Goal: Task Accomplishment & Management: Manage account settings

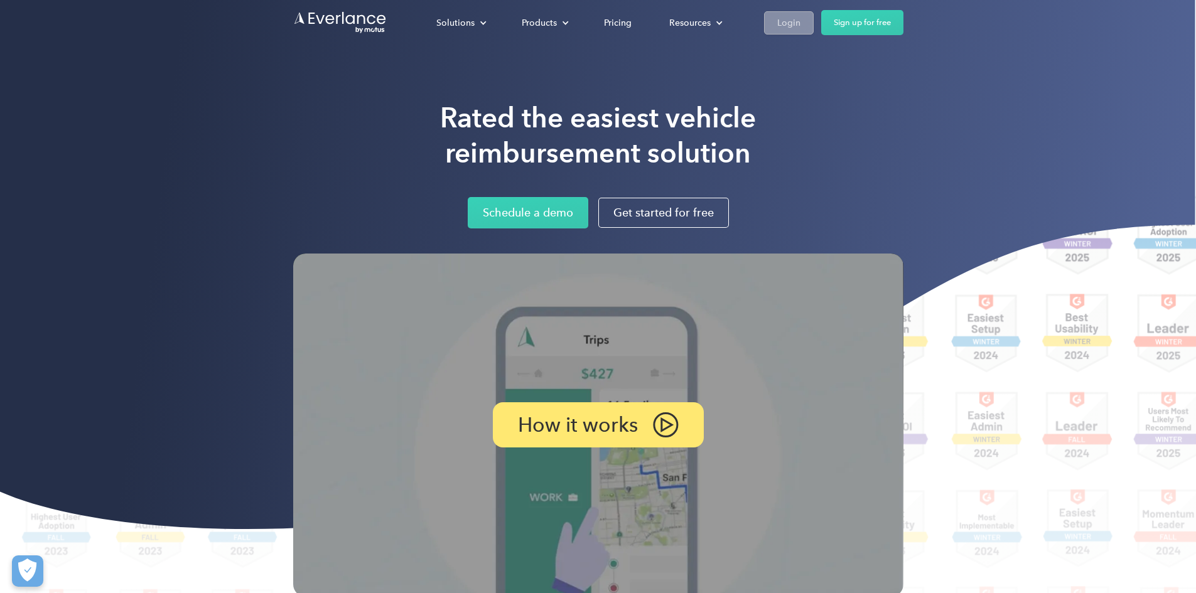
click at [800, 24] on div "Login" at bounding box center [788, 23] width 23 height 16
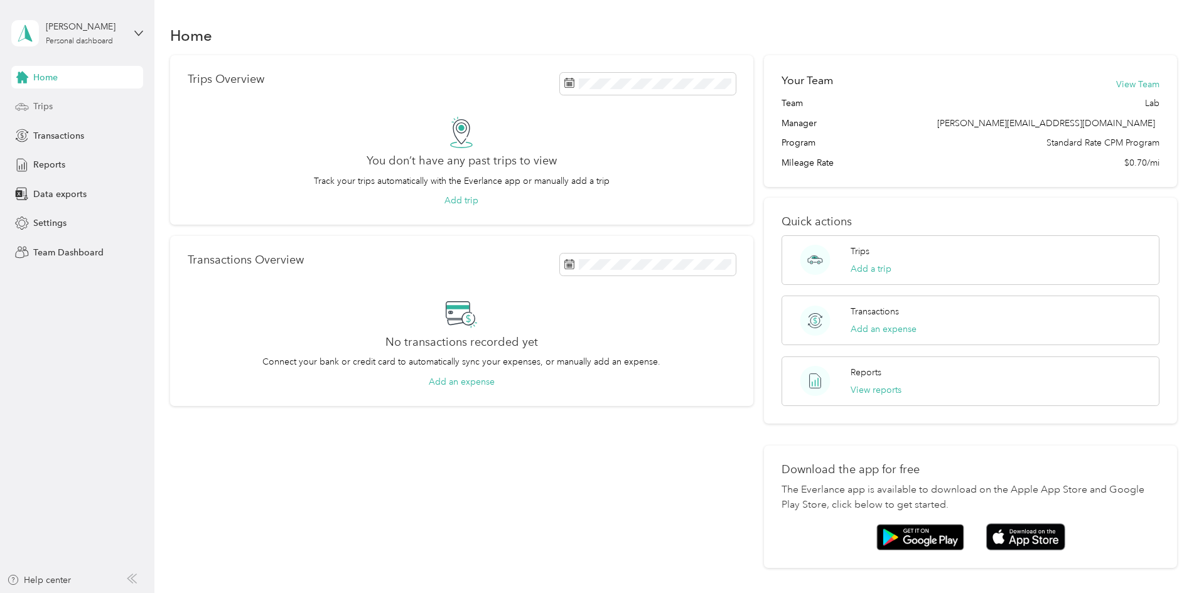
click at [45, 98] on div "Trips" at bounding box center [77, 106] width 132 height 23
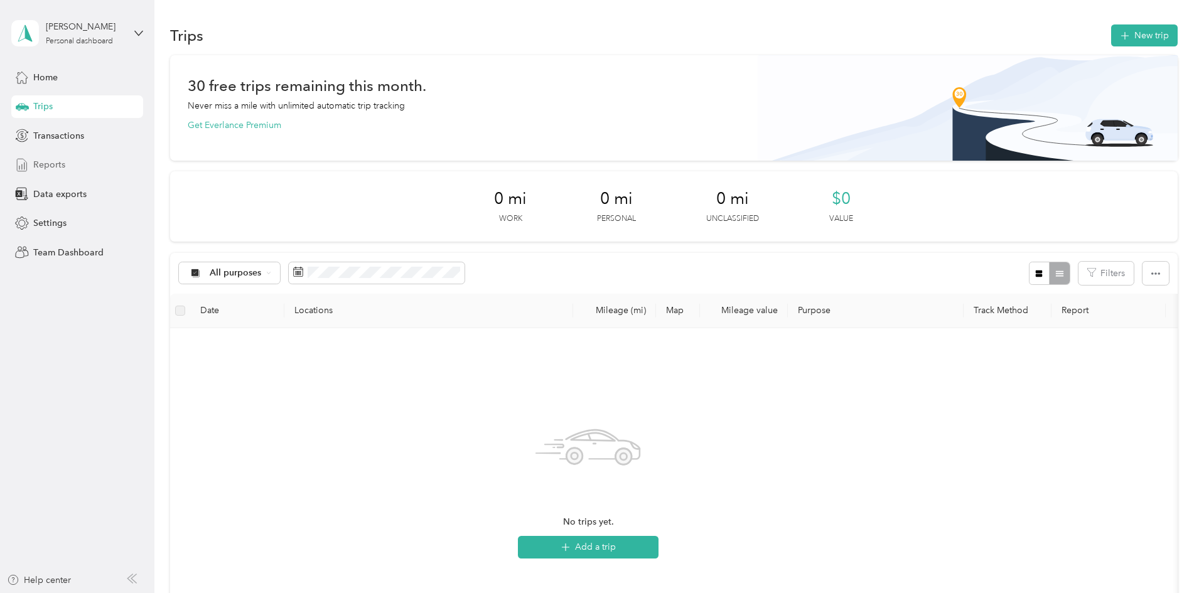
click at [55, 156] on div "Reports" at bounding box center [77, 165] width 132 height 23
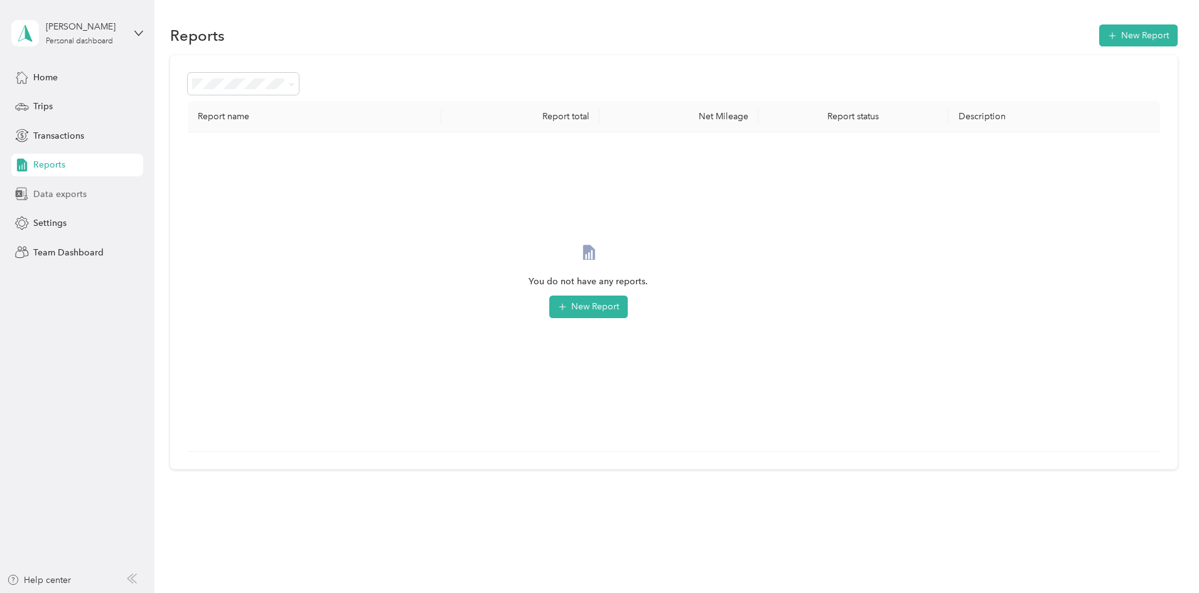
click at [53, 188] on span "Data exports" at bounding box center [59, 194] width 53 height 13
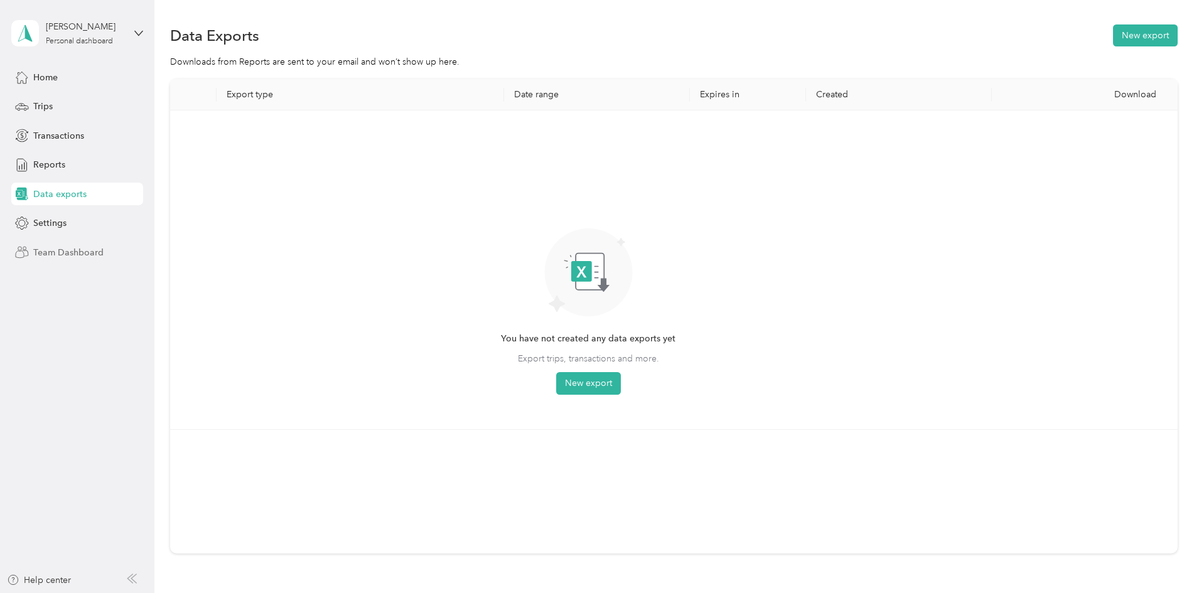
click at [70, 246] on span "Team Dashboard" at bounding box center [68, 252] width 70 height 13
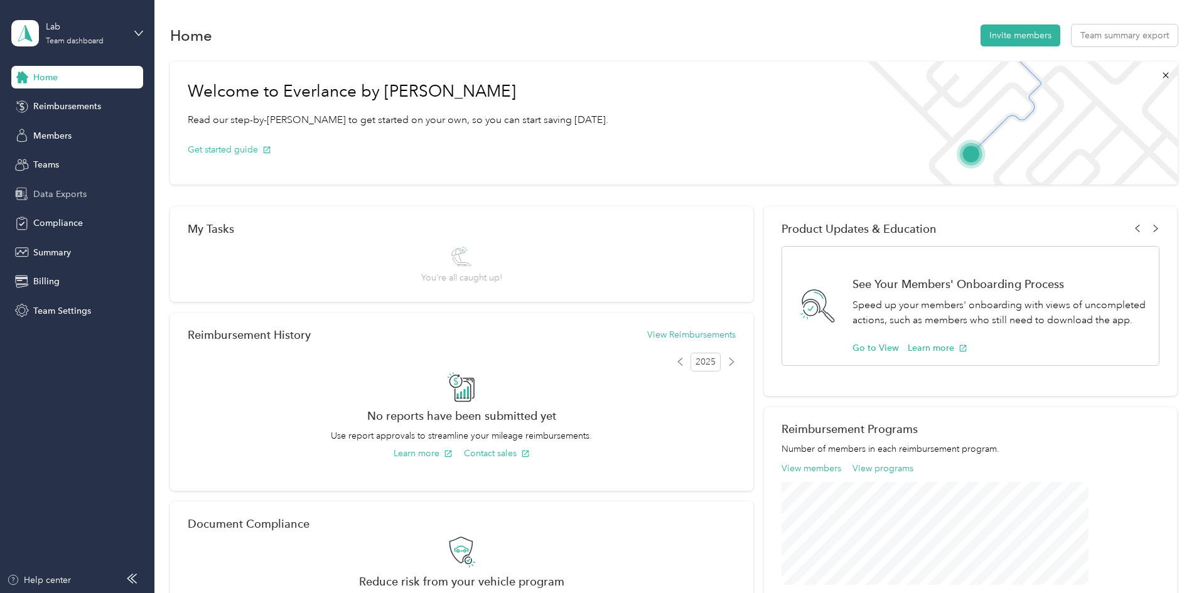
click at [60, 188] on span "Data Exports" at bounding box center [59, 194] width 53 height 13
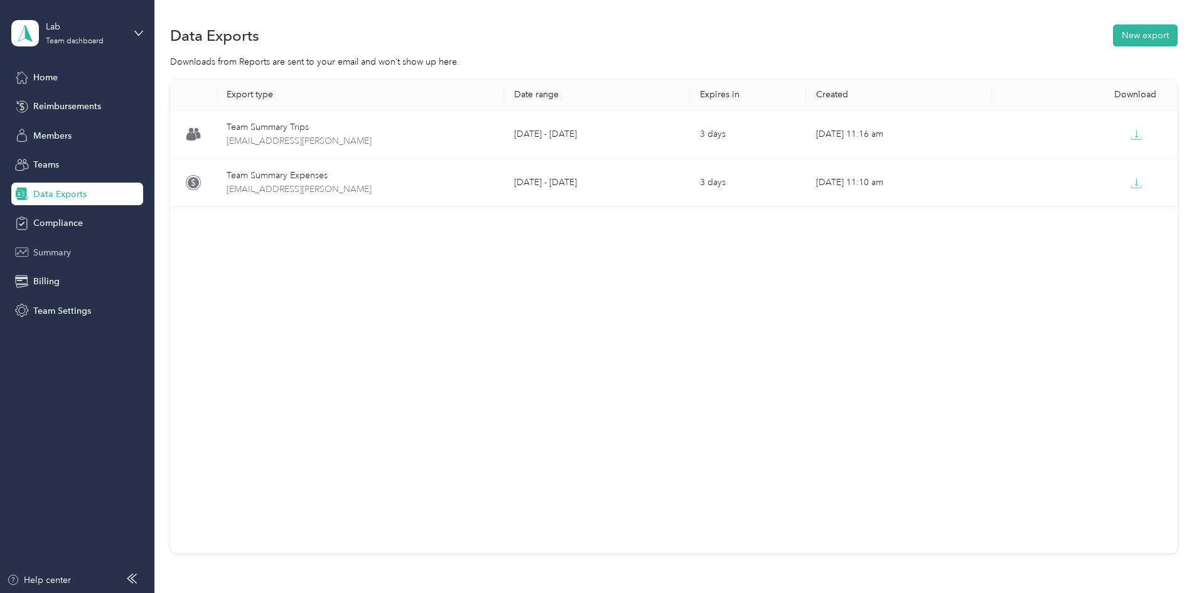
click at [52, 255] on span "Summary" at bounding box center [52, 252] width 38 height 13
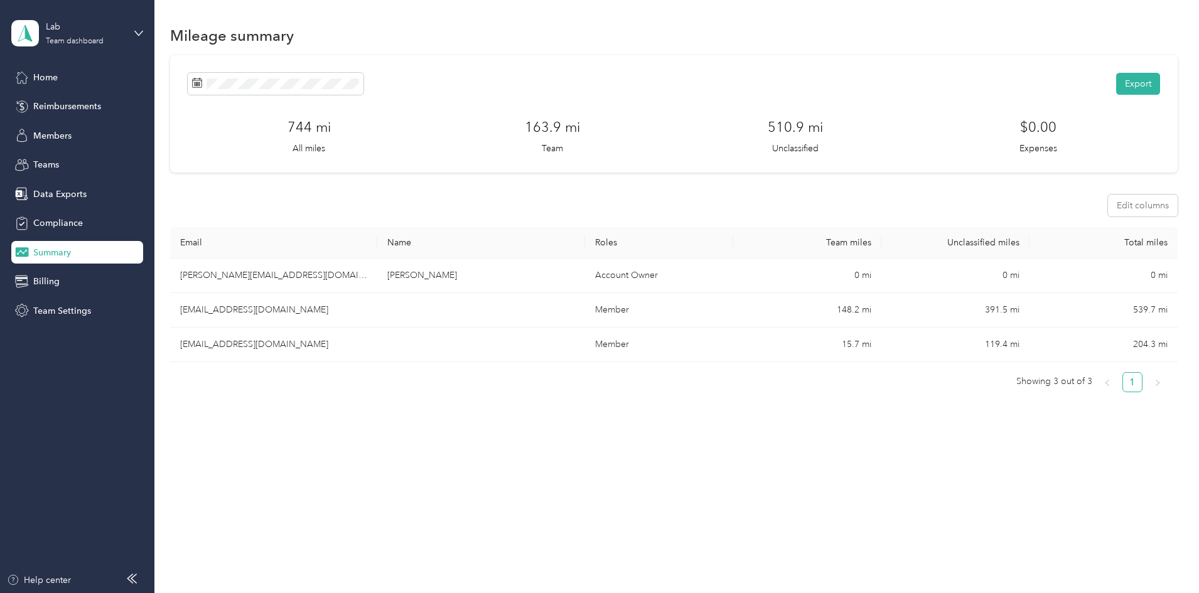
click at [60, 261] on div "Summary" at bounding box center [77, 252] width 132 height 23
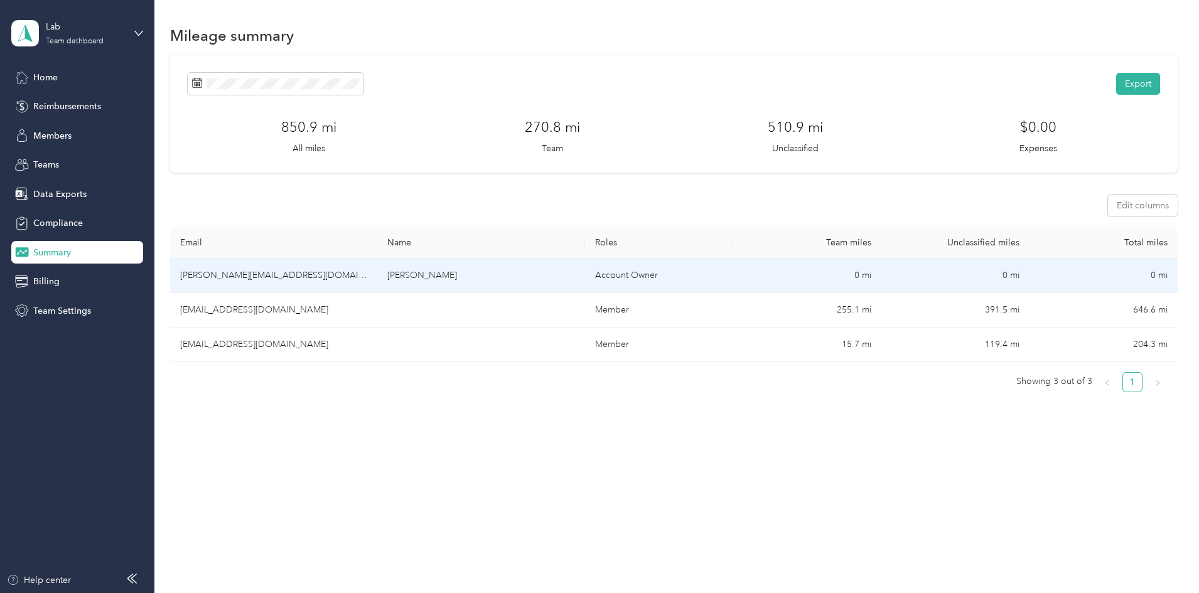
click at [334, 276] on td "[PERSON_NAME][EMAIL_ADDRESS][DOMAIN_NAME]" at bounding box center [273, 276] width 207 height 35
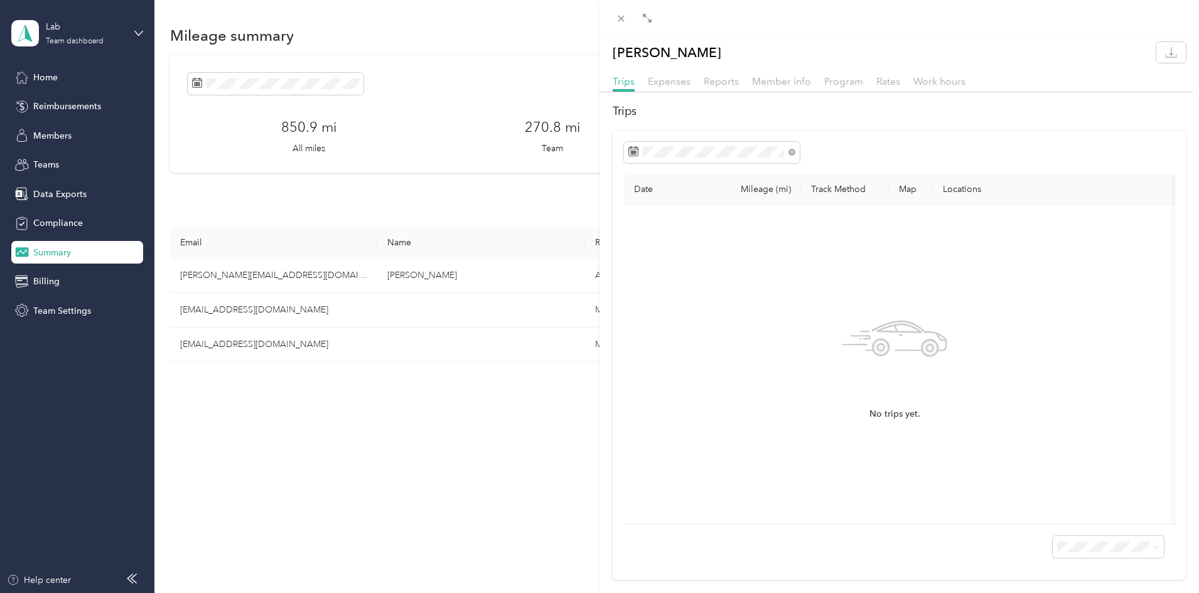
click at [335, 309] on div "Anthony Pease Trips Expenses Reports Member info Program Rates Work hours Trips…" at bounding box center [599, 296] width 1199 height 593
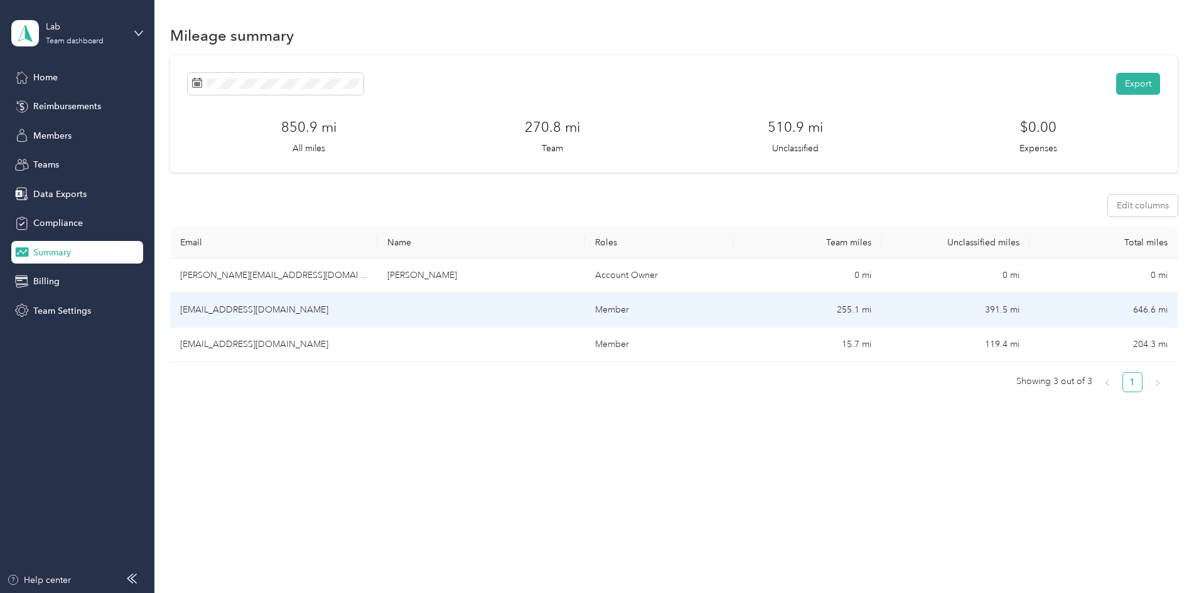
click at [335, 309] on td "ninopease@gmail.com" at bounding box center [273, 310] width 207 height 35
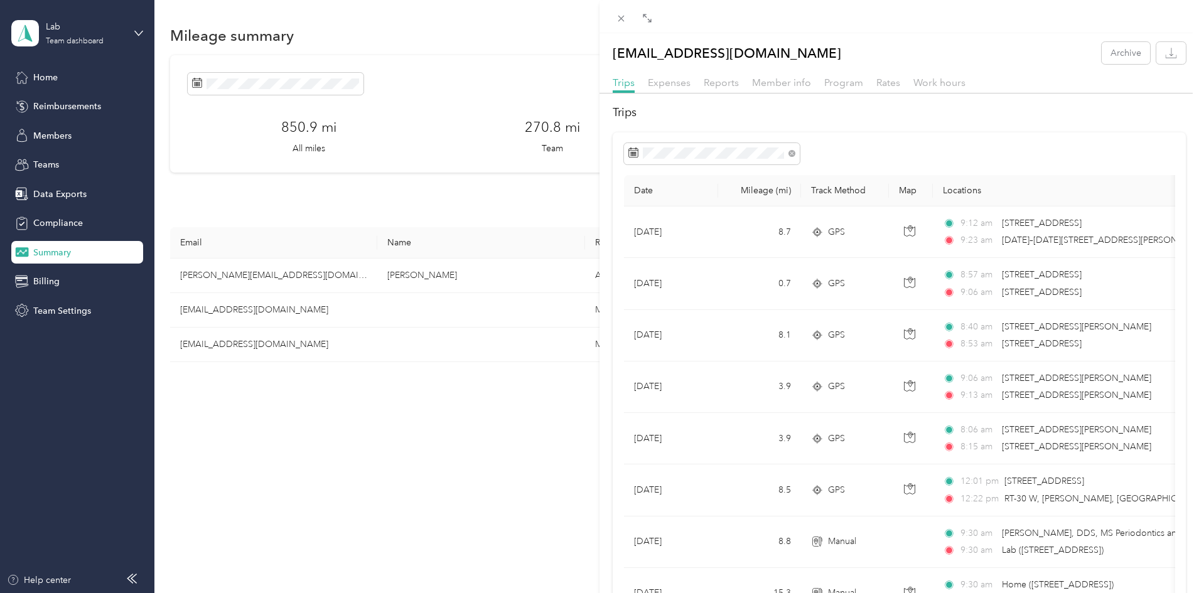
click at [666, 89] on div "Expenses" at bounding box center [669, 83] width 43 height 16
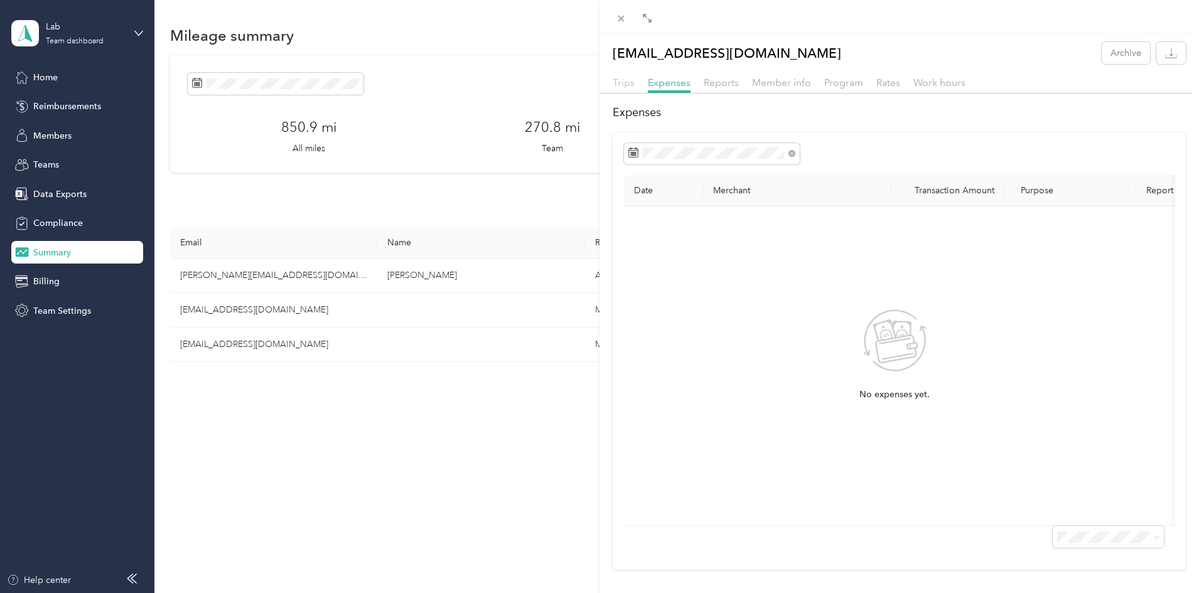
click at [630, 88] on span "Trips" at bounding box center [624, 83] width 22 height 12
click at [707, 82] on span "Reports" at bounding box center [721, 83] width 35 height 12
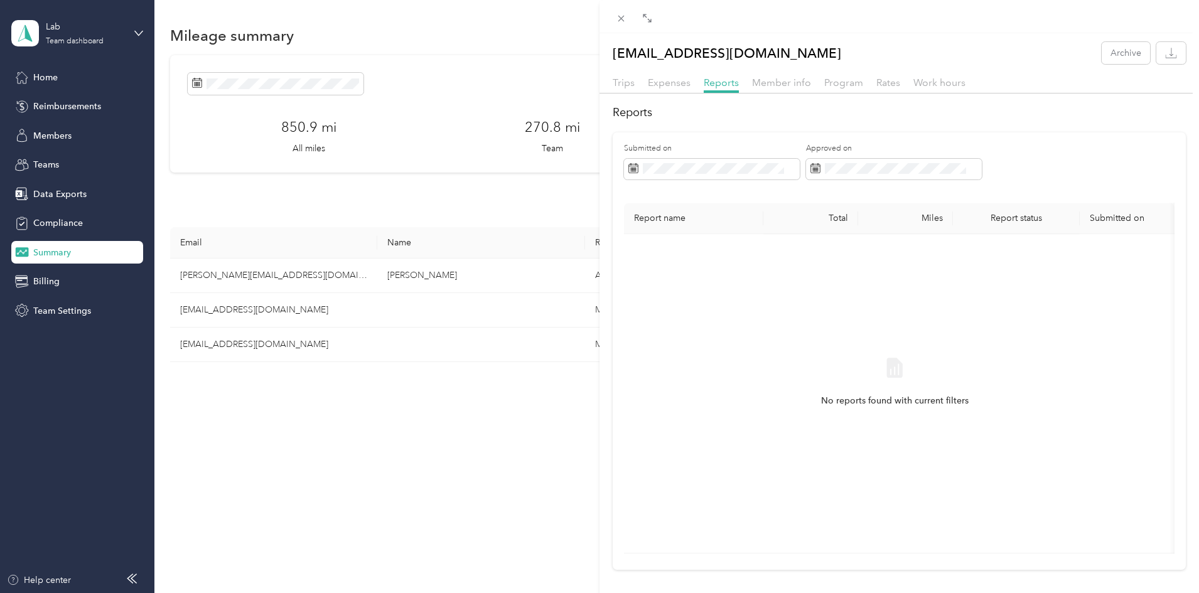
click at [640, 89] on div "Trips Expenses Reports Member info Program Rates Work hours" at bounding box center [898, 84] width 599 height 18
click at [623, 85] on span "Trips" at bounding box center [624, 83] width 22 height 12
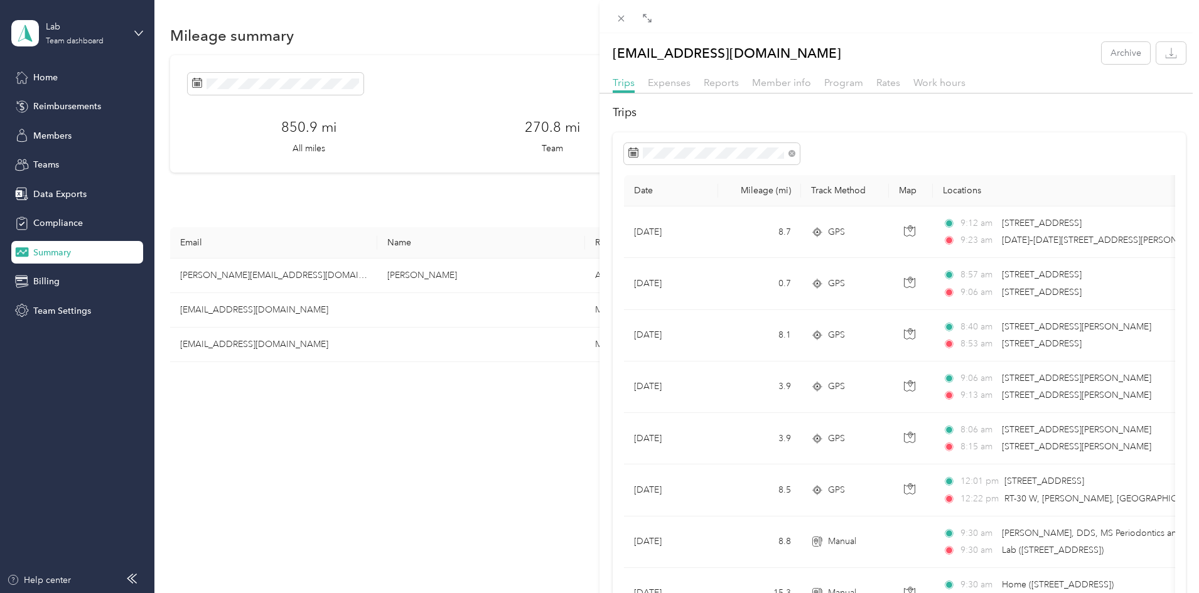
click at [43, 245] on div "ninopease@gmail.com Archive Trips Expenses Reports Member info Program Rates Wo…" at bounding box center [599, 296] width 1199 height 593
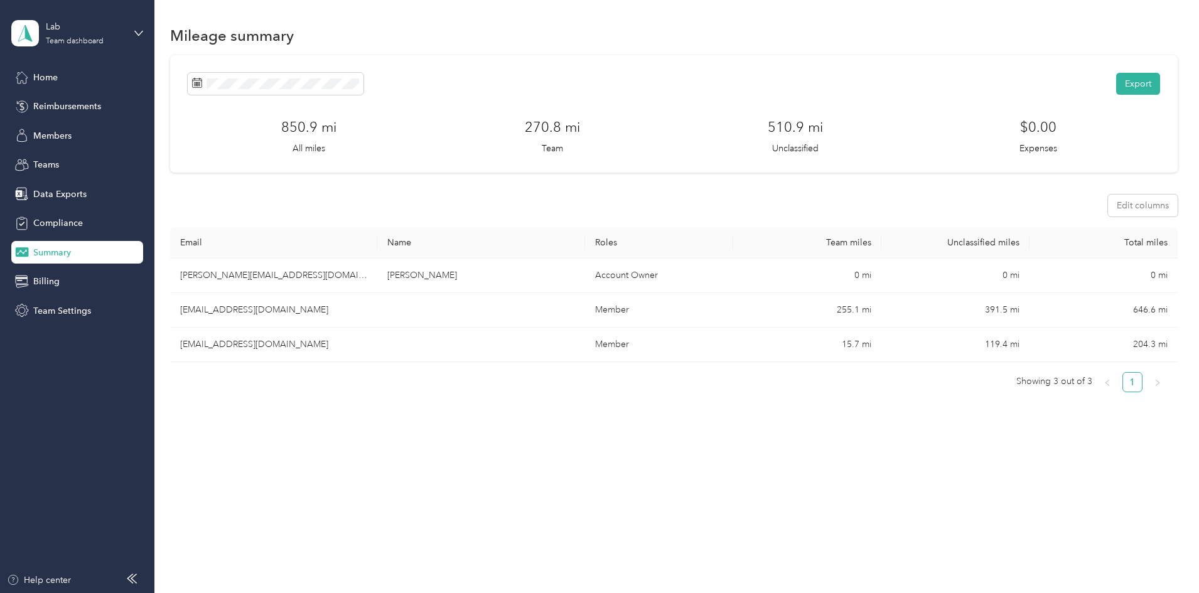
click at [43, 250] on div at bounding box center [599, 296] width 1199 height 593
click at [44, 254] on span "Summary" at bounding box center [52, 252] width 38 height 13
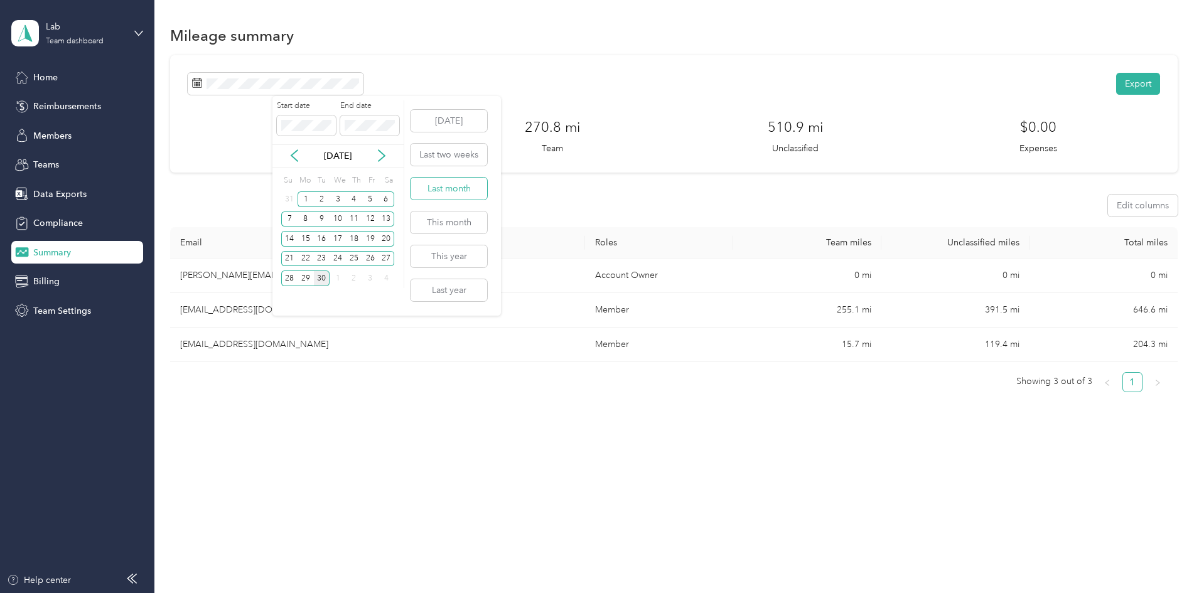
click at [443, 192] on button "Last month" at bounding box center [448, 189] width 77 height 22
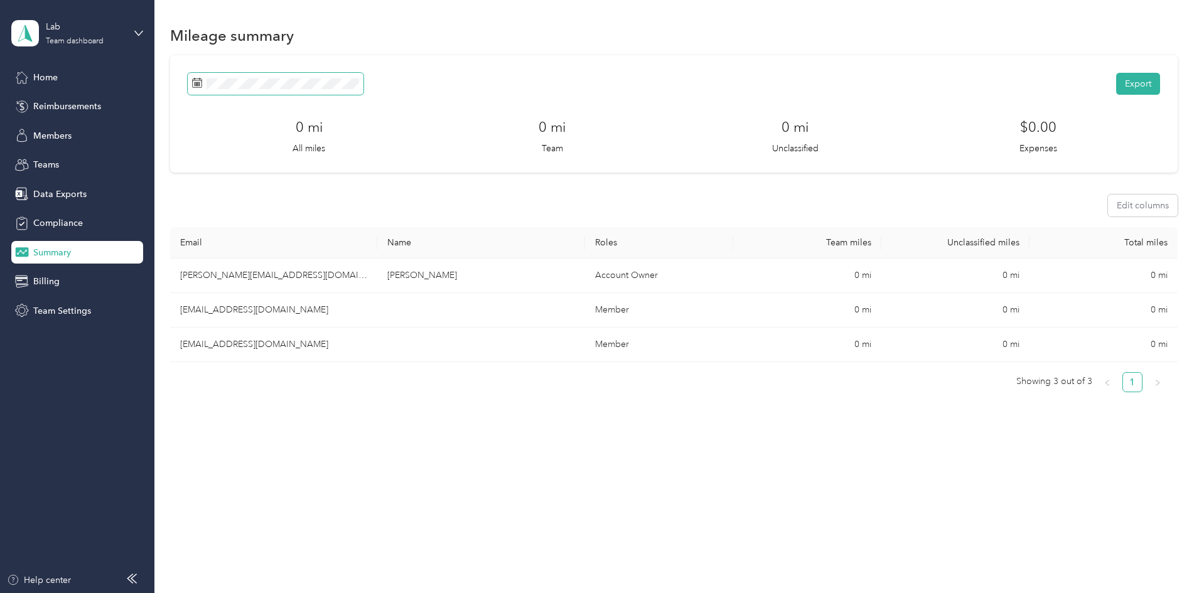
drag, startPoint x: 389, startPoint y: 69, endPoint x: 389, endPoint y: 77, distance: 7.5
click at [389, 75] on div "Export 0 mi All miles 0 mi Team 0 mi Unclassified $0.00 Expenses" at bounding box center [673, 113] width 1007 height 117
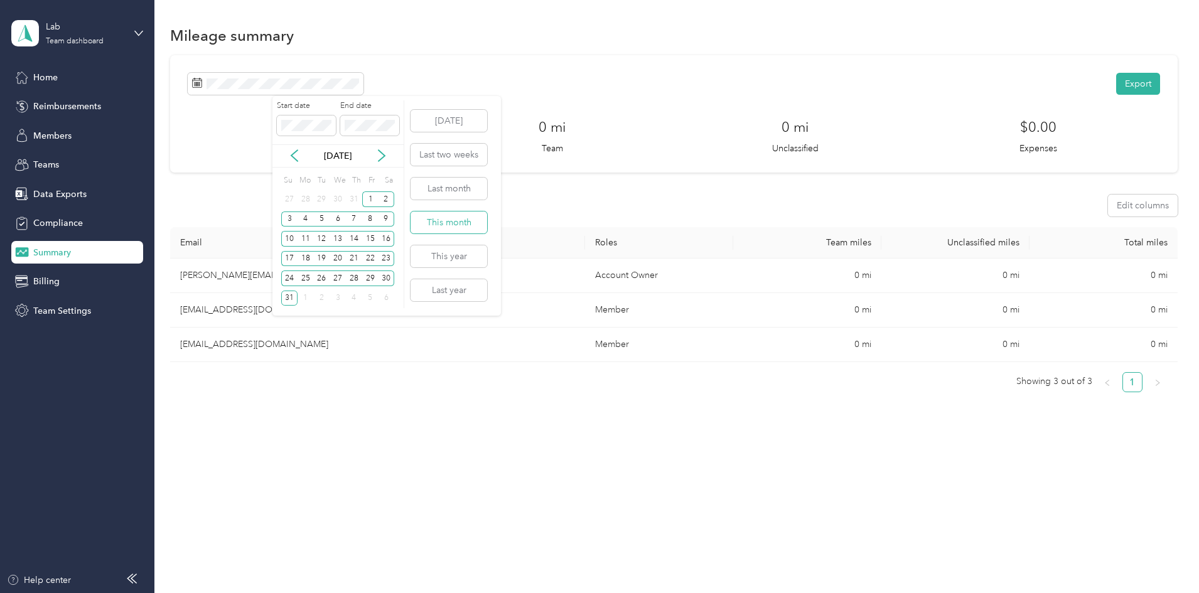
click at [440, 213] on button "This month" at bounding box center [448, 223] width 77 height 22
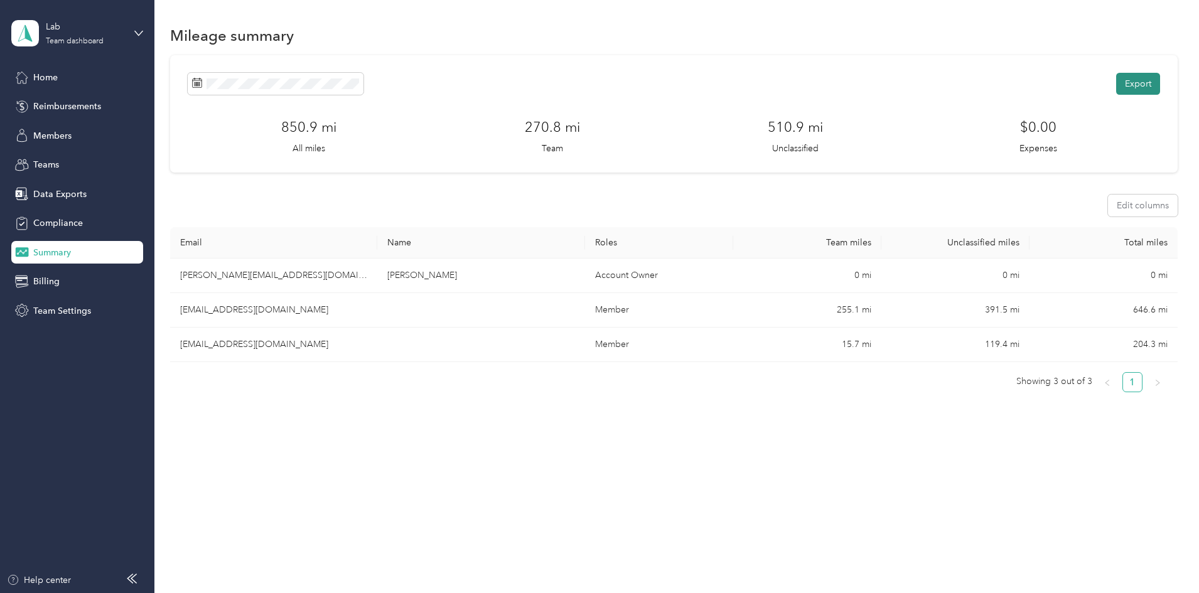
click at [1116, 90] on button "Export" at bounding box center [1138, 84] width 44 height 22
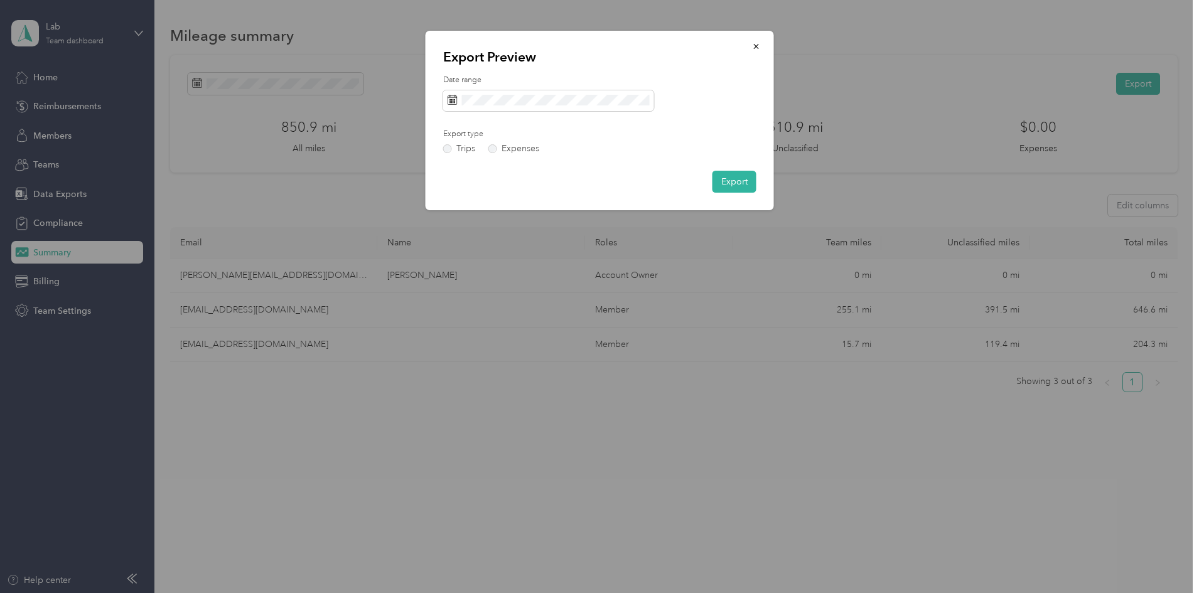
click at [410, 230] on div at bounding box center [599, 296] width 1199 height 593
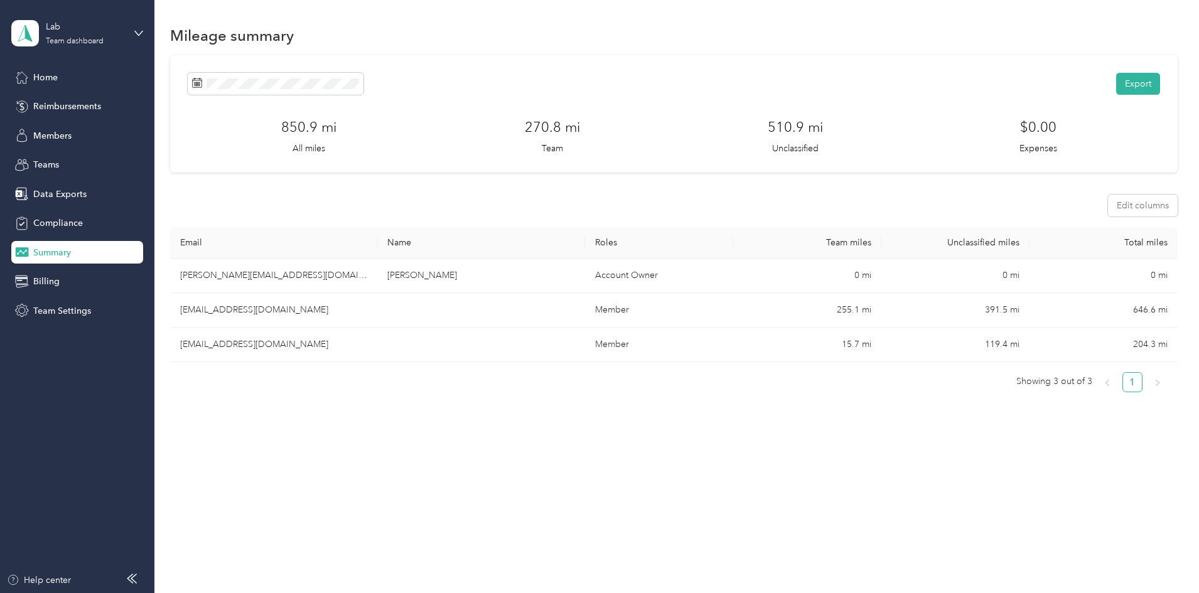
drag, startPoint x: 50, startPoint y: 171, endPoint x: 50, endPoint y: 182, distance: 11.3
click at [50, 178] on div "Home Reimbursements Members Teams Data Exports Compliance Summary Billing Team …" at bounding box center [77, 194] width 132 height 256
click at [49, 183] on div "Home Reimbursements Members Teams Data Exports Compliance Summary Billing Team …" at bounding box center [77, 194] width 132 height 256
click at [48, 188] on span "Data Exports" at bounding box center [59, 194] width 53 height 13
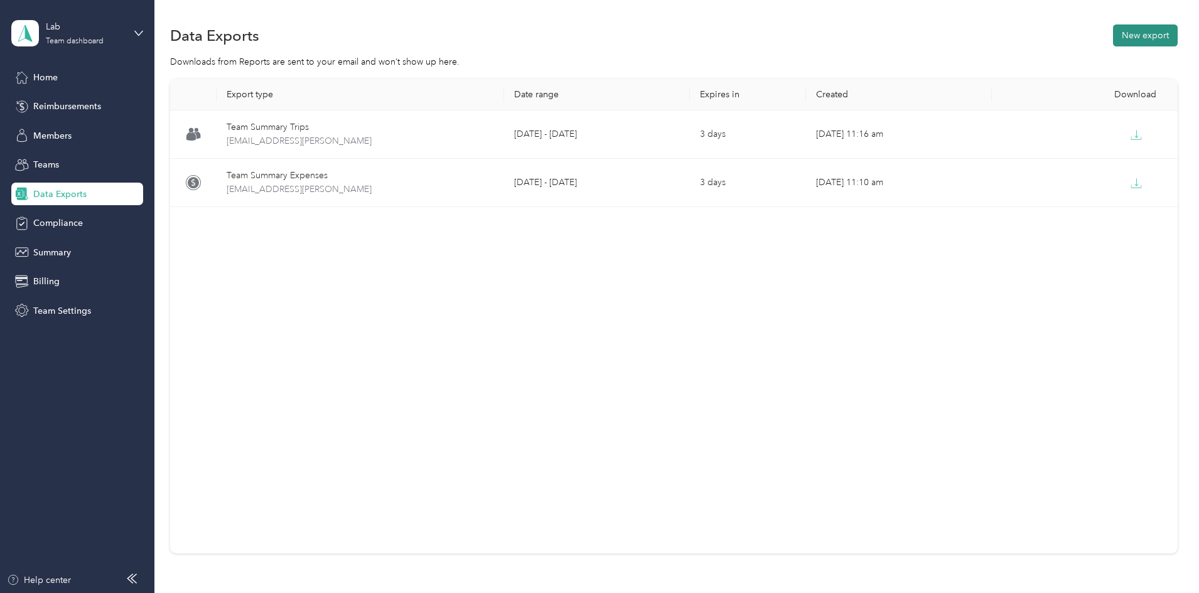
click at [1113, 38] on button "New export" at bounding box center [1145, 35] width 65 height 22
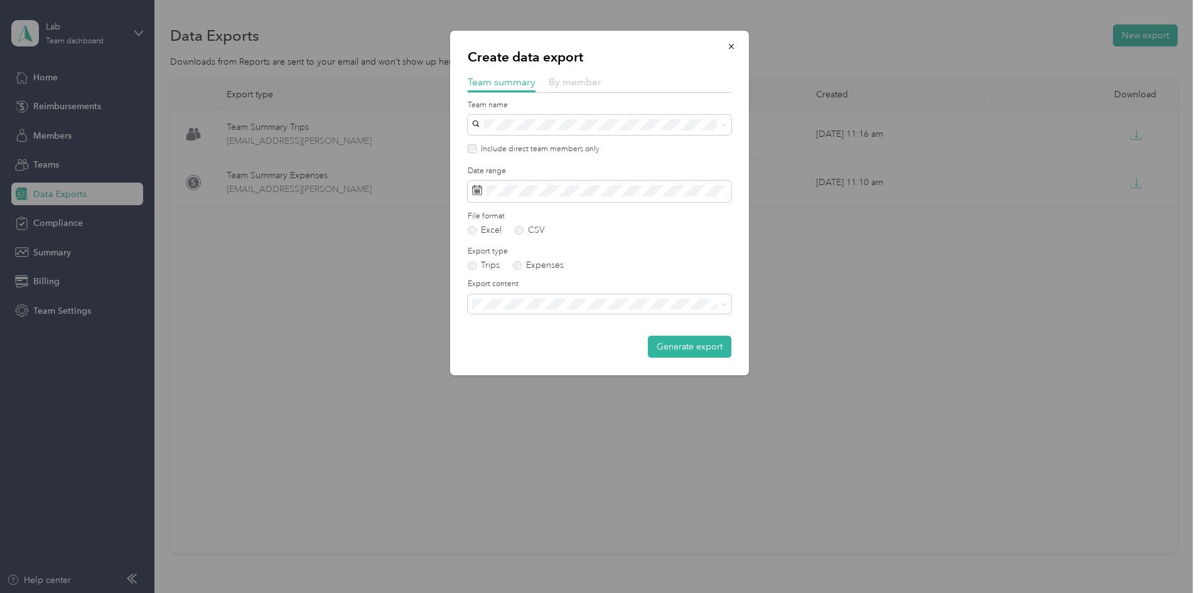
click at [575, 84] on span "By member" at bounding box center [575, 82] width 53 height 12
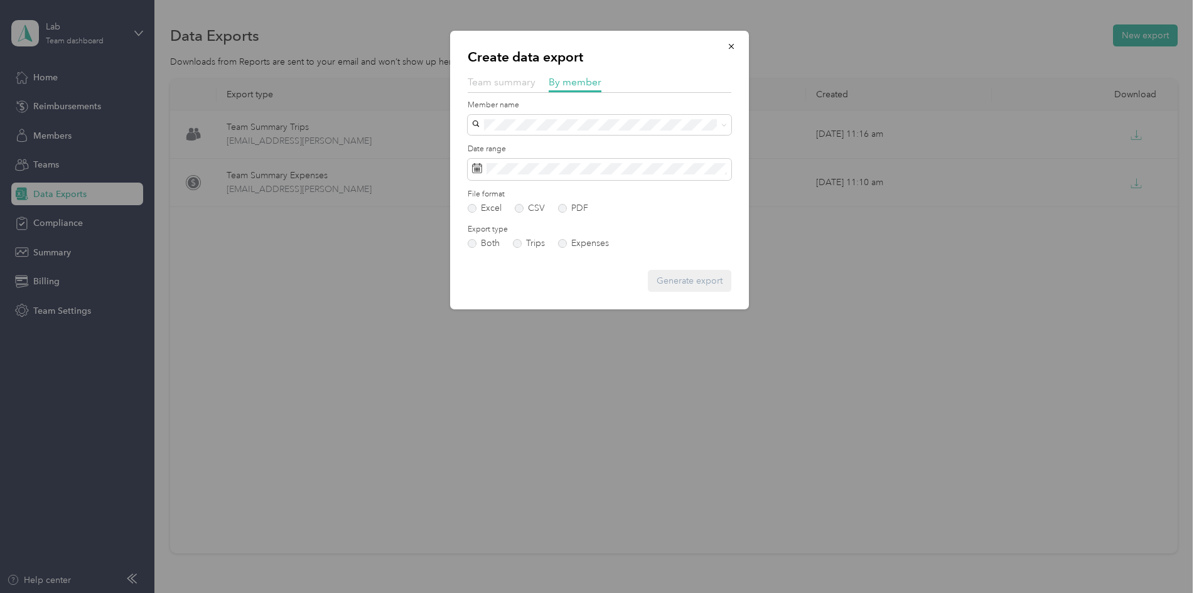
click at [523, 81] on span "Team summary" at bounding box center [502, 82] width 68 height 12
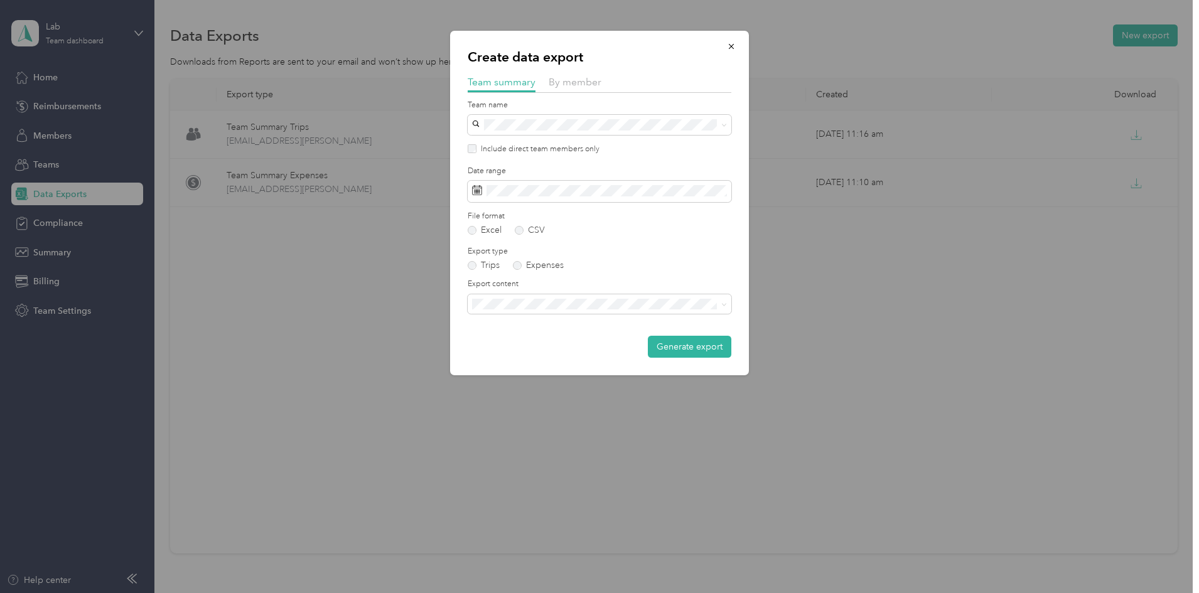
click at [535, 346] on span "Summary and full trips list" at bounding box center [526, 346] width 100 height 11
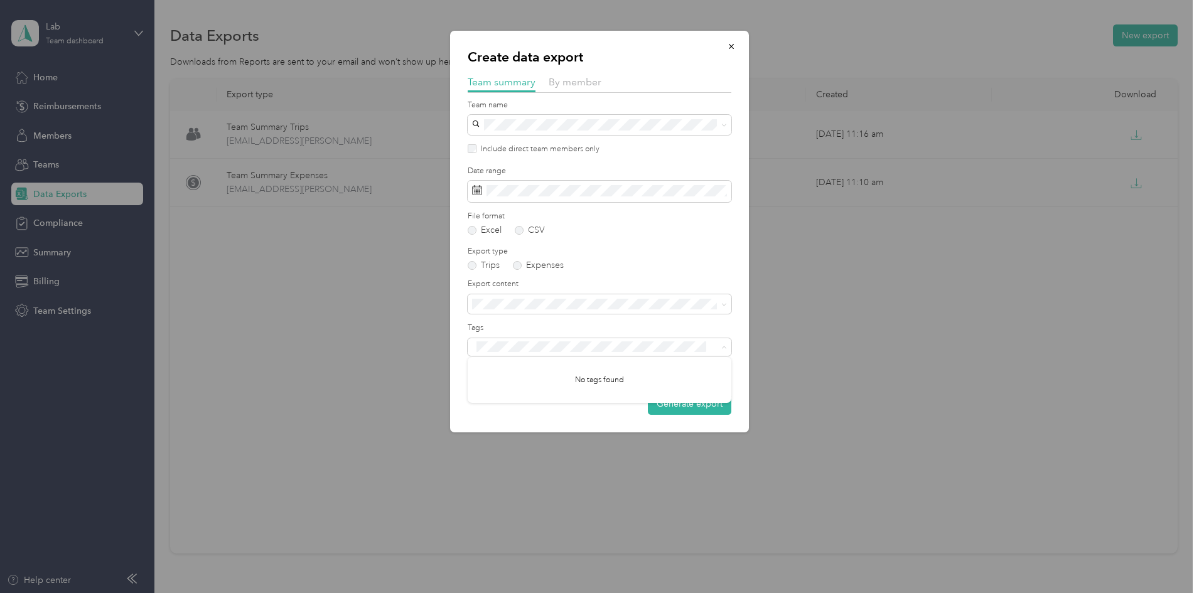
click at [614, 409] on div "Generate export" at bounding box center [600, 404] width 264 height 22
click at [653, 407] on button "Generate export" at bounding box center [689, 404] width 83 height 22
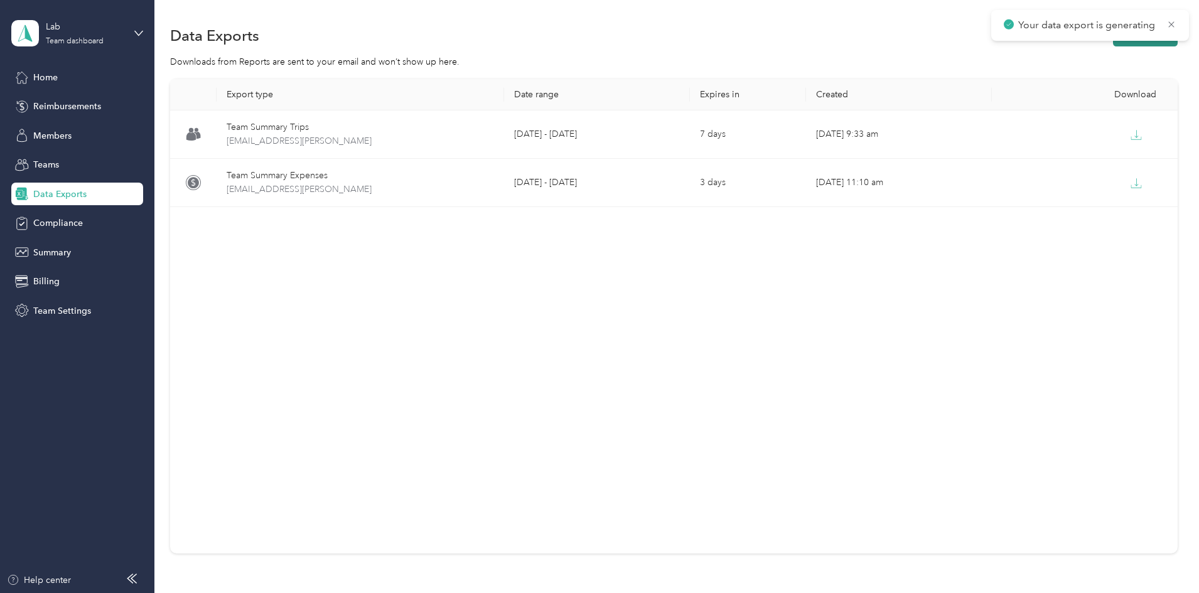
click at [1113, 45] on button "New export" at bounding box center [1145, 35] width 65 height 22
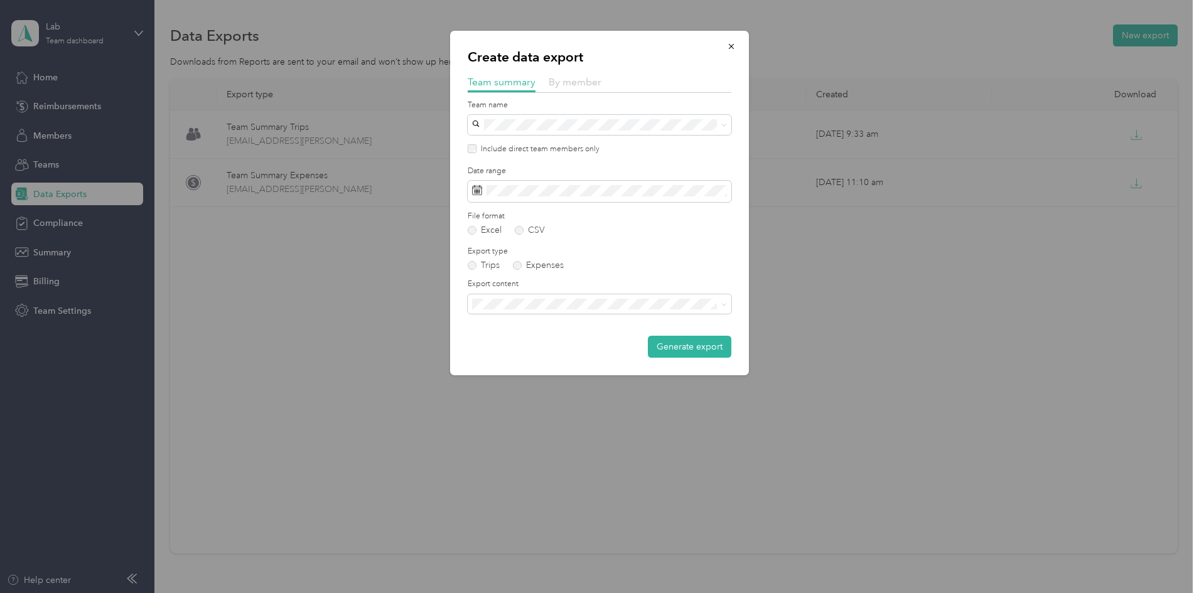
click at [585, 86] on span "By member" at bounding box center [575, 82] width 53 height 12
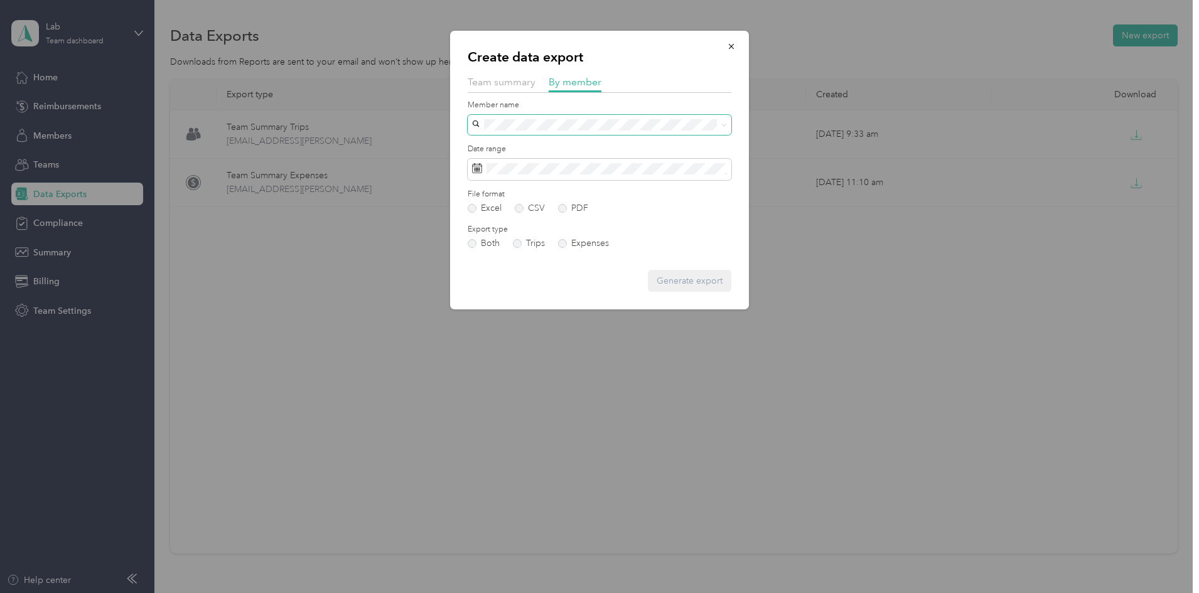
click at [547, 131] on span at bounding box center [600, 125] width 264 height 20
click at [531, 166] on span "[EMAIL_ADDRESS][DOMAIN_NAME]" at bounding box center [550, 169] width 148 height 11
click at [653, 274] on button "Generate export" at bounding box center [689, 281] width 83 height 22
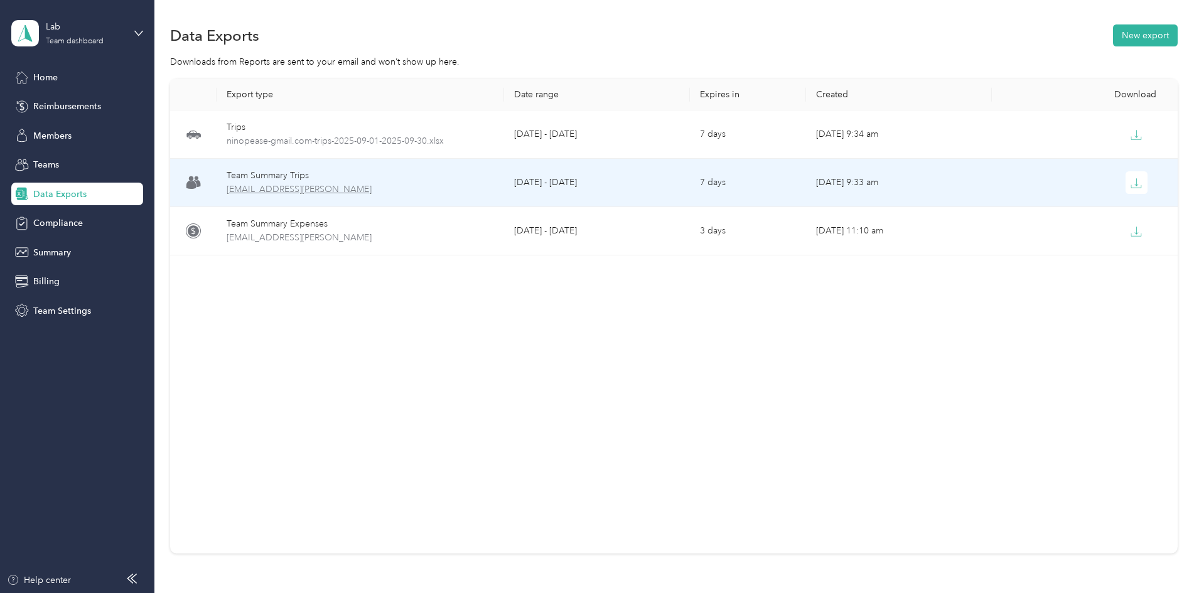
click at [342, 189] on span "[EMAIL_ADDRESS][PERSON_NAME]" at bounding box center [360, 190] width 267 height 14
click at [1125, 182] on button "button" at bounding box center [1136, 182] width 23 height 23
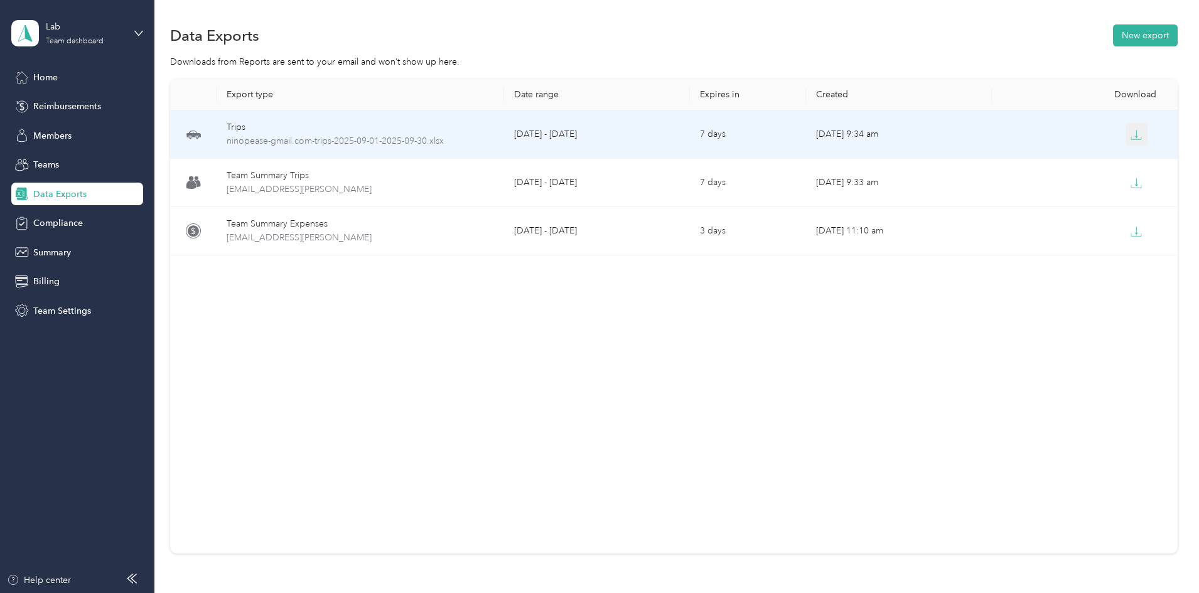
click at [1130, 131] on icon "button" at bounding box center [1135, 134] width 11 height 11
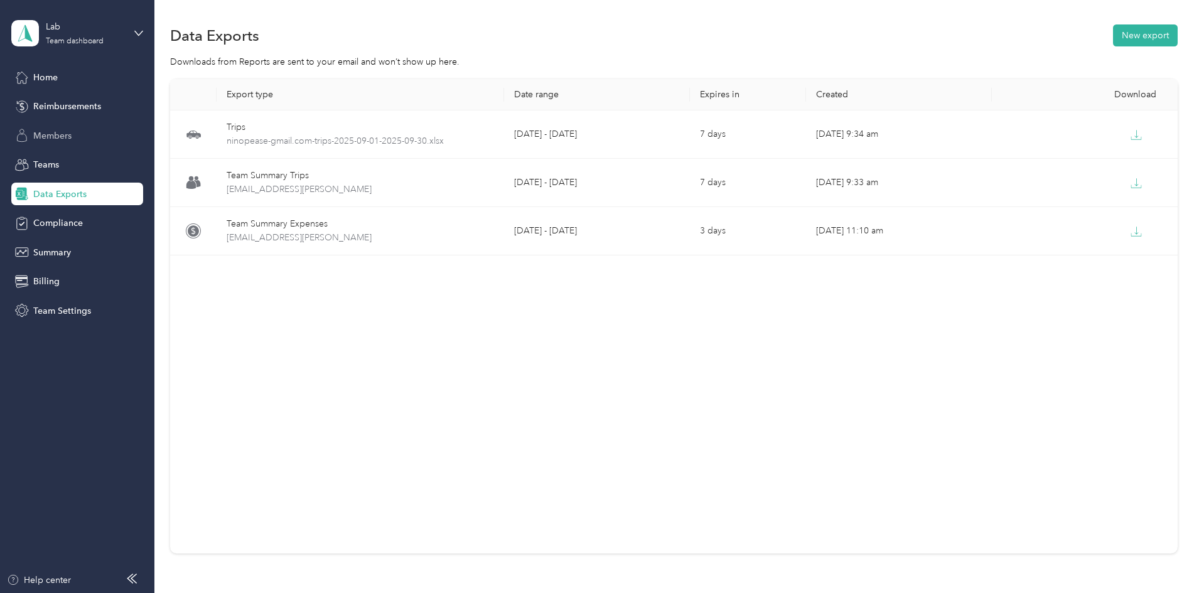
click at [48, 131] on span "Members" at bounding box center [52, 135] width 38 height 13
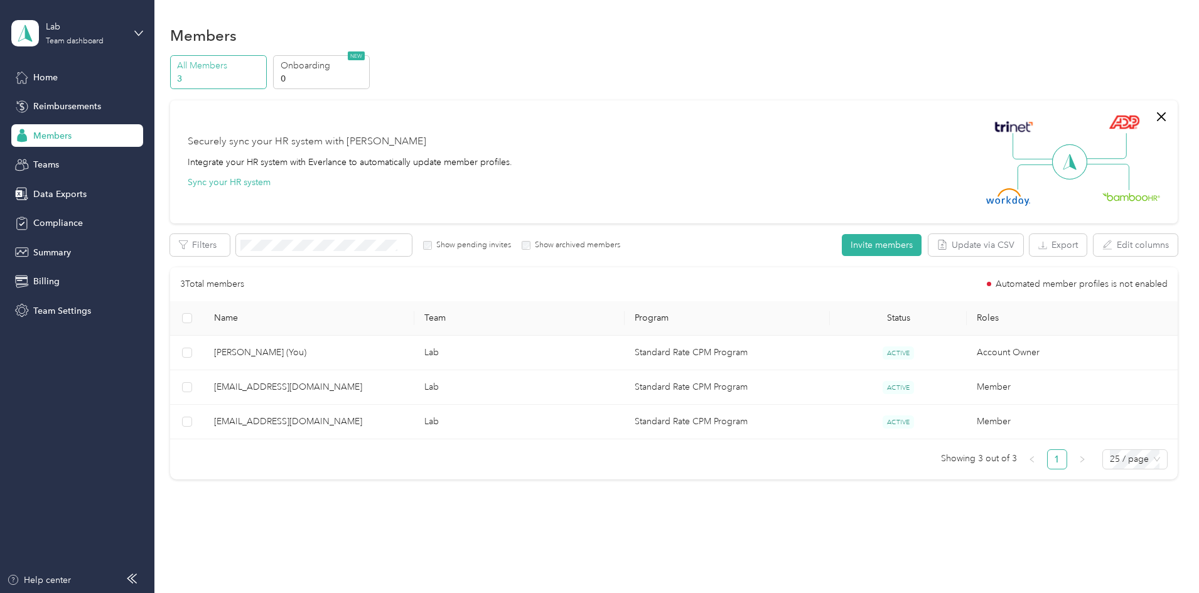
click at [58, 94] on div "Home Reimbursements Members Teams Data Exports Compliance Summary Billing Team …" at bounding box center [77, 194] width 132 height 256
click at [56, 83] on span "Home" at bounding box center [45, 77] width 24 height 13
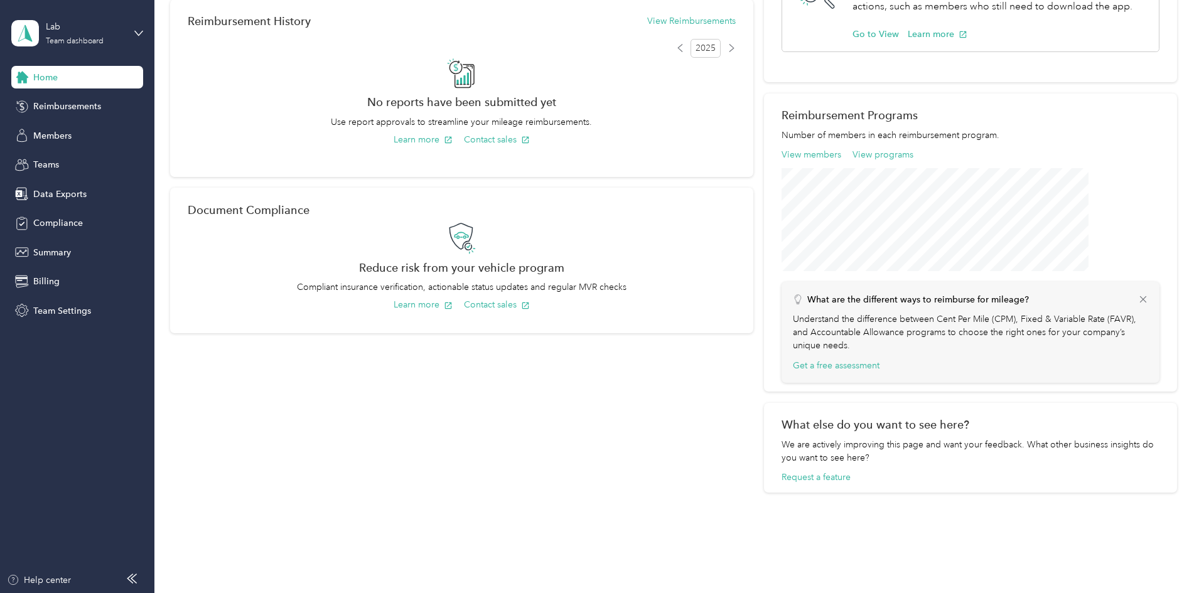
scroll to position [343, 0]
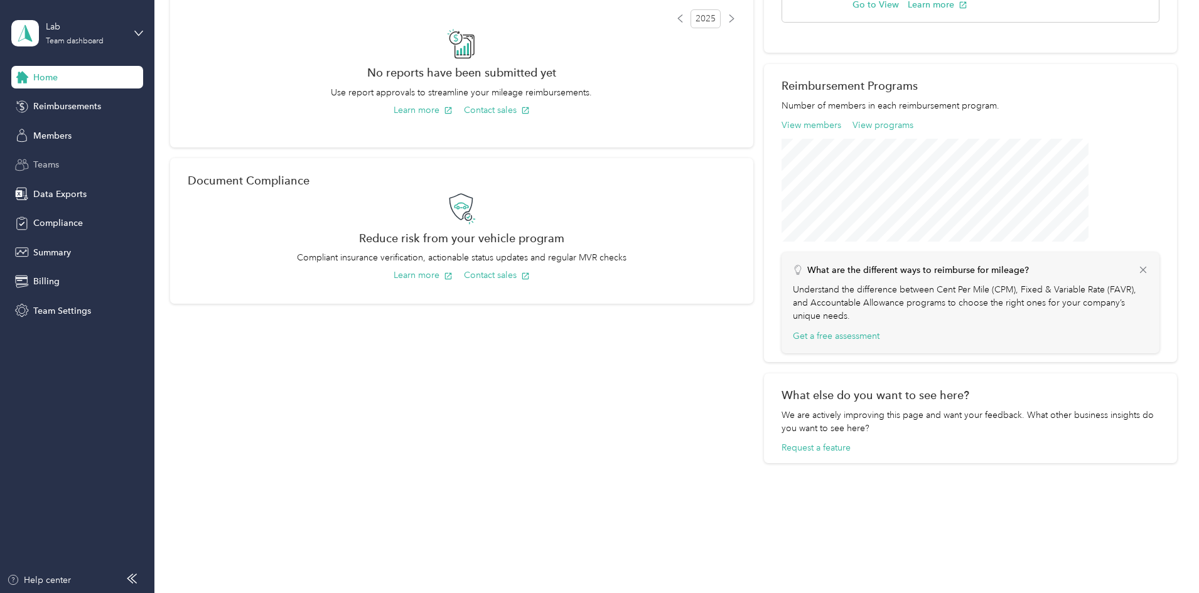
click at [42, 164] on span "Teams" at bounding box center [46, 164] width 26 height 13
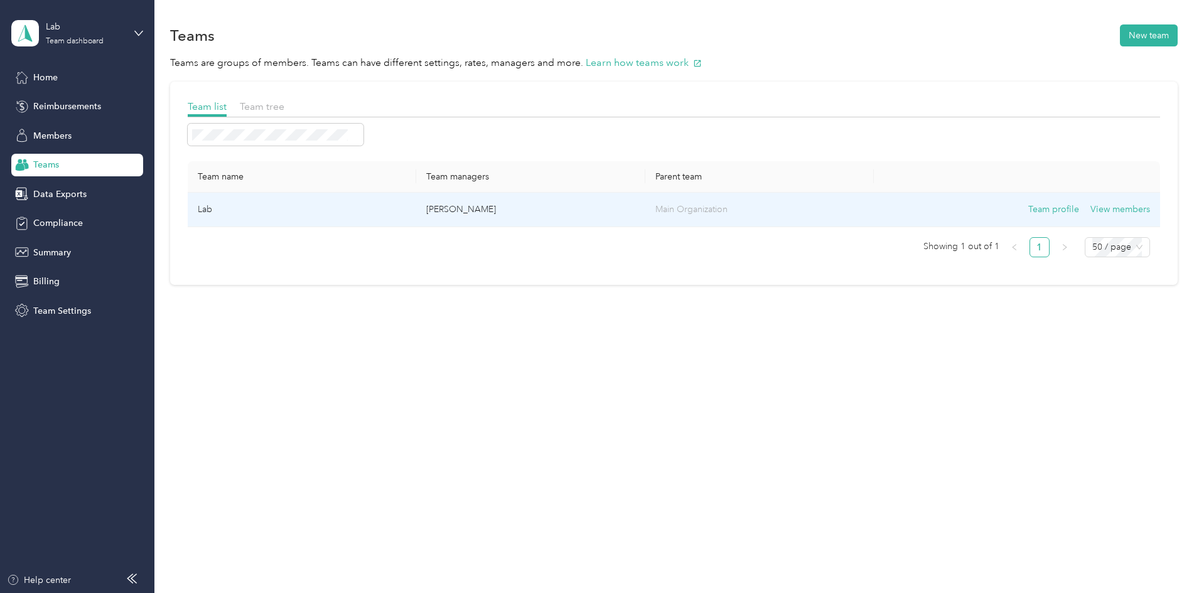
click at [486, 209] on p "[PERSON_NAME]" at bounding box center [530, 210] width 208 height 14
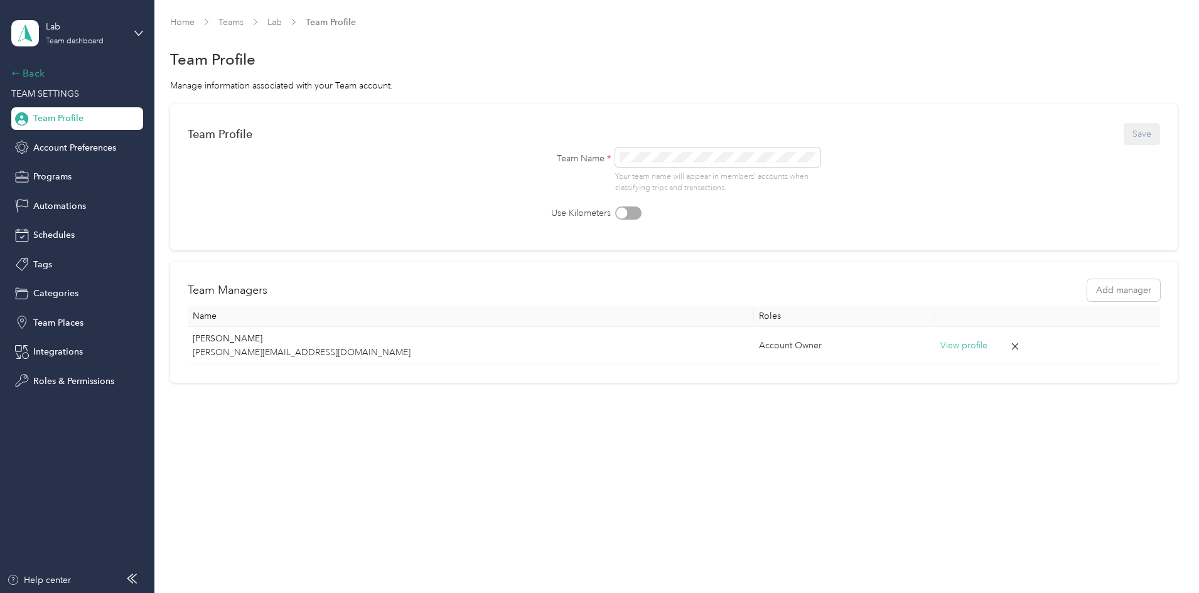
click at [37, 77] on div "Back" at bounding box center [74, 73] width 126 height 15
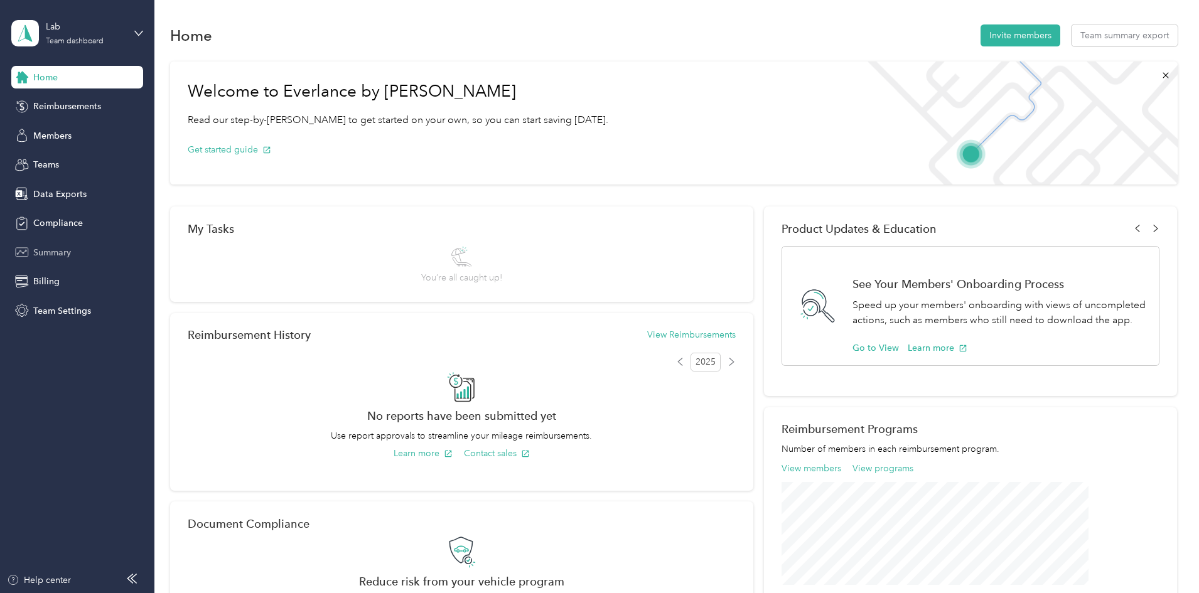
click at [49, 251] on span "Summary" at bounding box center [52, 252] width 38 height 13
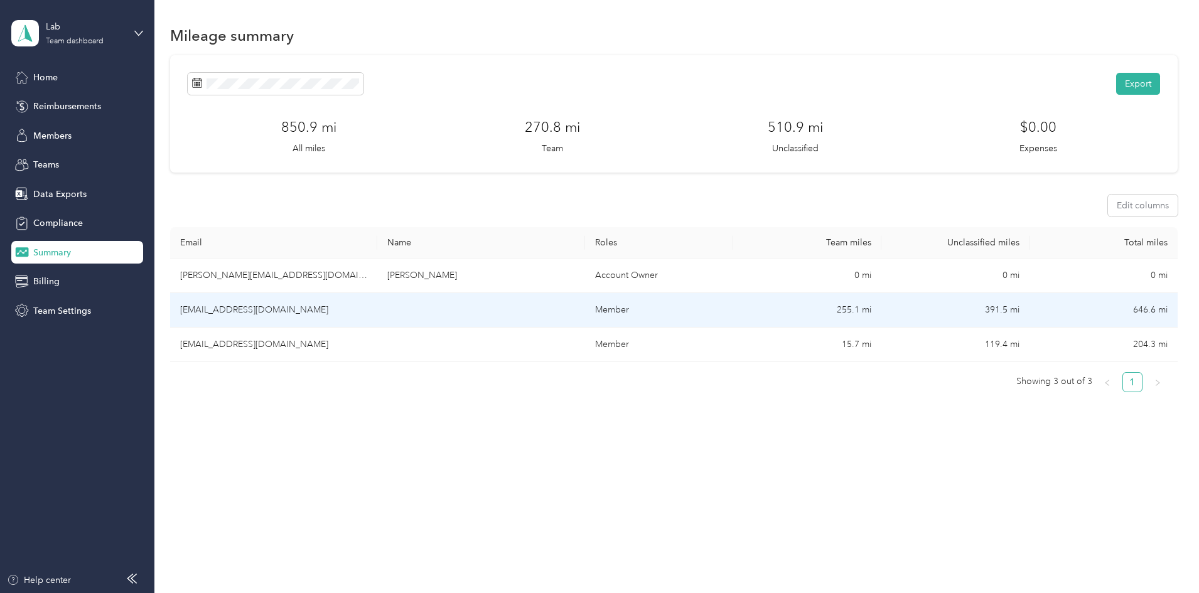
click at [748, 307] on td "255.1 mi" at bounding box center [807, 310] width 148 height 35
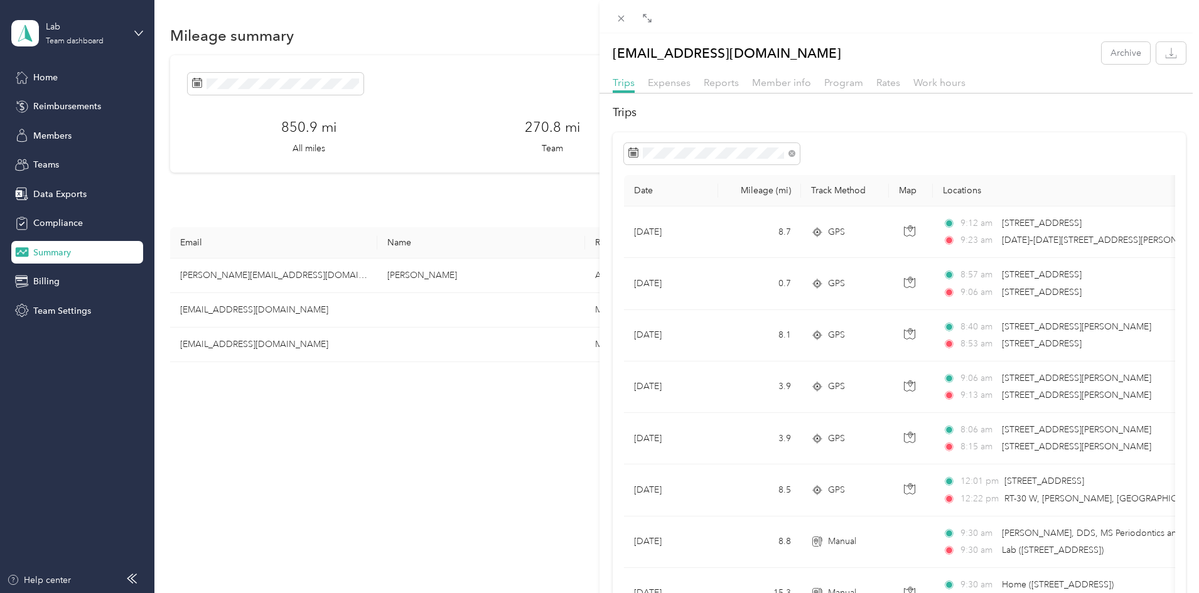
click at [56, 220] on div "ninopease@gmail.com Archive Trips Expenses Reports Member info Program Rates Wo…" at bounding box center [599, 296] width 1199 height 593
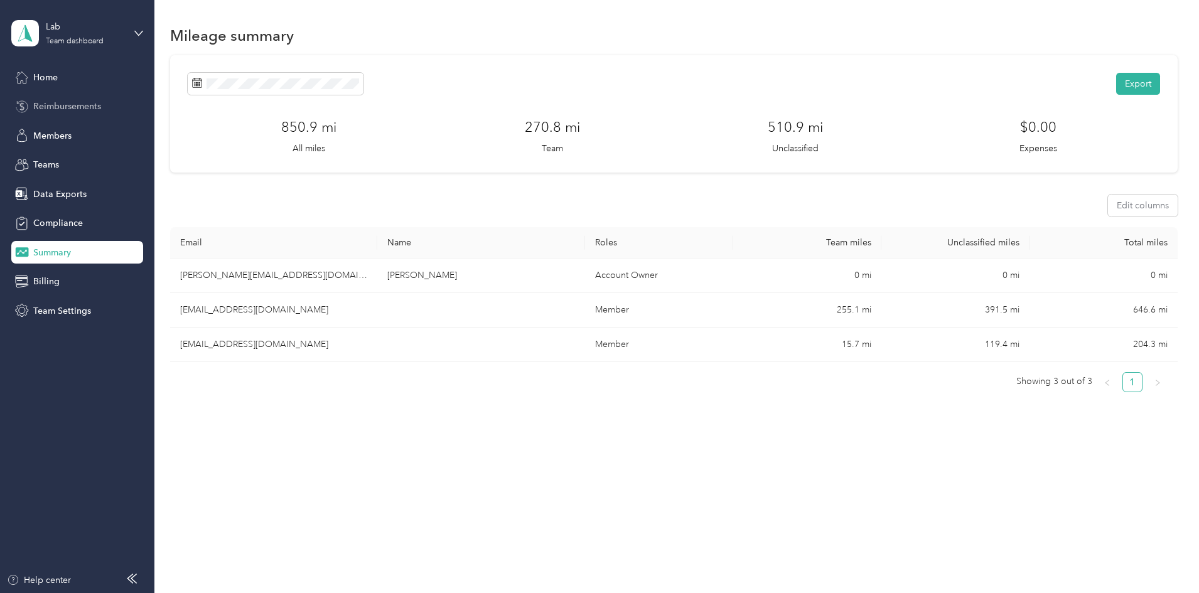
click at [50, 111] on span "Reimbursements" at bounding box center [67, 106] width 68 height 13
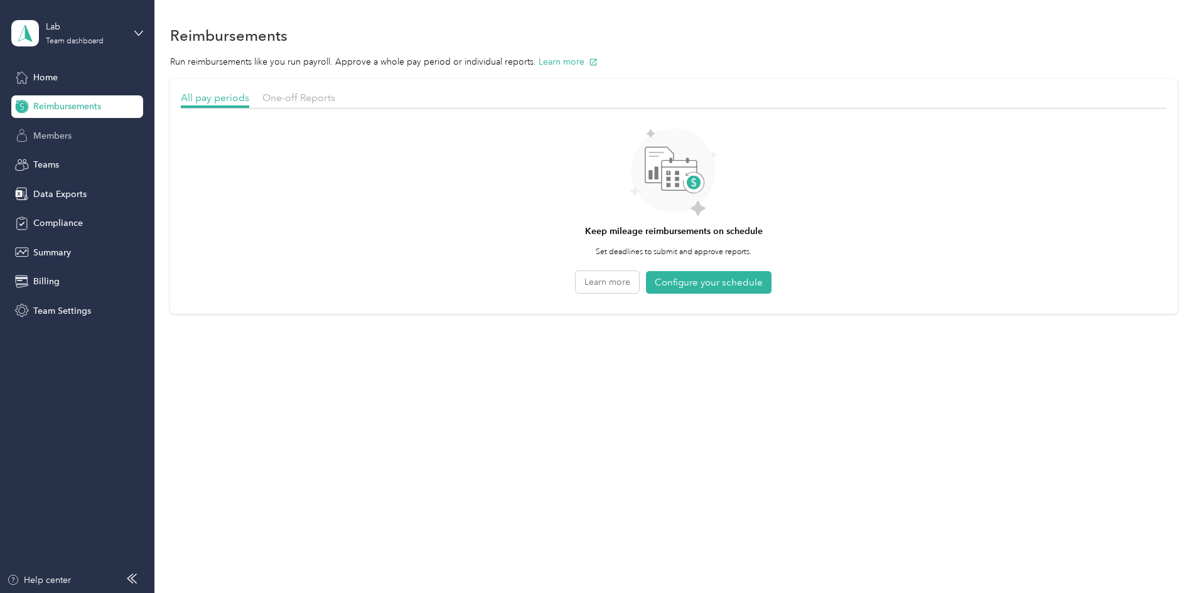
click at [53, 131] on span "Members" at bounding box center [52, 135] width 38 height 13
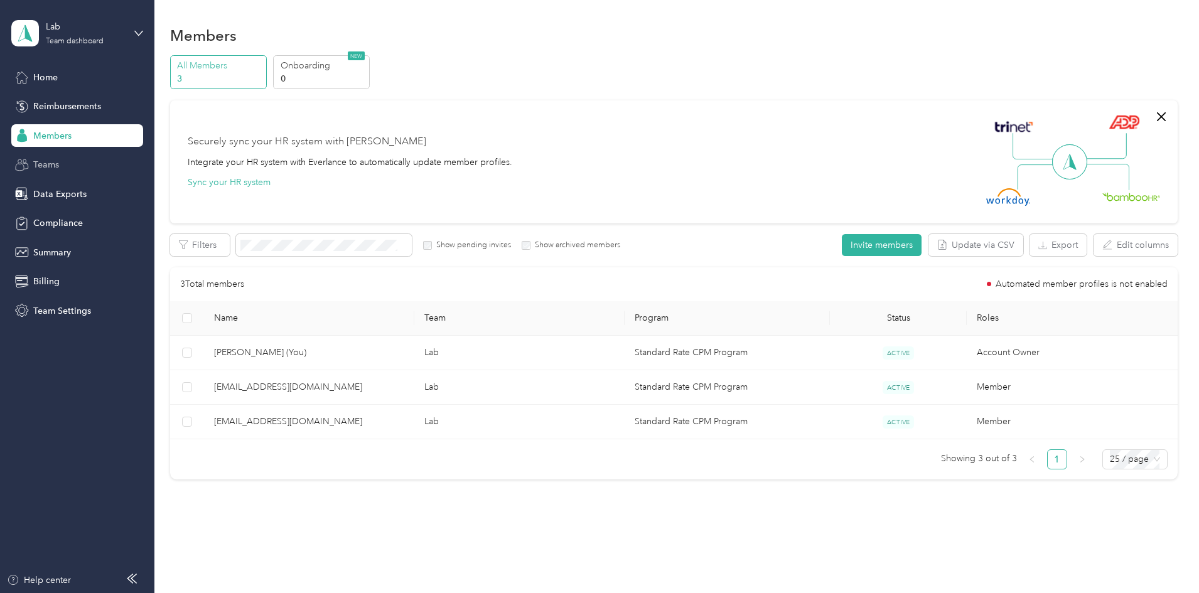
click at [55, 161] on span "Teams" at bounding box center [46, 164] width 26 height 13
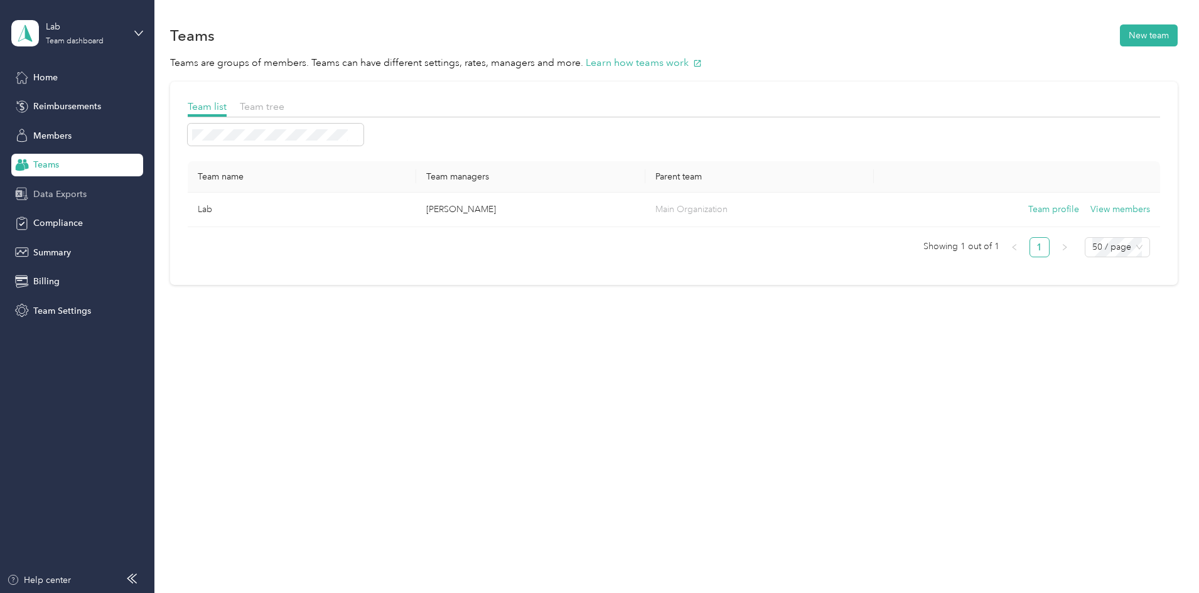
click at [62, 200] on span "Data Exports" at bounding box center [59, 194] width 53 height 13
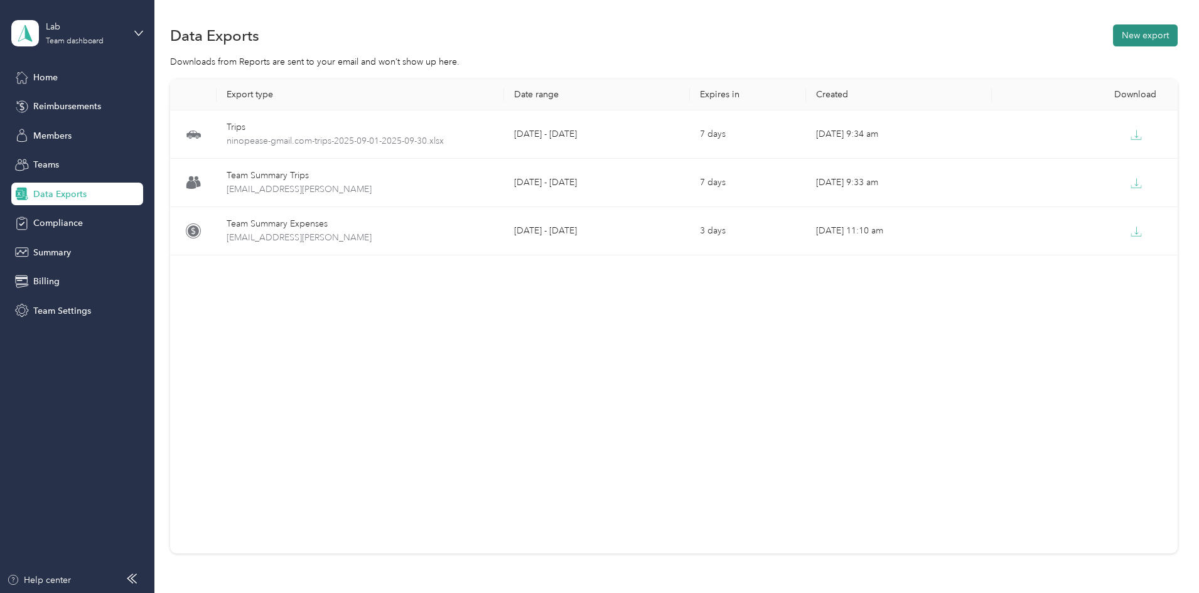
click at [1113, 41] on button "New export" at bounding box center [1145, 35] width 65 height 22
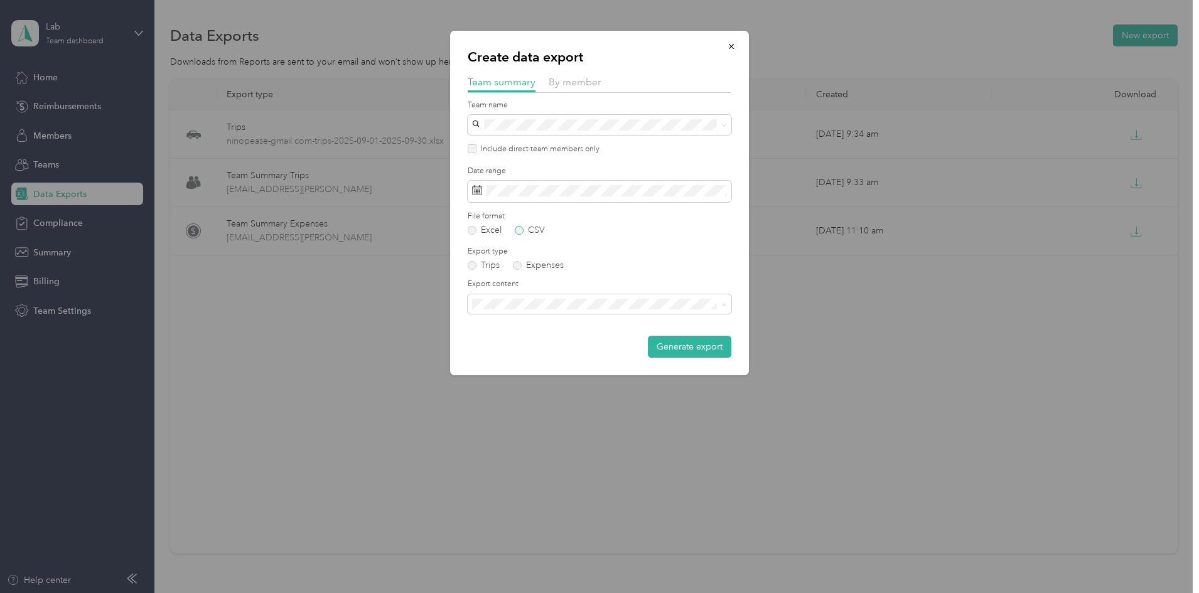
click at [533, 232] on label "CSV" at bounding box center [530, 230] width 30 height 9
click at [512, 346] on span "Summary and full trips list" at bounding box center [526, 348] width 100 height 11
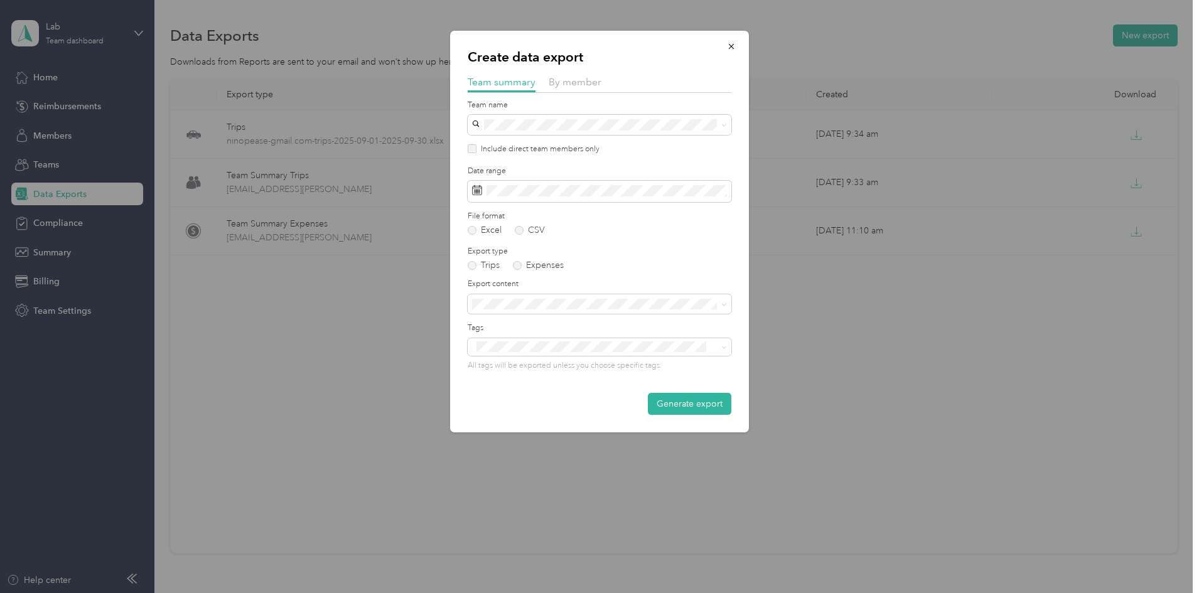
click at [495, 360] on div "All tags will be exported unless you choose specific tags." at bounding box center [600, 354] width 264 height 33
click at [541, 386] on form "Team name Include direct team members only Date range File format Excel CSV Exp…" at bounding box center [600, 258] width 264 height 316
click at [689, 411] on button "Generate export" at bounding box center [689, 404] width 83 height 22
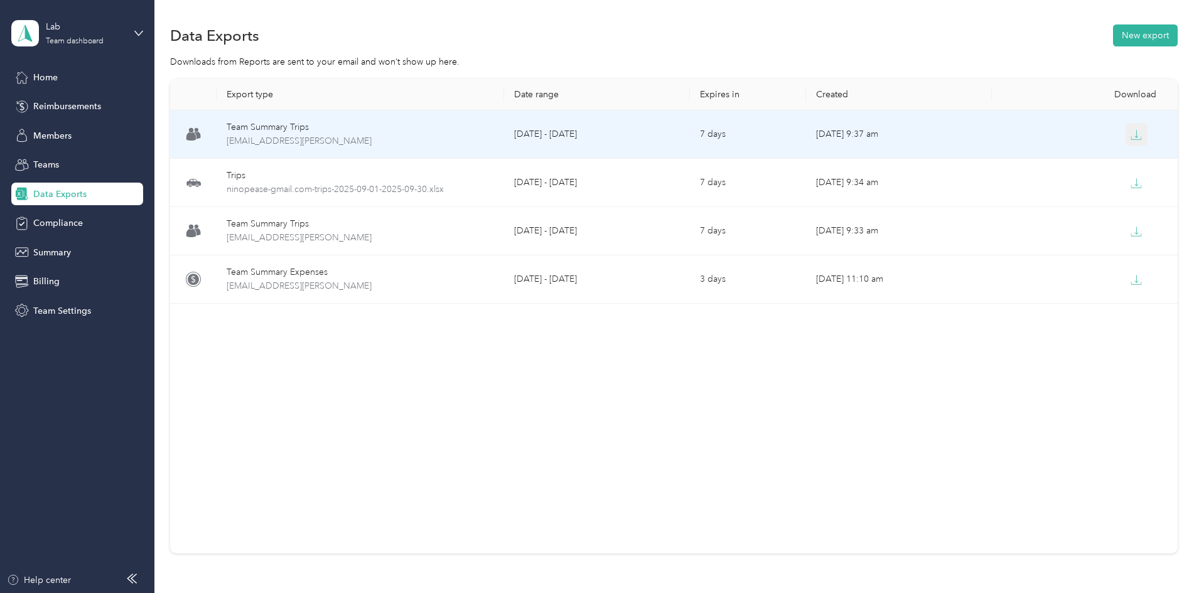
click at [1130, 134] on icon "button" at bounding box center [1135, 134] width 11 height 11
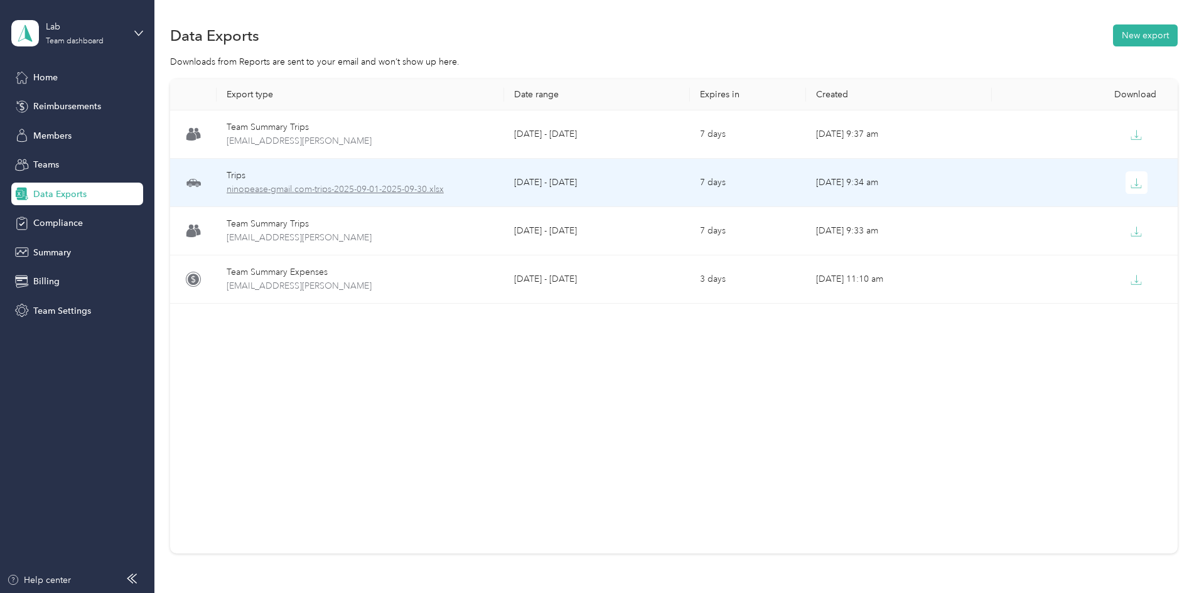
drag, startPoint x: 1057, startPoint y: 179, endPoint x: 413, endPoint y: 193, distance: 644.1
click at [413, 193] on span "ninopease-gmail.com-trips-2025-09-01-2025-09-30.xlsx" at bounding box center [360, 190] width 267 height 14
click at [350, 168] on td "Trips ninopease-gmail.com-trips-2025-09-01-2025-09-30.xlsx" at bounding box center [360, 183] width 287 height 48
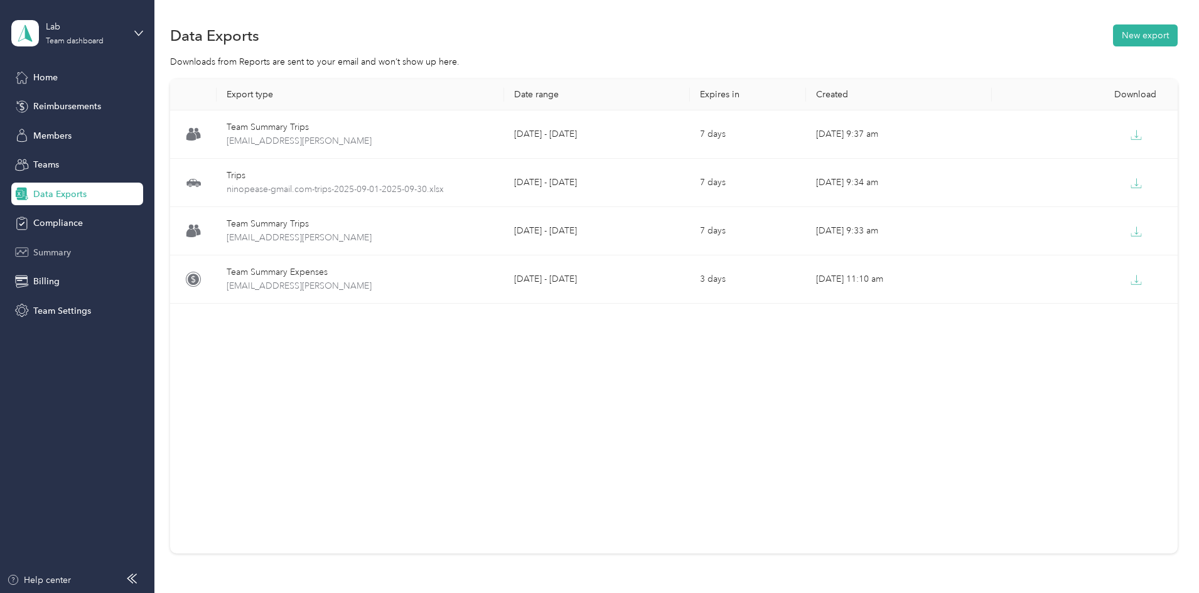
click at [94, 250] on div "Summary" at bounding box center [77, 252] width 132 height 23
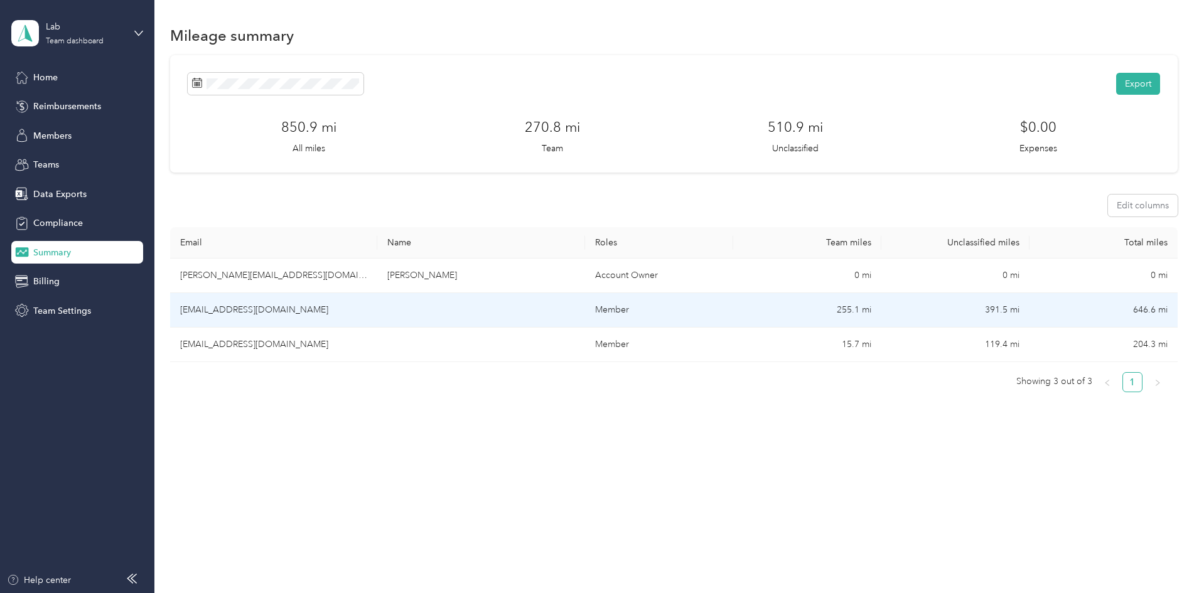
click at [328, 309] on td "[EMAIL_ADDRESS][DOMAIN_NAME]" at bounding box center [273, 310] width 207 height 35
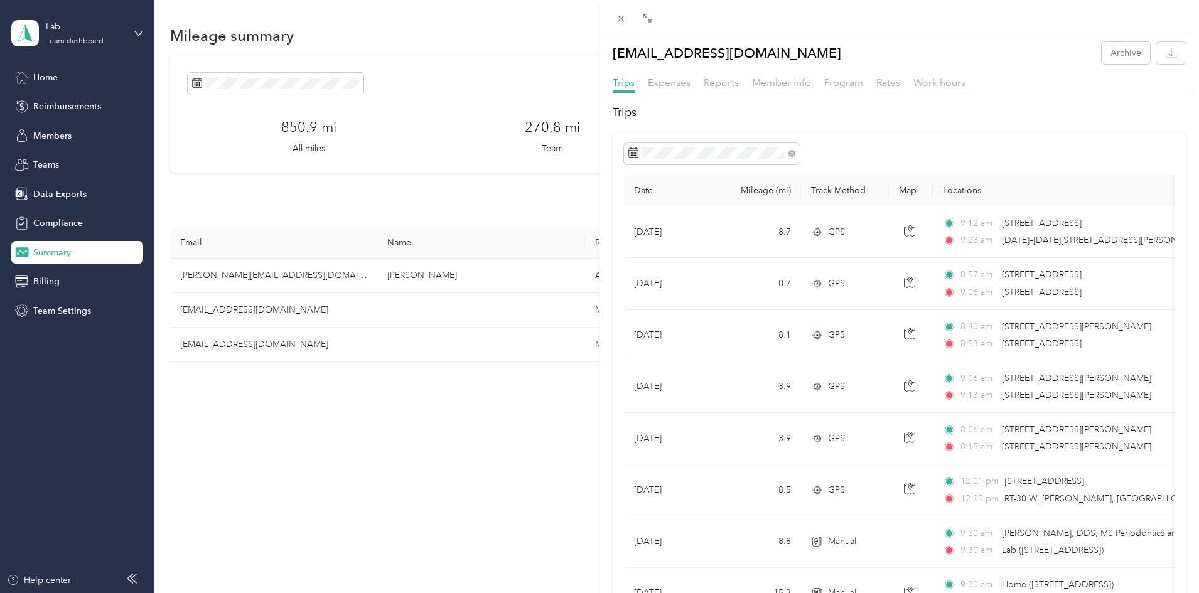
click at [691, 87] on div "Trips Expenses Reports Member info Program Rates Work hours" at bounding box center [898, 84] width 599 height 18
click at [688, 86] on span "Expenses" at bounding box center [669, 83] width 43 height 12
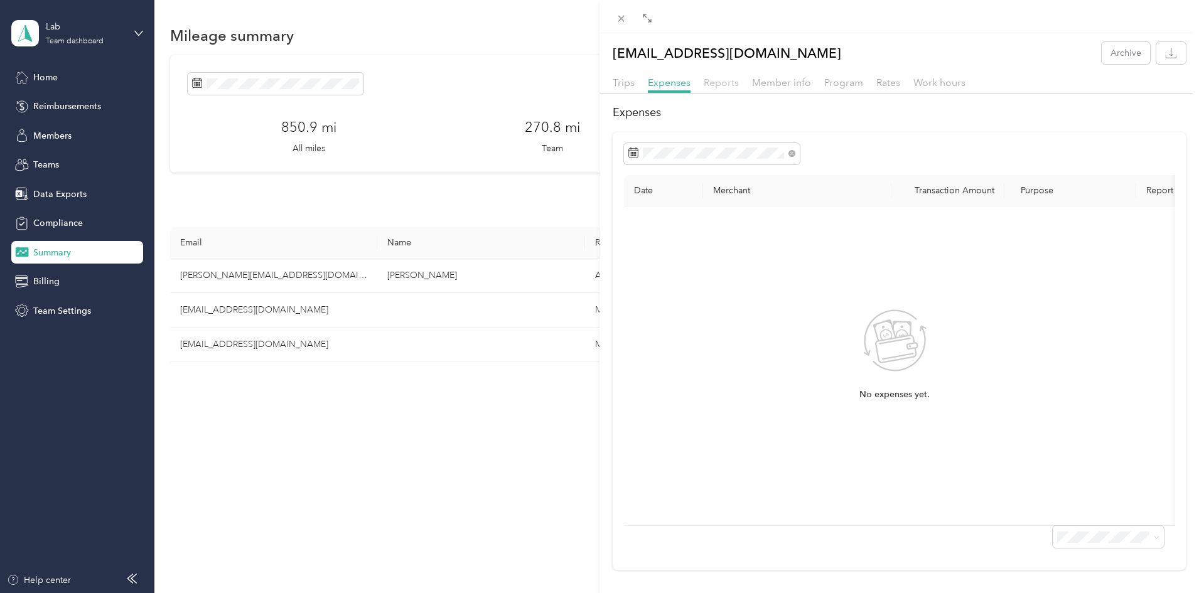
click at [716, 82] on span "Reports" at bounding box center [721, 83] width 35 height 12
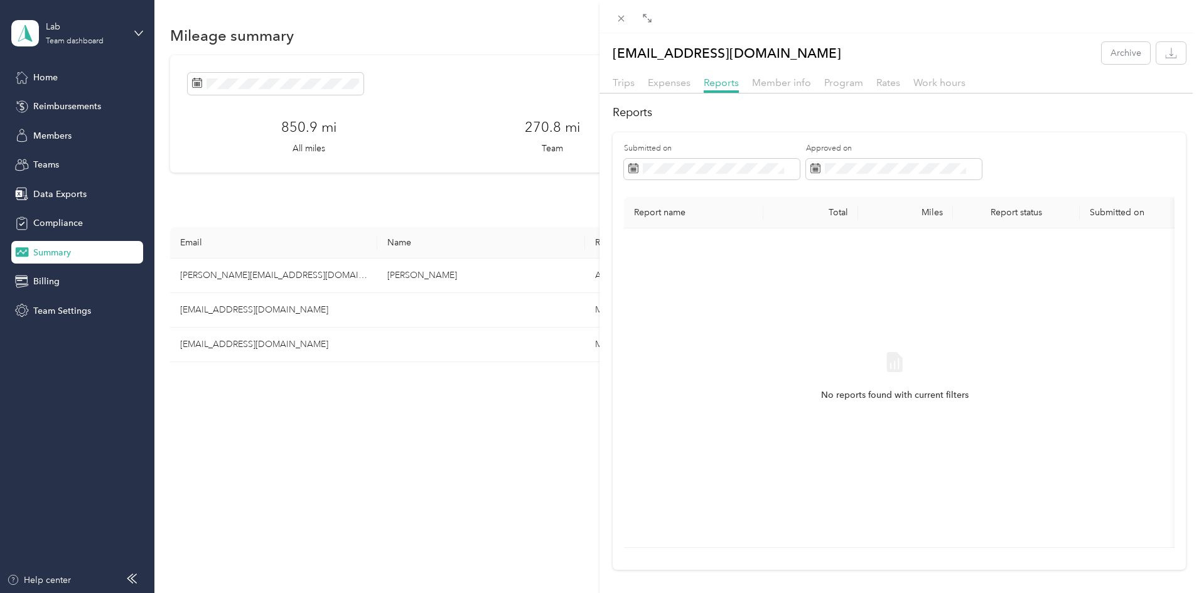
click at [744, 87] on div "Trips Expenses Reports Member info Program Rates Work hours" at bounding box center [898, 84] width 599 height 18
click at [773, 84] on span "Member info" at bounding box center [781, 83] width 59 height 12
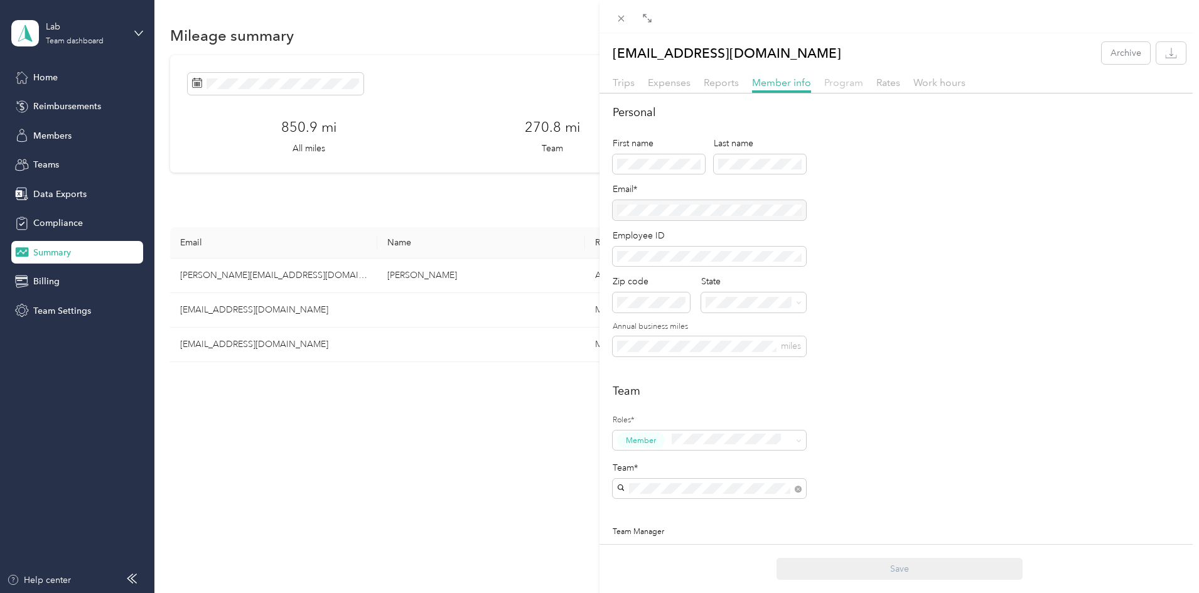
click at [840, 84] on span "Program" at bounding box center [843, 83] width 39 height 12
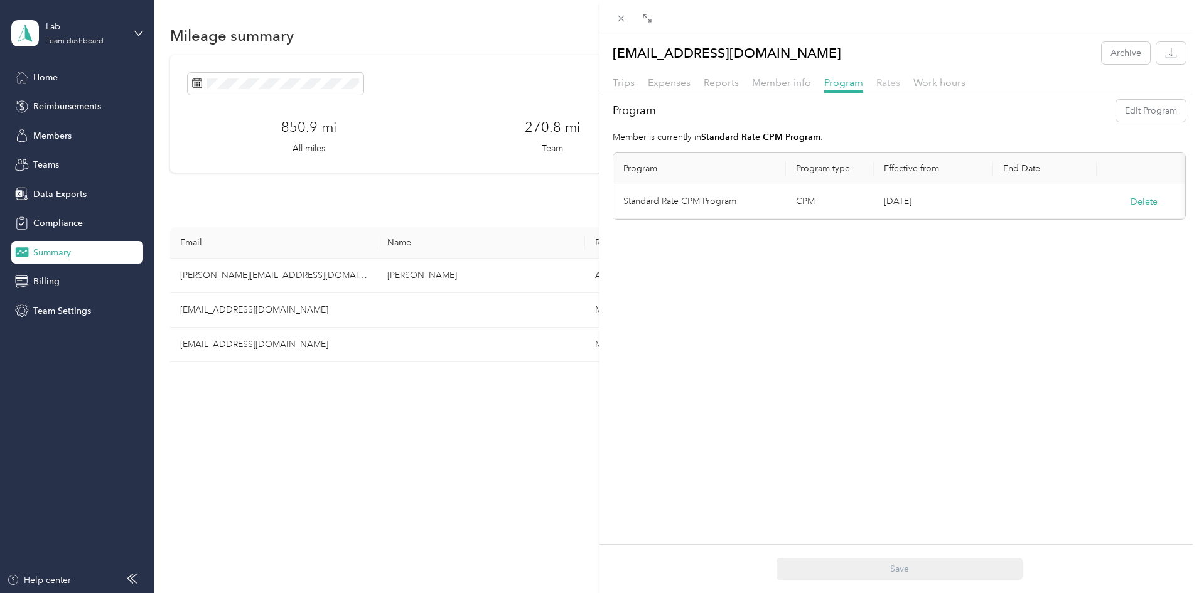
click at [880, 84] on span "Rates" at bounding box center [888, 83] width 24 height 12
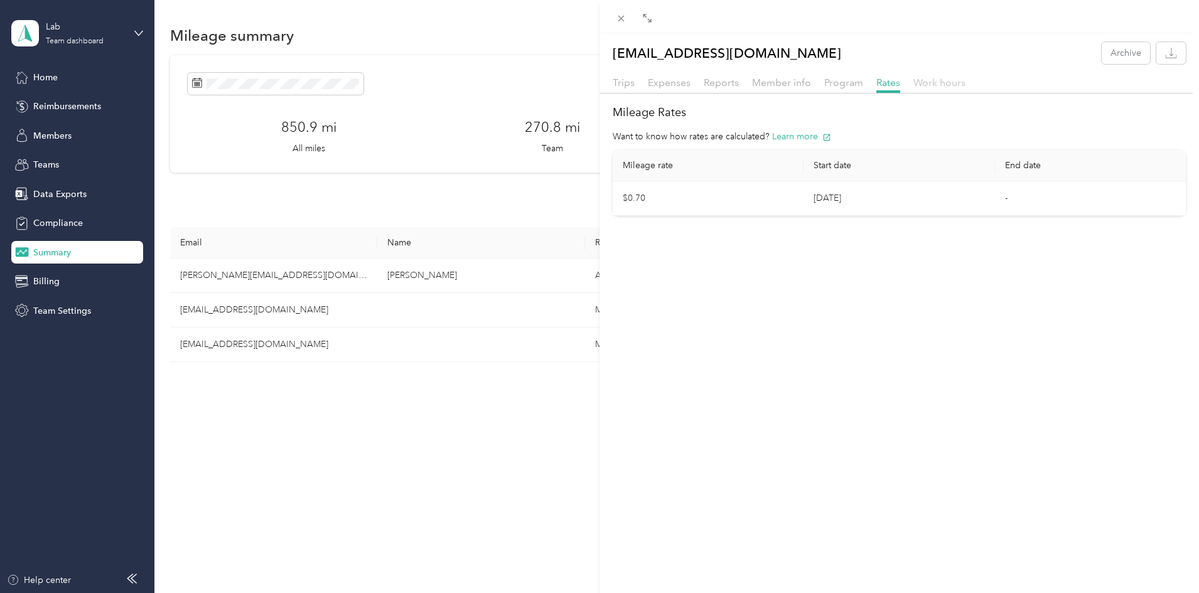
click at [918, 83] on span "Work hours" at bounding box center [939, 83] width 52 height 12
click at [636, 90] on div "Trips Expenses Reports Member info Program Rates Work hours" at bounding box center [898, 84] width 599 height 18
click at [631, 84] on span "Trips" at bounding box center [624, 83] width 22 height 12
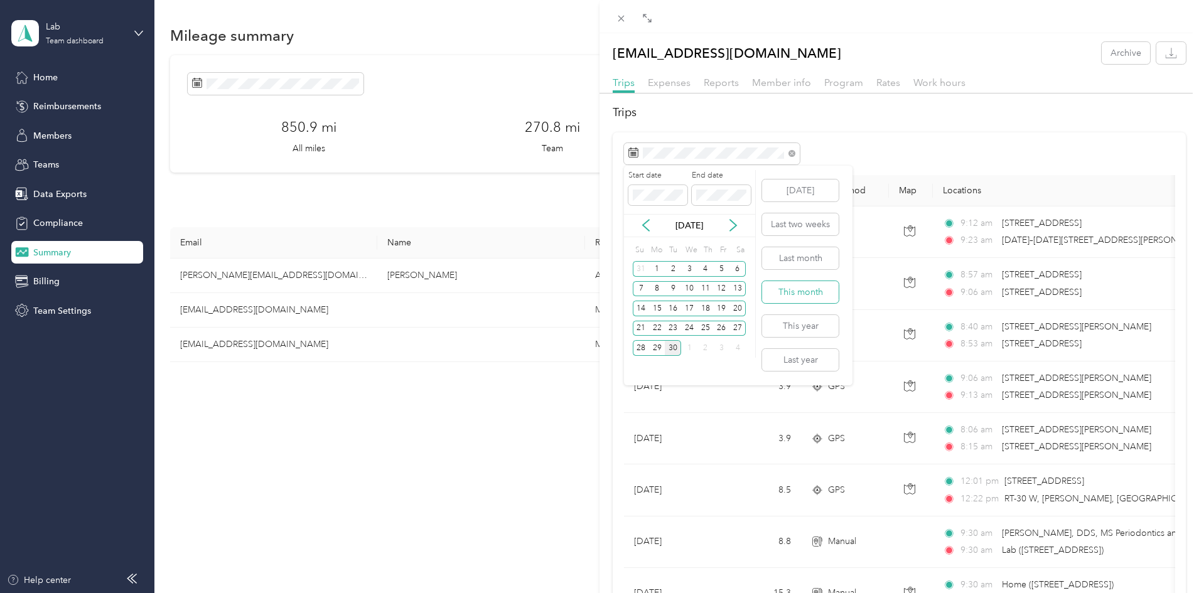
click at [791, 296] on button "This month" at bounding box center [800, 292] width 77 height 22
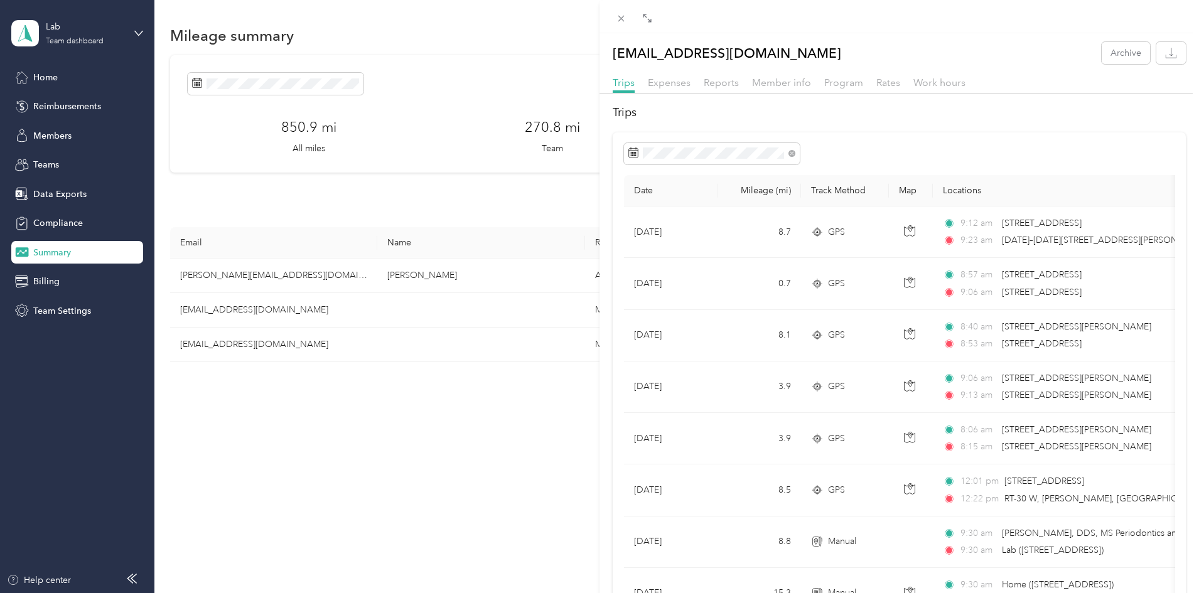
click at [509, 307] on div "ninopease@gmail.com Archive Trips Expenses Reports Member info Program Rates Wo…" at bounding box center [599, 296] width 1199 height 593
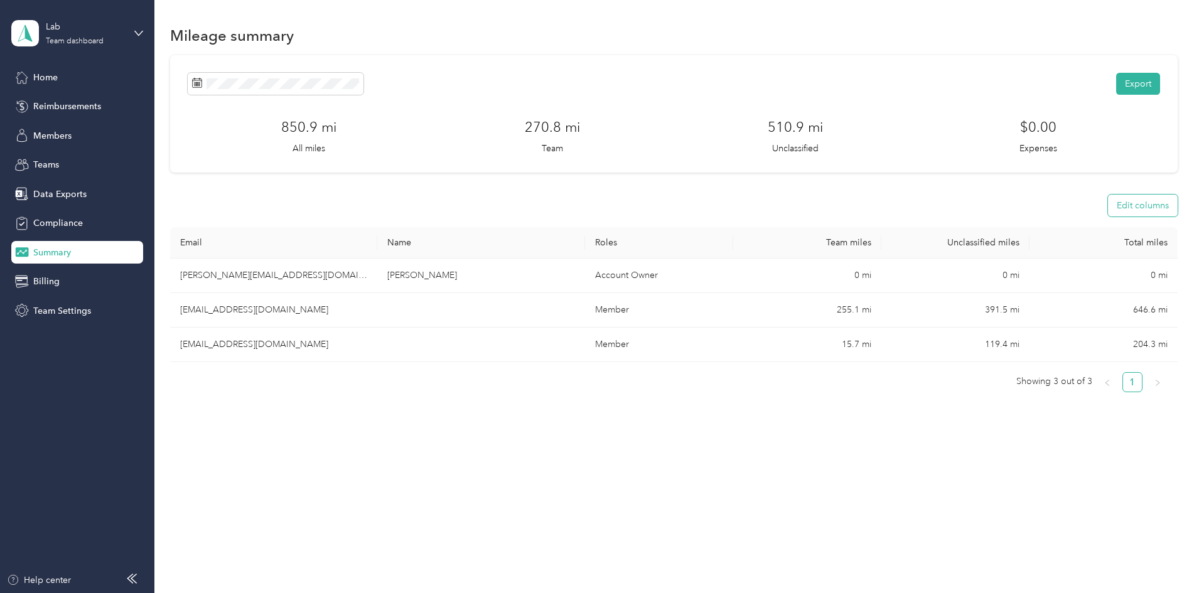
click at [1108, 198] on button "Edit columns" at bounding box center [1143, 206] width 70 height 22
click at [1081, 325] on span "Unclassified Miles" at bounding box center [1088, 325] width 69 height 13
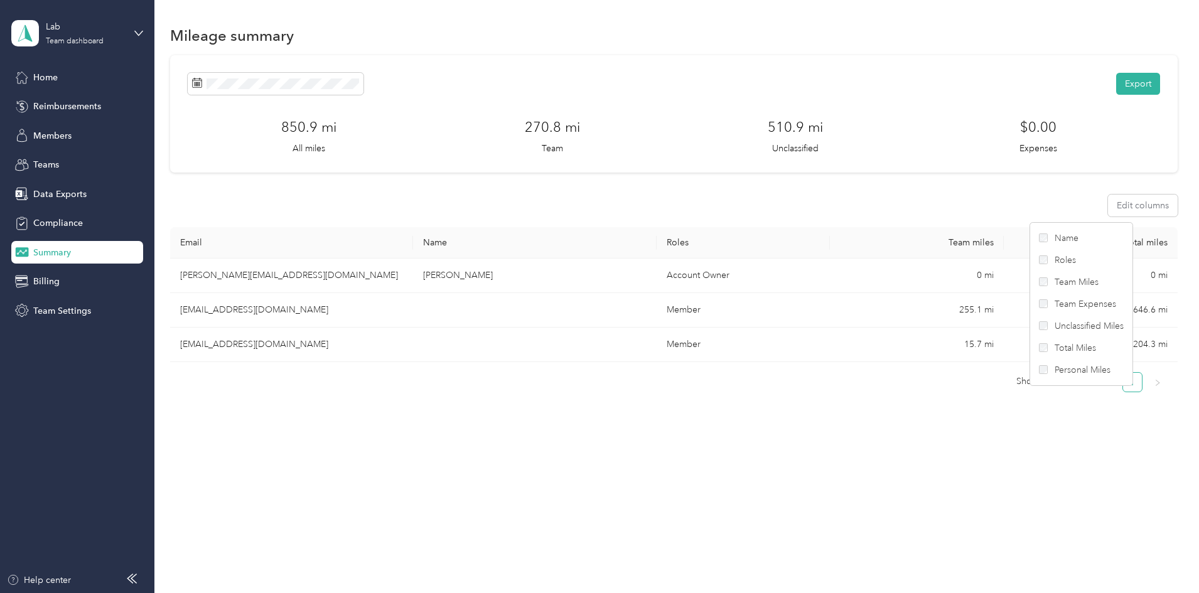
click at [1058, 260] on span "Roles" at bounding box center [1064, 260] width 21 height 13
click at [1053, 238] on label "Name" at bounding box center [1081, 238] width 85 height 13
click at [761, 374] on ul "Showing 3 out of 3 1" at bounding box center [668, 382] width 997 height 20
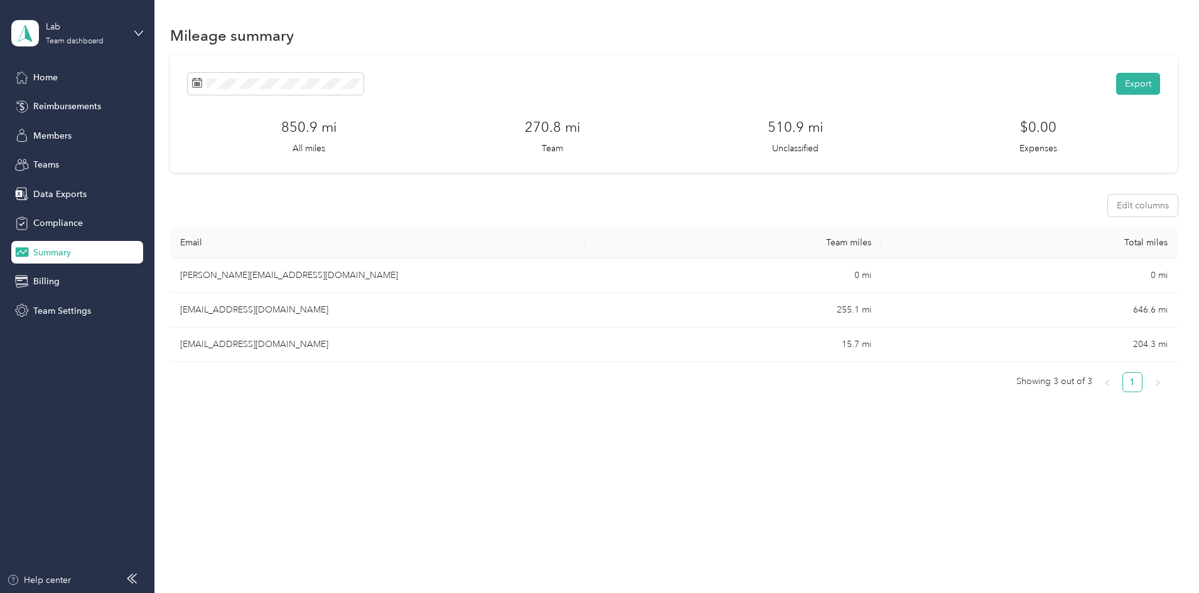
click at [1048, 95] on div "Export 850.9 mi All miles 270.8 mi Team 510.9 mi Unclassified $0.00 Expenses" at bounding box center [674, 114] width 972 height 82
click at [1116, 87] on button "Export" at bounding box center [1138, 84] width 44 height 22
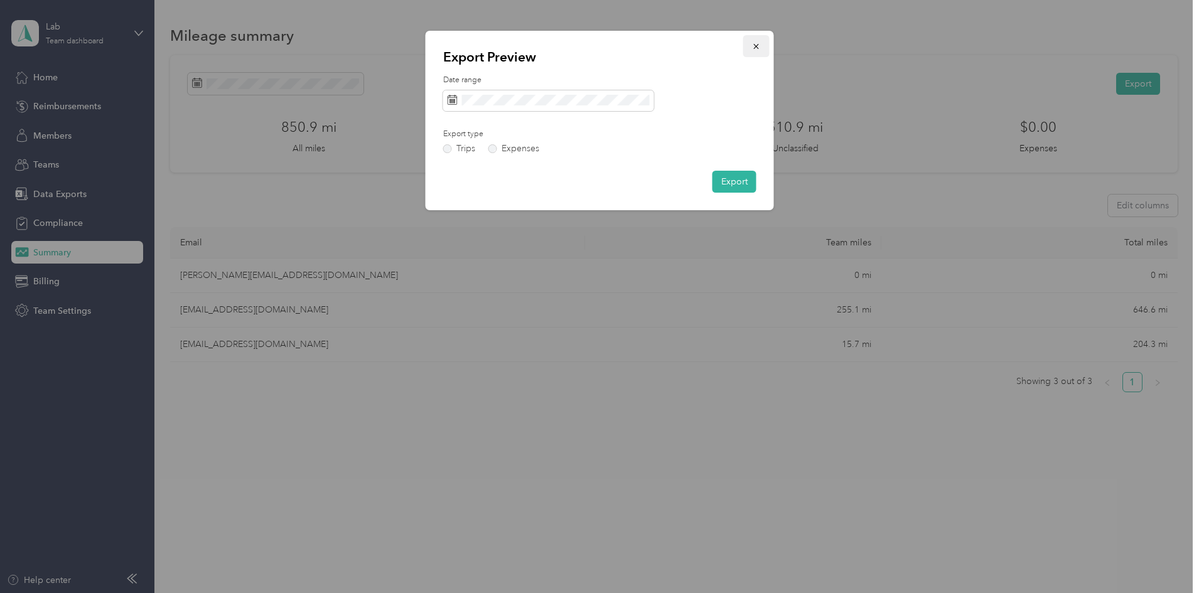
click at [753, 51] on icon "button" at bounding box center [756, 46] width 9 height 9
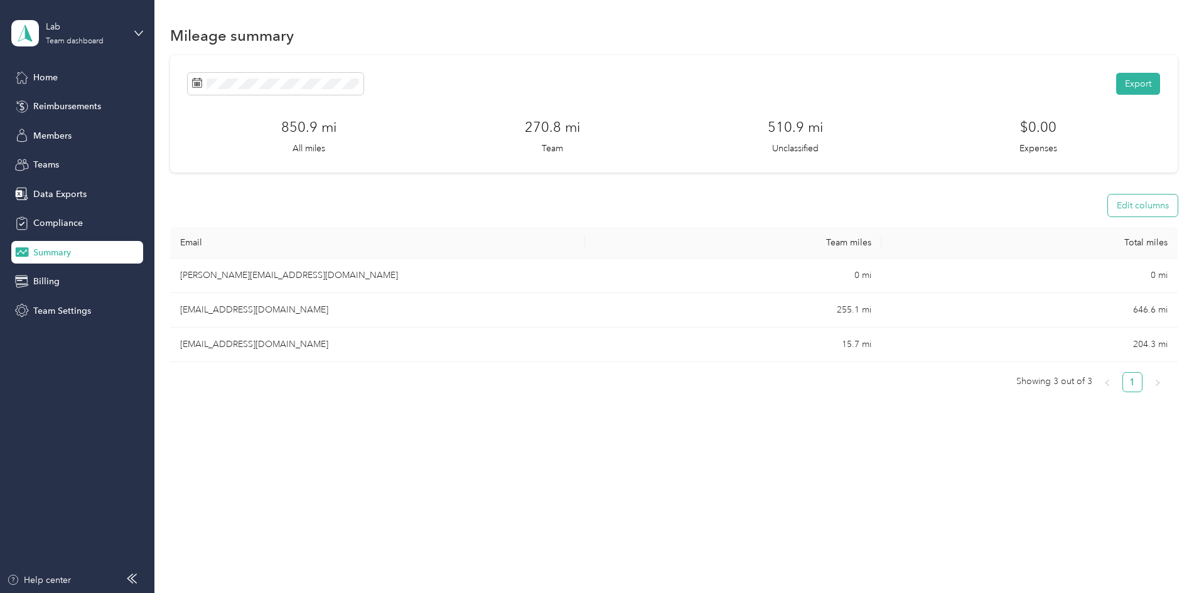
click at [1108, 210] on button "Edit columns" at bounding box center [1143, 206] width 70 height 22
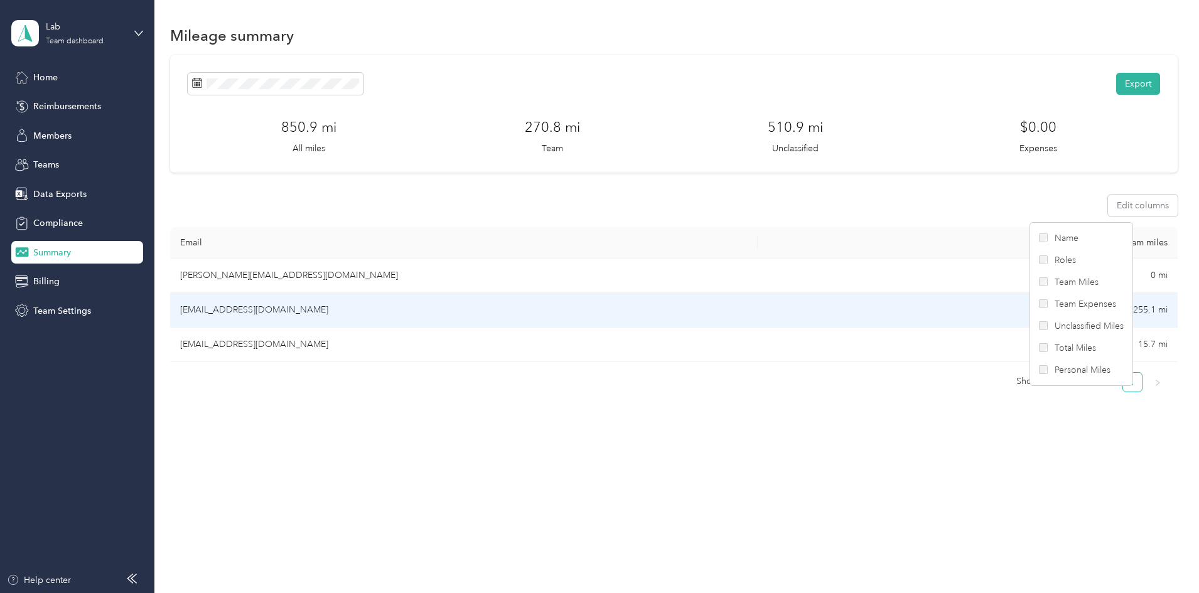
click at [677, 314] on td "[EMAIL_ADDRESS][DOMAIN_NAME]" at bounding box center [463, 310] width 587 height 35
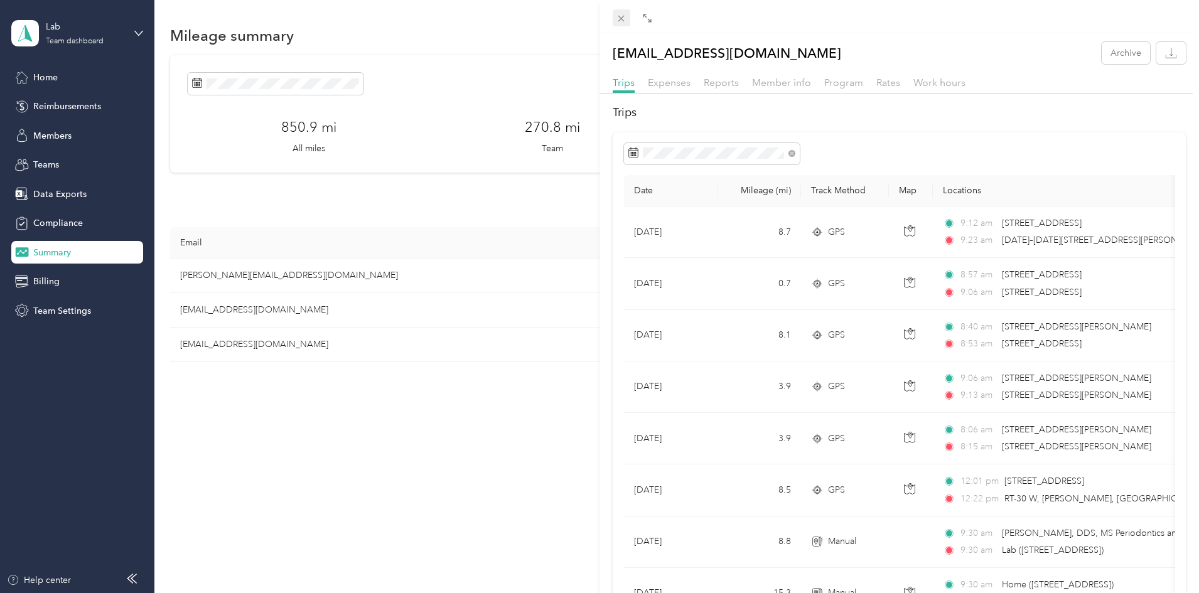
click at [620, 17] on icon at bounding box center [621, 19] width 6 height 6
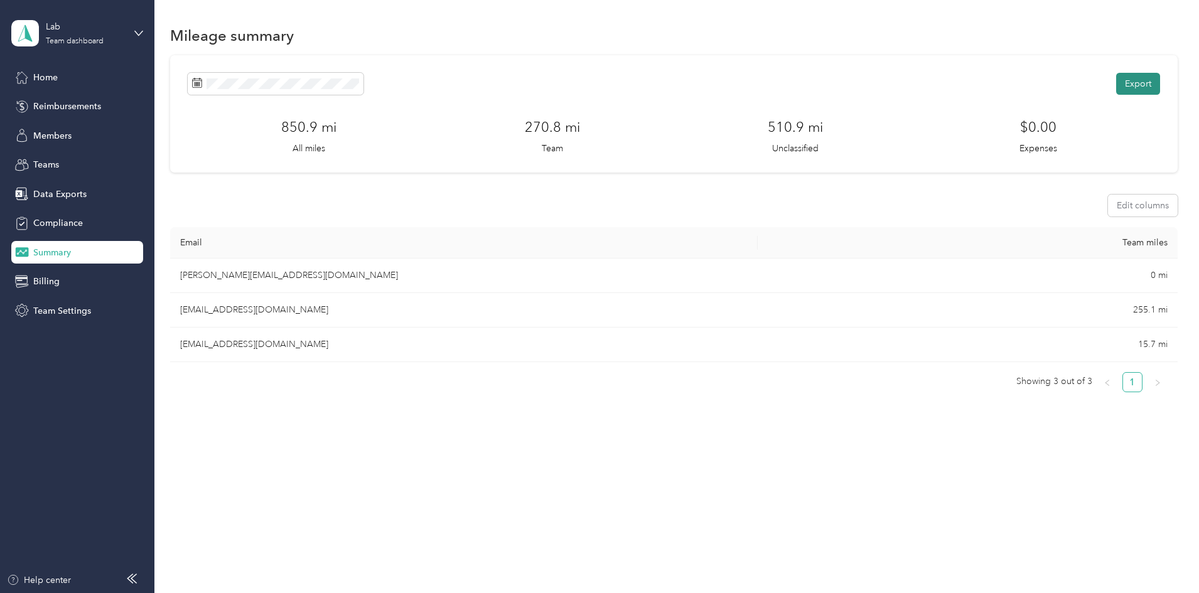
click at [1116, 80] on button "Export" at bounding box center [1138, 84] width 44 height 22
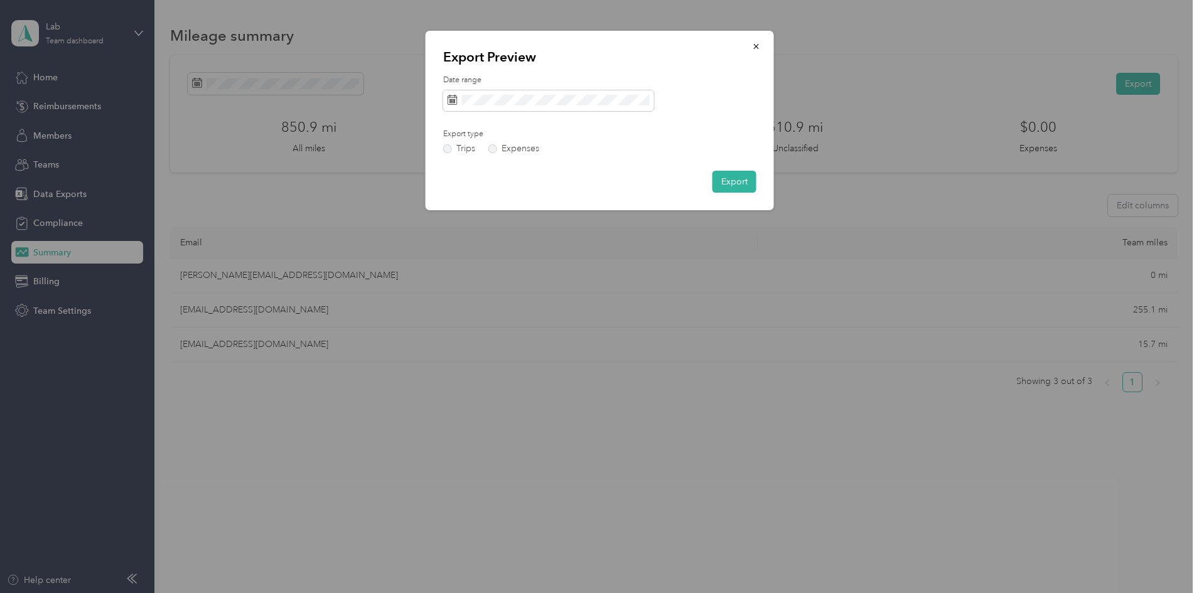
click at [722, 164] on div "Date range Export type Trips Expenses Export" at bounding box center [599, 134] width 313 height 118
click at [729, 176] on button "Export" at bounding box center [734, 182] width 44 height 22
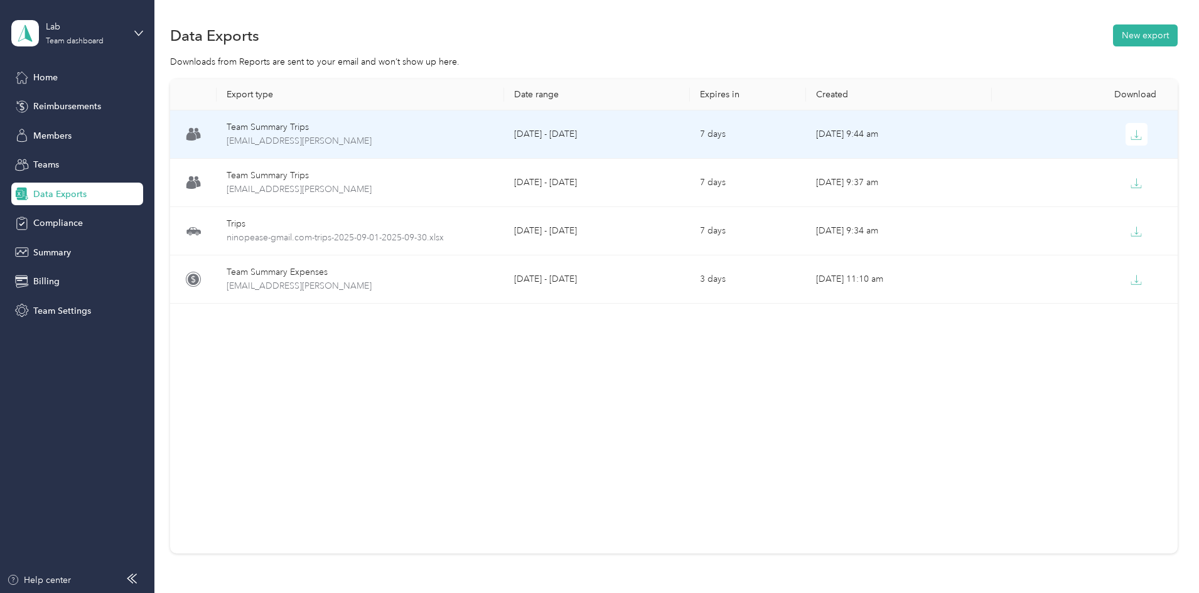
click at [355, 127] on div "Team Summary Trips" at bounding box center [360, 128] width 267 height 14
click at [1125, 132] on button "button" at bounding box center [1136, 134] width 23 height 23
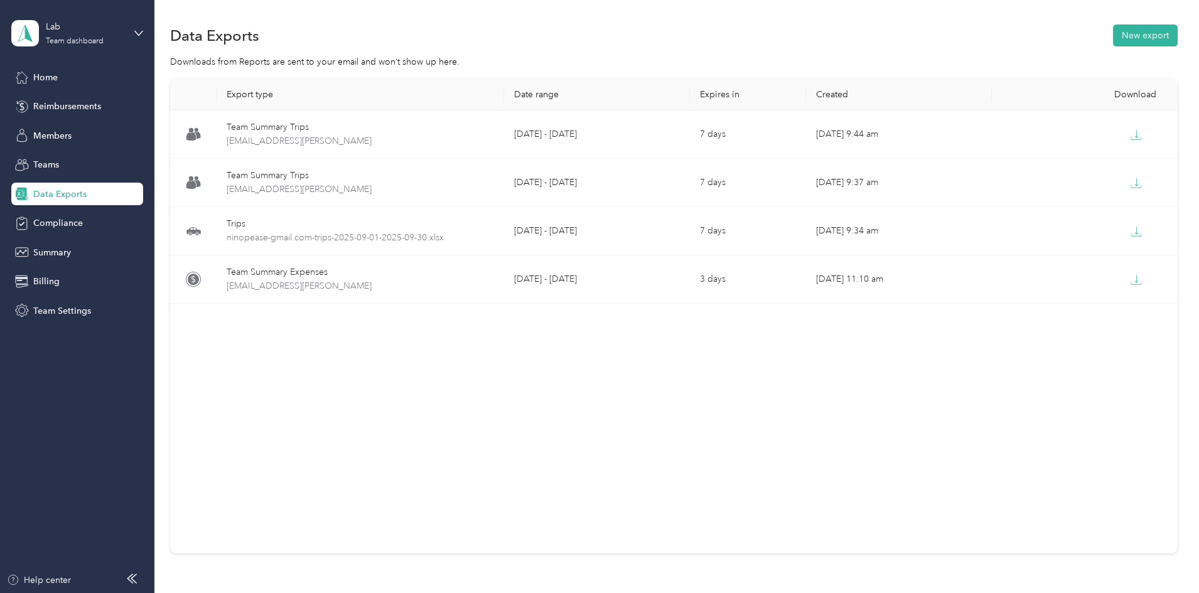
click at [105, 195] on div "Data Exports" at bounding box center [77, 194] width 132 height 23
click at [60, 254] on span "Summary" at bounding box center [52, 252] width 38 height 13
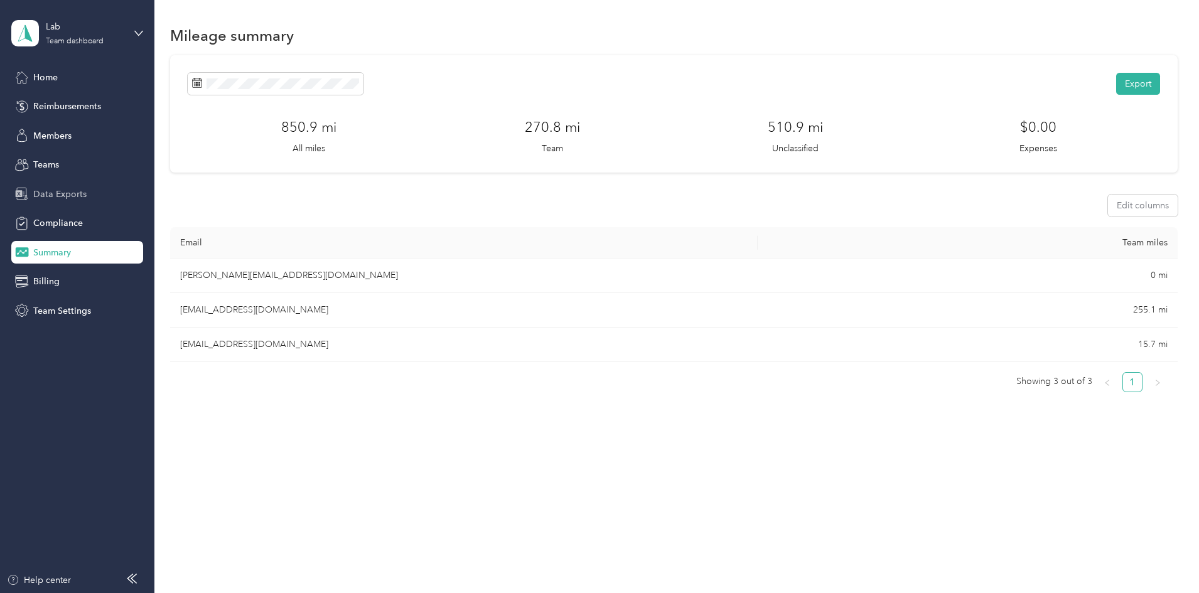
click at [63, 199] on span "Data Exports" at bounding box center [59, 194] width 53 height 13
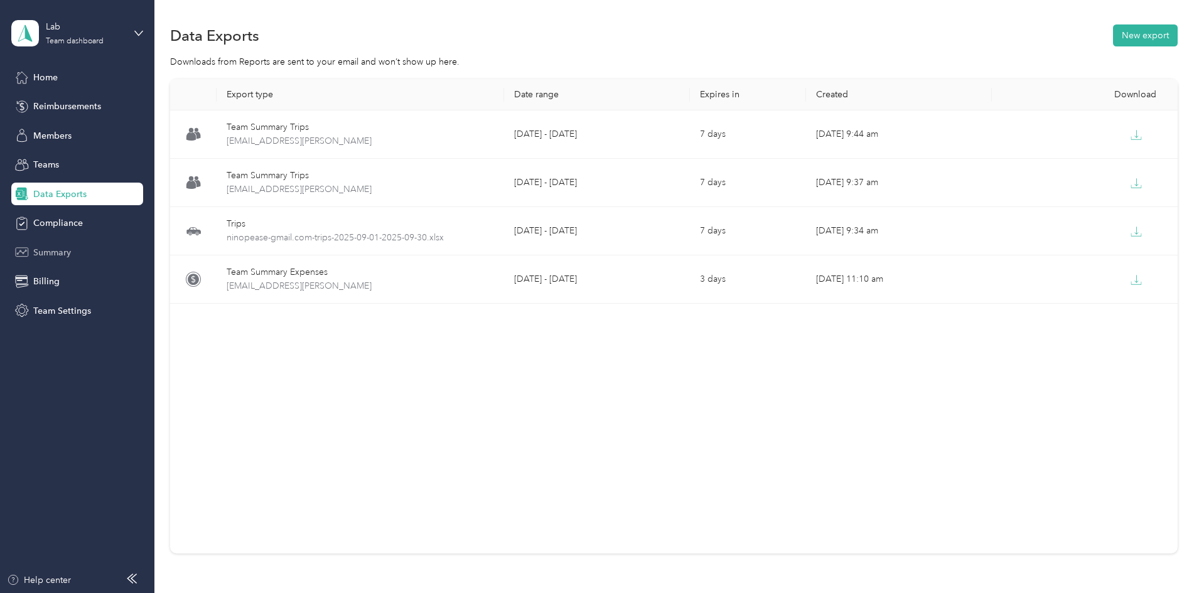
click at [69, 250] on span "Summary" at bounding box center [52, 252] width 38 height 13
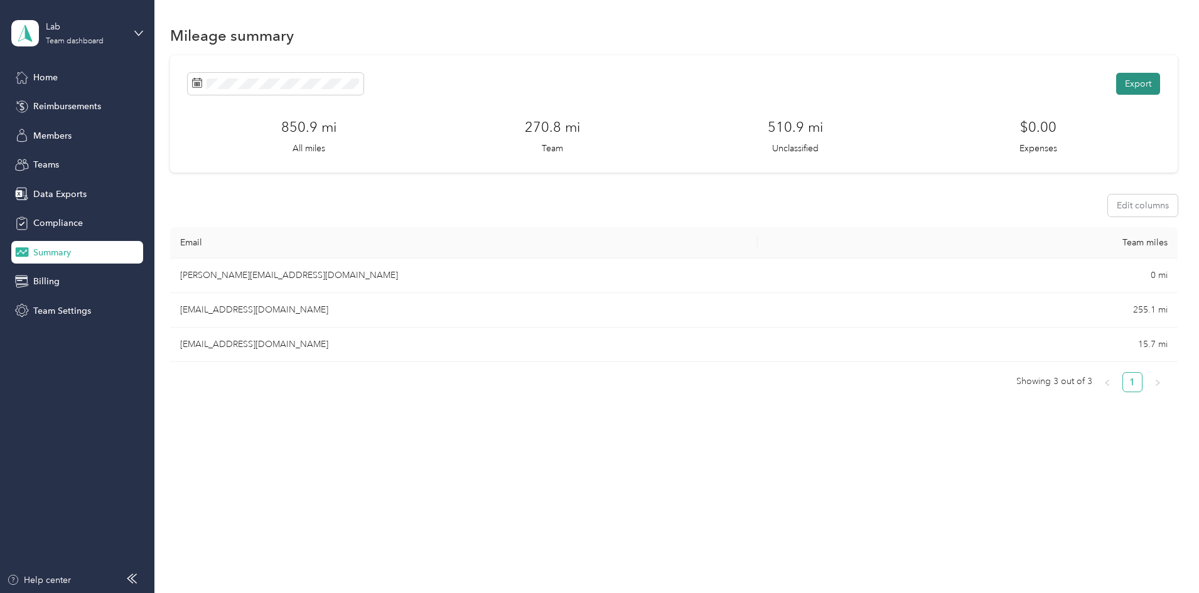
click at [1116, 87] on button "Export" at bounding box center [1138, 84] width 44 height 22
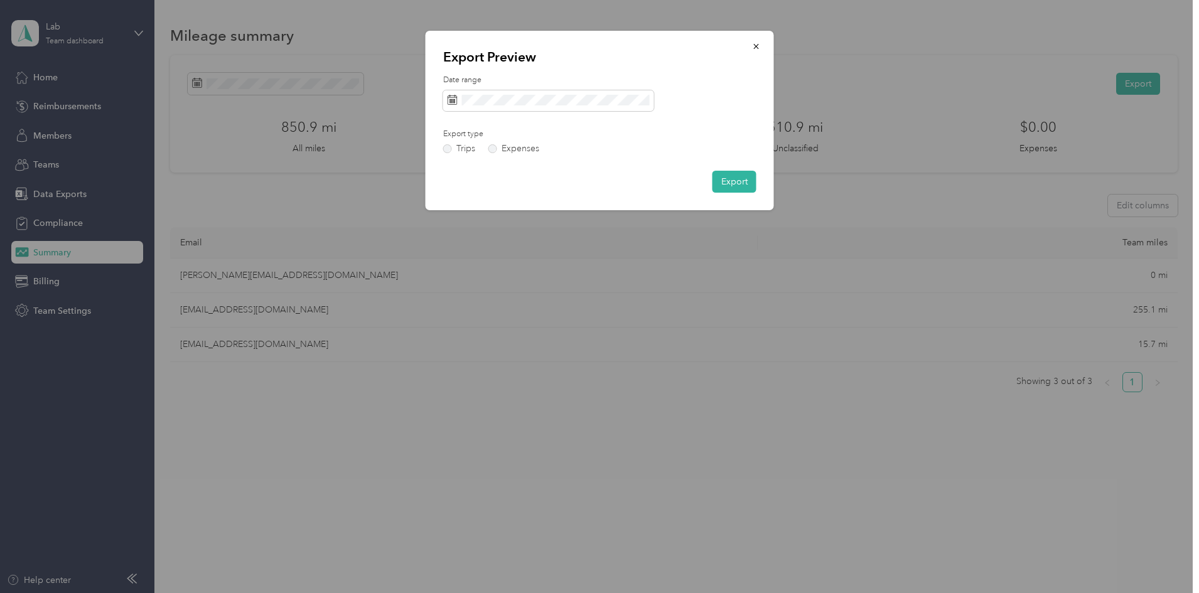
click at [740, 51] on p "Export Preview" at bounding box center [599, 57] width 313 height 18
click at [746, 47] on button "button" at bounding box center [756, 46] width 26 height 22
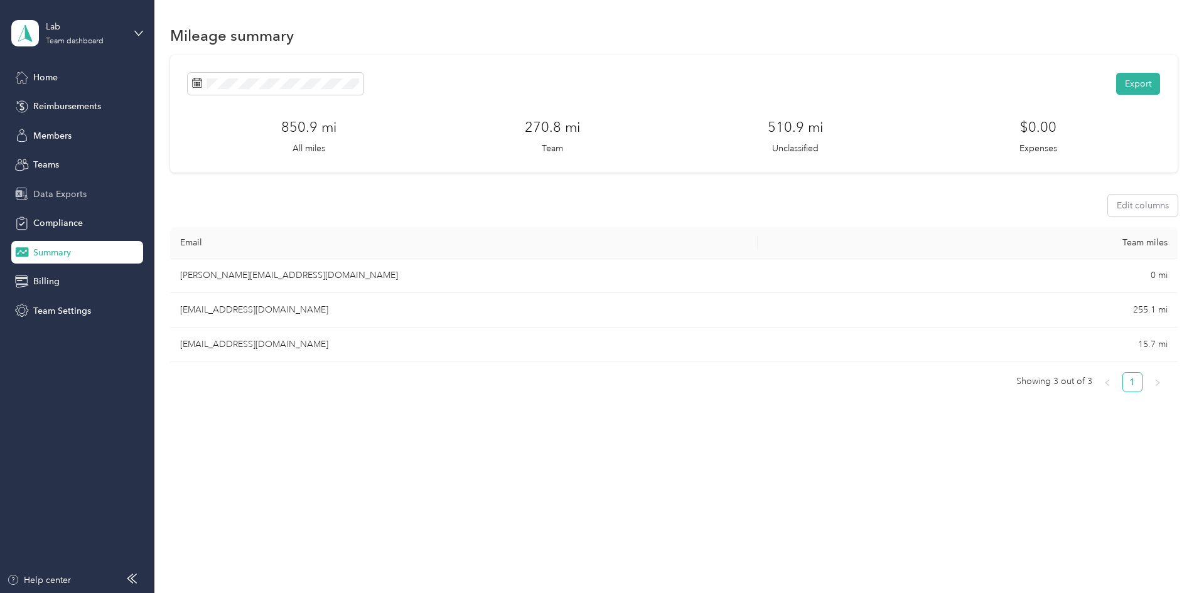
click at [91, 195] on div "Data Exports" at bounding box center [77, 194] width 132 height 23
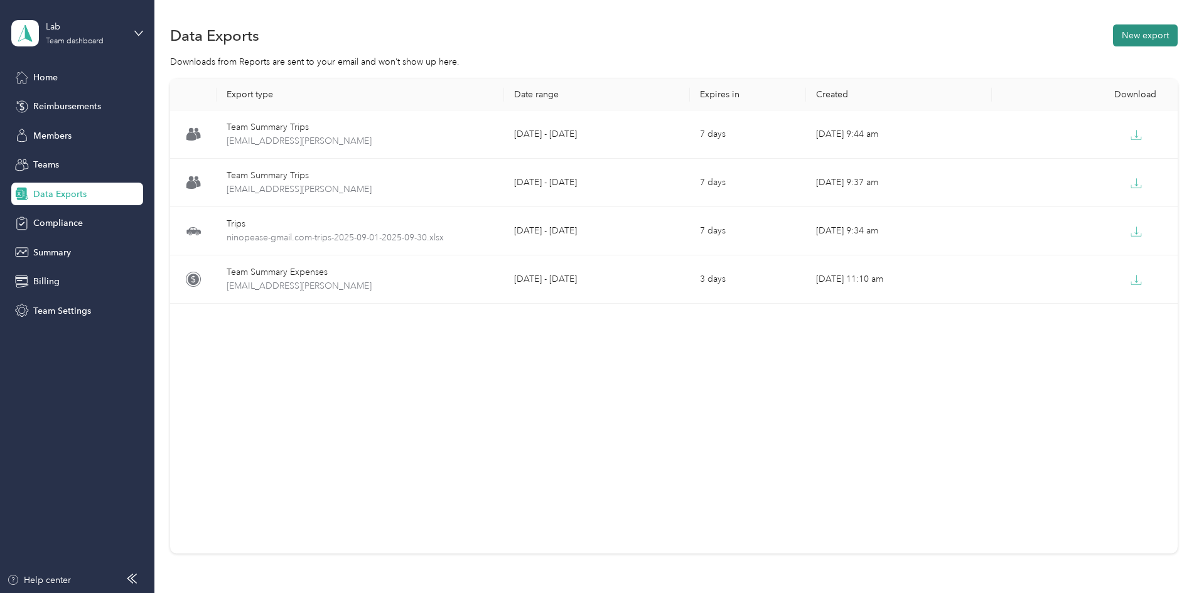
click at [1113, 41] on button "New export" at bounding box center [1145, 35] width 65 height 22
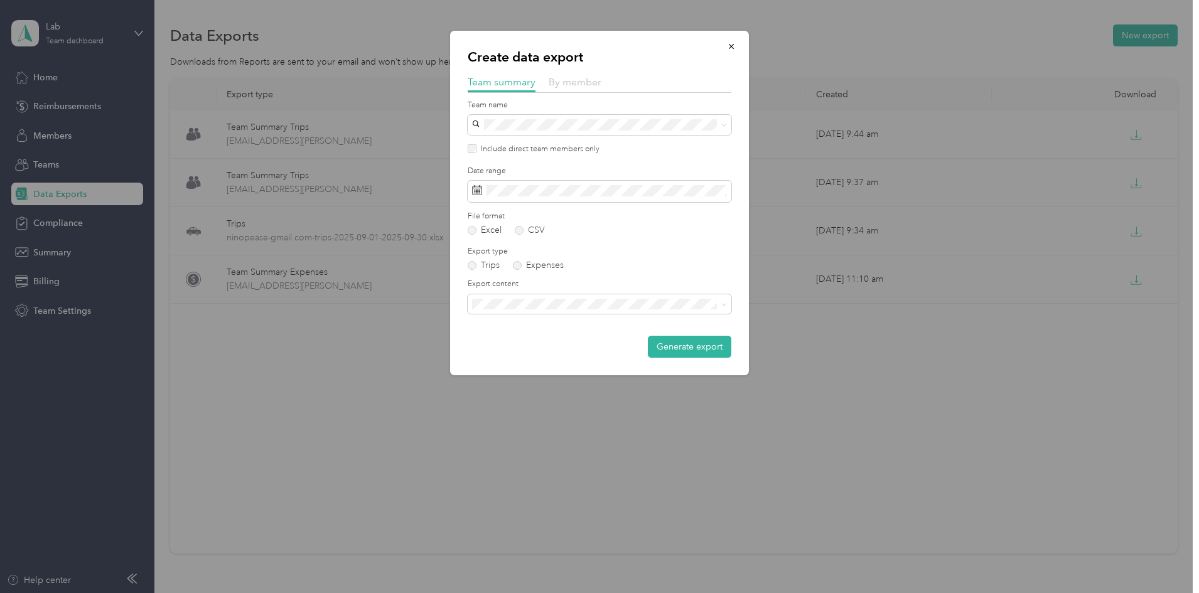
click at [560, 80] on span "By member" at bounding box center [575, 82] width 53 height 12
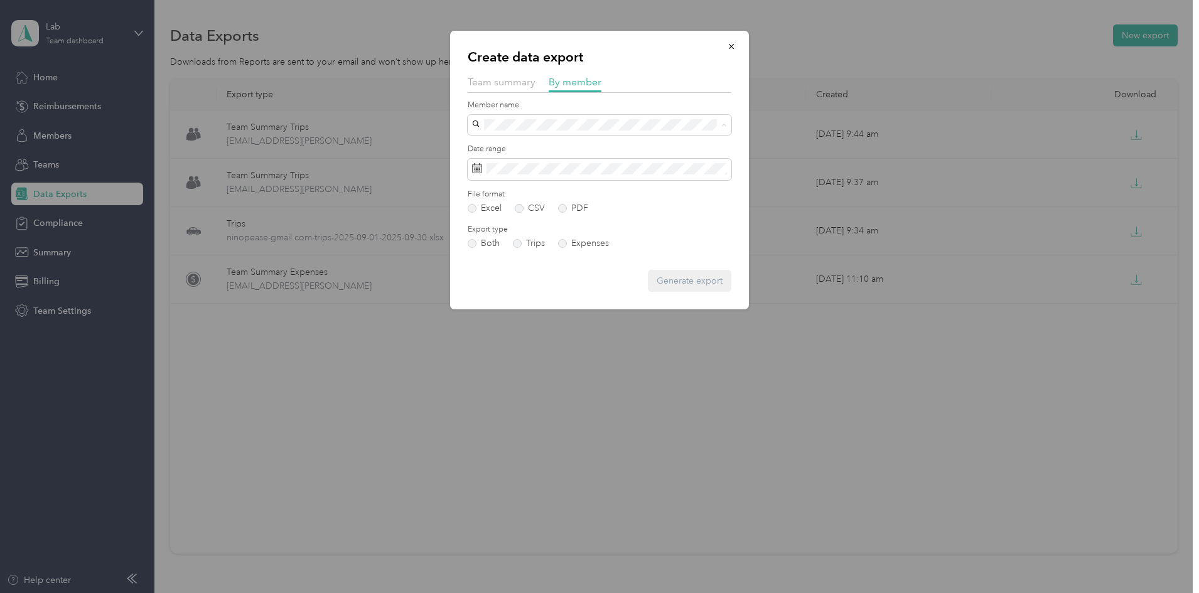
click at [520, 163] on div "[EMAIL_ADDRESS][DOMAIN_NAME]" at bounding box center [599, 169] width 246 height 13
click at [523, 259] on form "Member name Date range File format Excel CSV PDF Export type Both Trips Expense…" at bounding box center [600, 196] width 264 height 193
click at [567, 210] on label "PDF" at bounding box center [573, 208] width 30 height 9
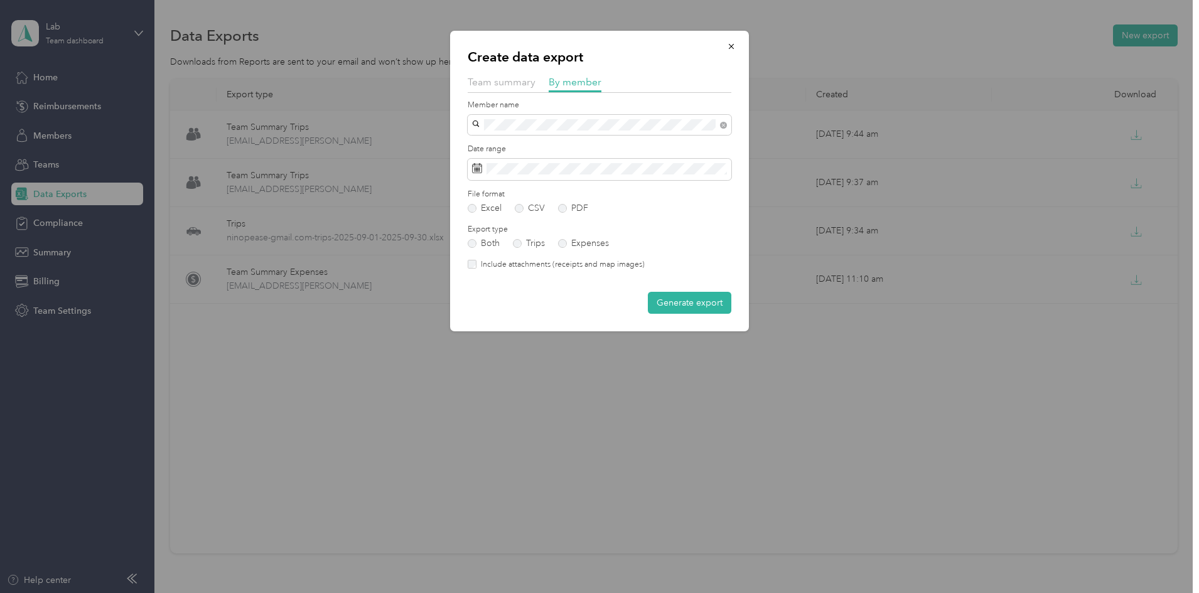
click at [529, 289] on form "Member name Date range File format Excel CSV PDF Export type Both Trips Expense…" at bounding box center [600, 207] width 264 height 215
click at [498, 263] on label "Include attachments (receipts and map images)" at bounding box center [560, 264] width 168 height 11
click at [680, 306] on button "Generate export" at bounding box center [689, 303] width 83 height 22
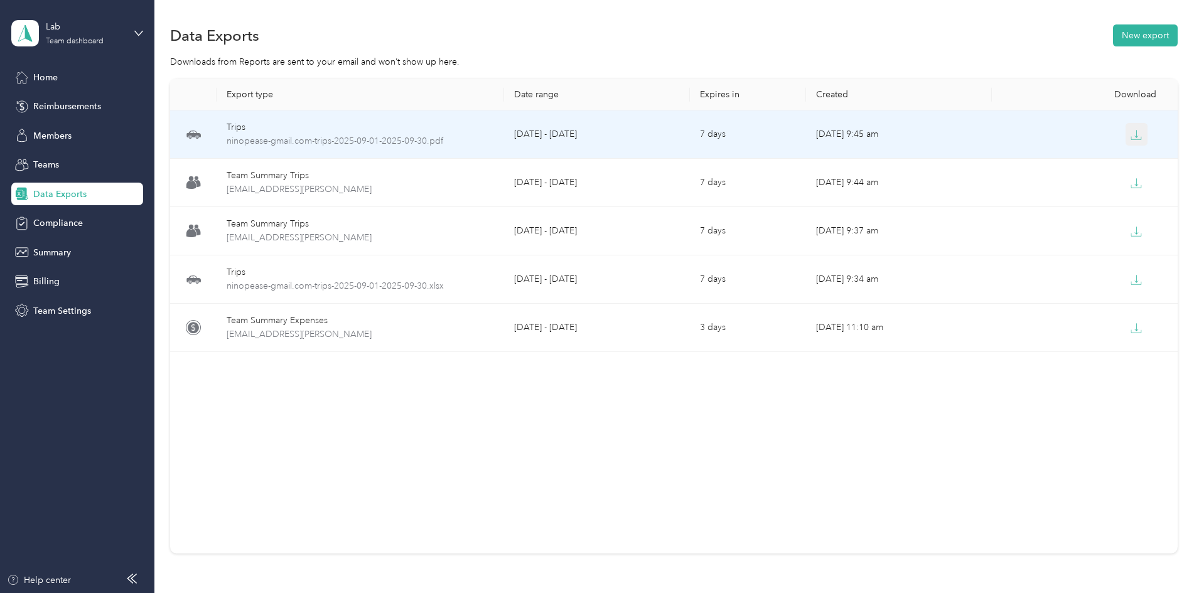
click at [1130, 134] on icon "button" at bounding box center [1135, 134] width 11 height 11
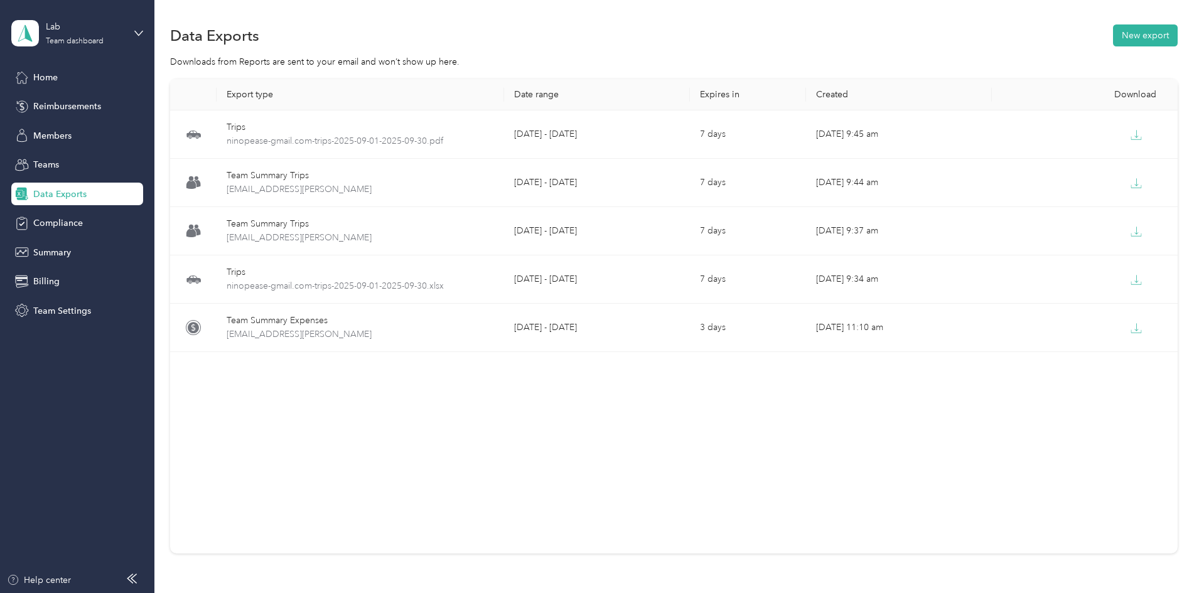
click at [1063, 48] on div "Data Exports New export" at bounding box center [673, 35] width 1007 height 26
click at [1113, 36] on button "New export" at bounding box center [1145, 35] width 65 height 22
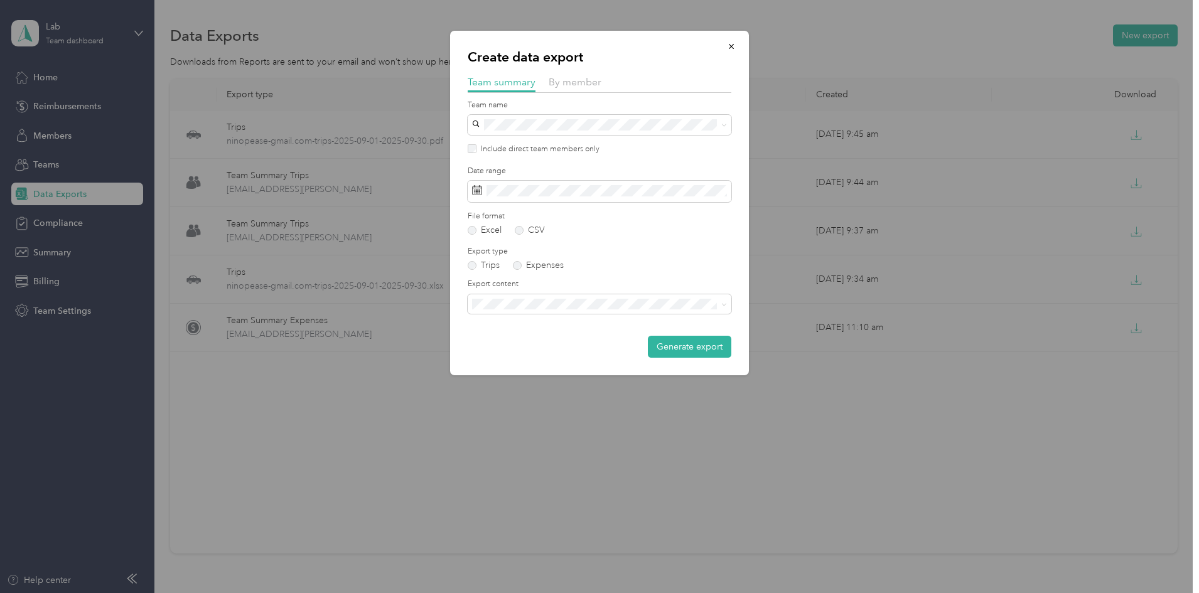
click at [571, 75] on div "By member" at bounding box center [575, 83] width 53 height 16
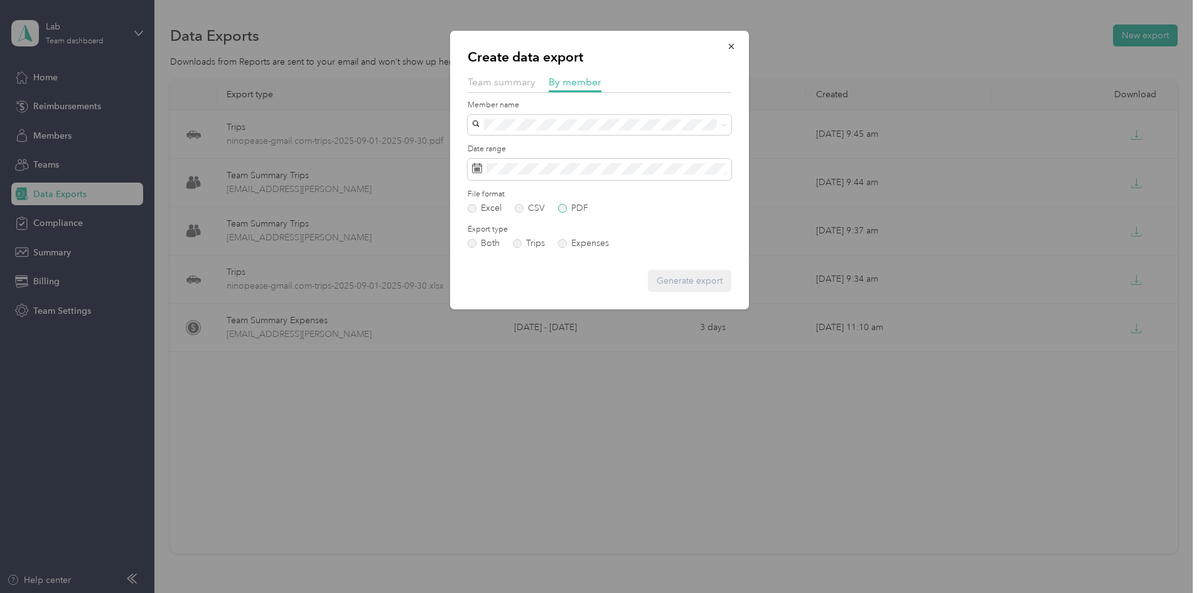
click at [564, 207] on label "PDF" at bounding box center [573, 208] width 30 height 9
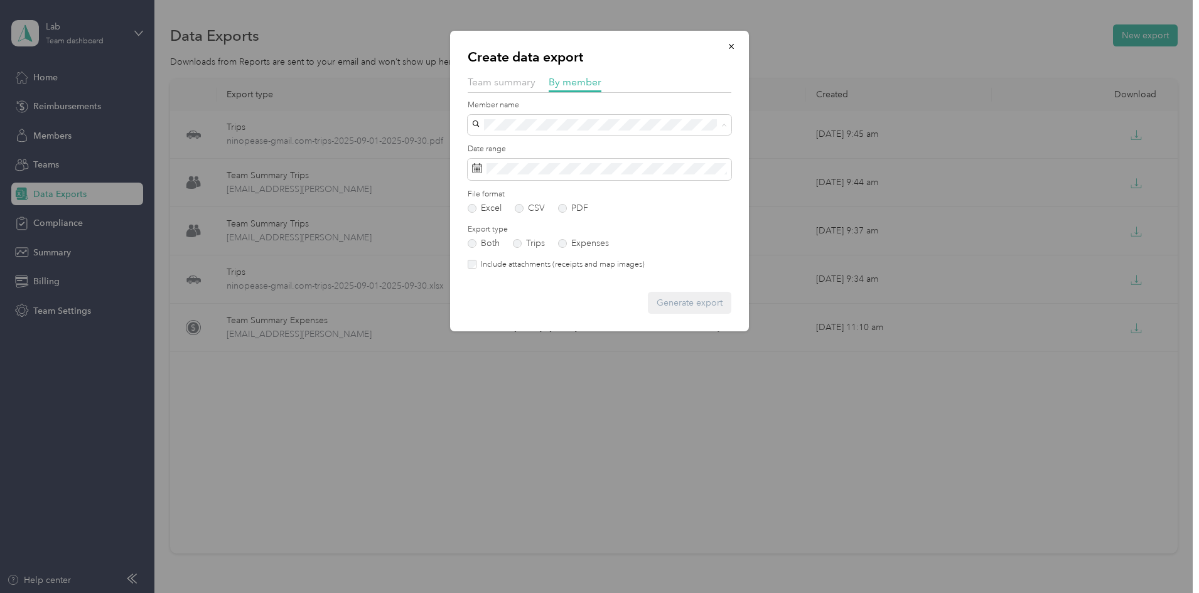
click at [529, 169] on div "[EMAIL_ADDRESS][DOMAIN_NAME]" at bounding box center [599, 169] width 246 height 13
click at [663, 294] on button "Generate export" at bounding box center [689, 303] width 83 height 22
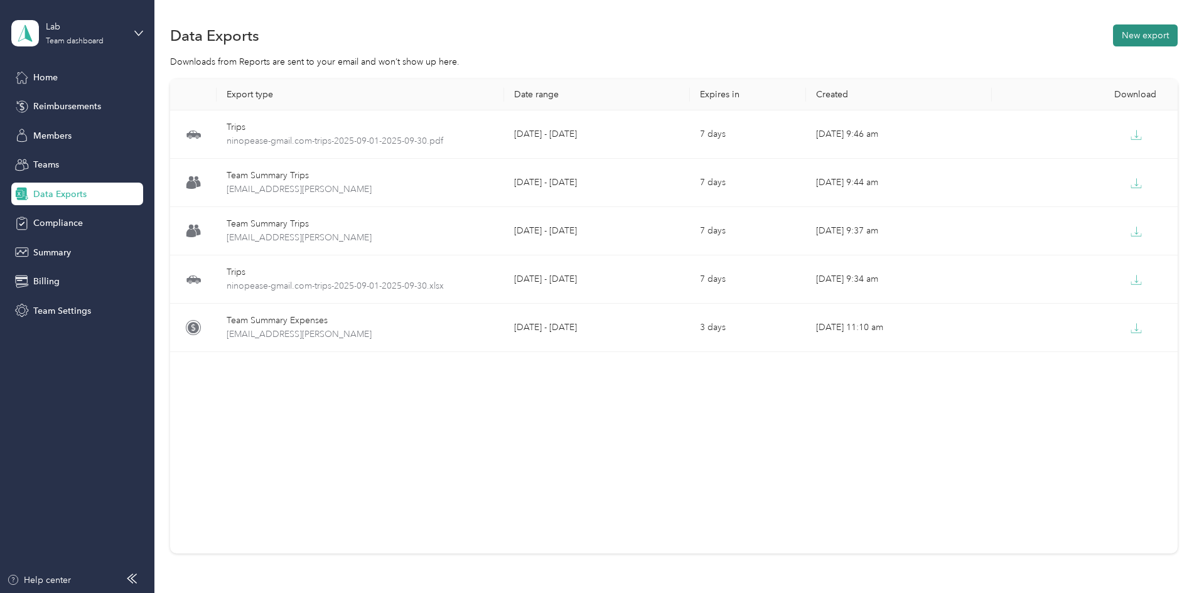
click at [1113, 45] on button "New export" at bounding box center [1145, 35] width 65 height 22
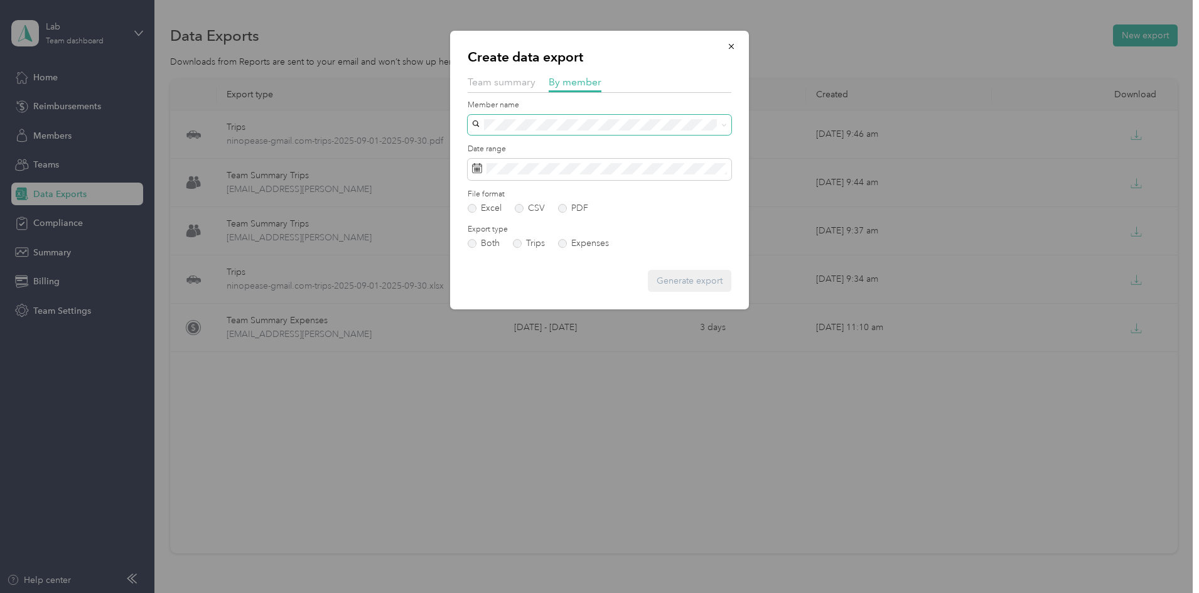
click at [555, 117] on span at bounding box center [600, 125] width 264 height 20
click at [536, 189] on span "[EMAIL_ADDRESS][DOMAIN_NAME]" at bounding box center [550, 191] width 148 height 11
click at [574, 207] on label "PDF" at bounding box center [573, 208] width 30 height 9
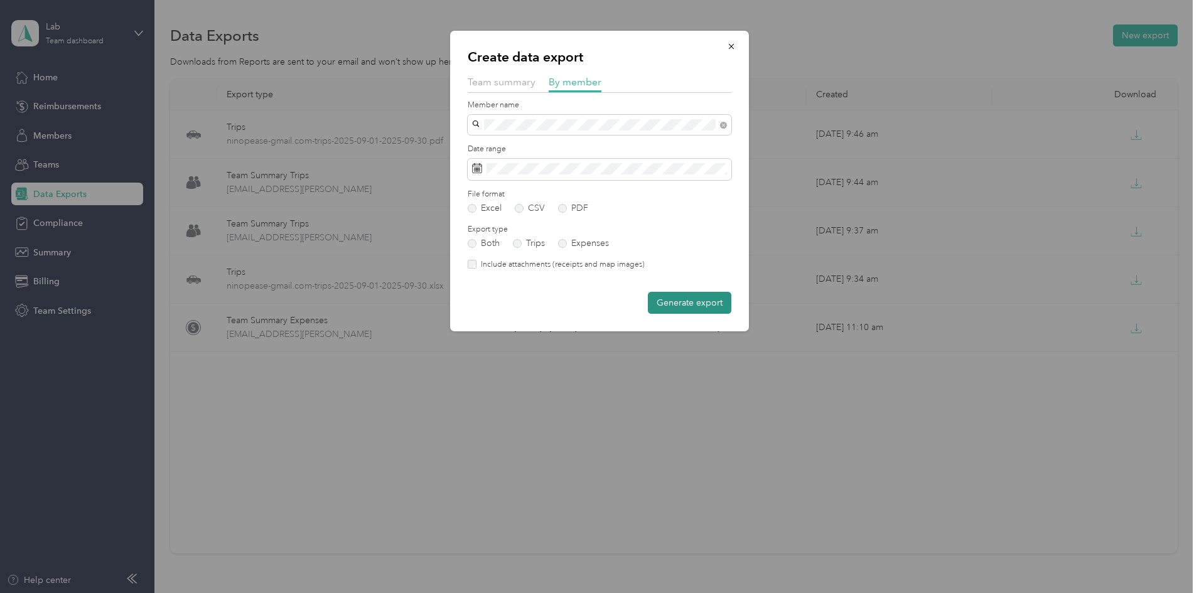
click at [675, 302] on button "Generate export" at bounding box center [689, 303] width 83 height 22
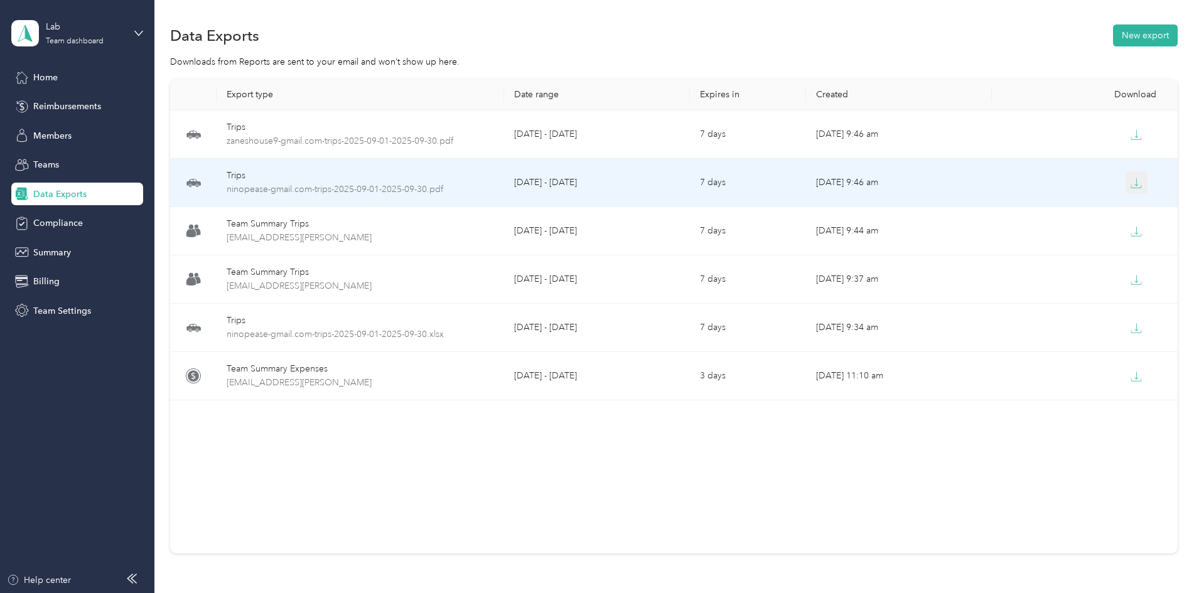
click at [1125, 178] on button "button" at bounding box center [1136, 182] width 23 height 23
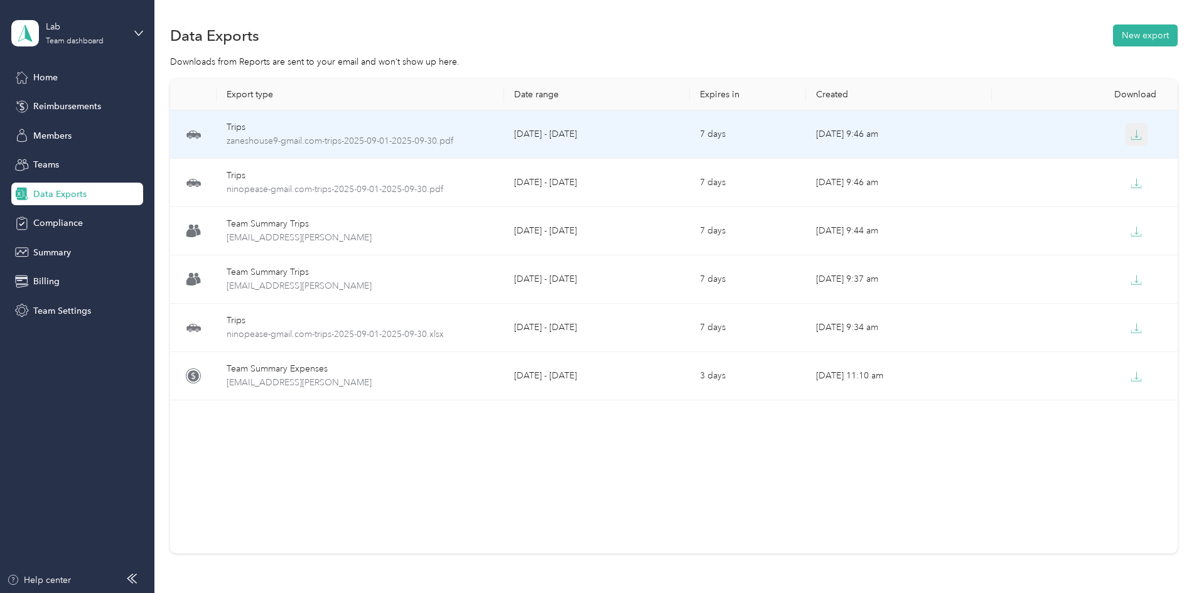
click at [1130, 132] on icon "button" at bounding box center [1135, 134] width 11 height 11
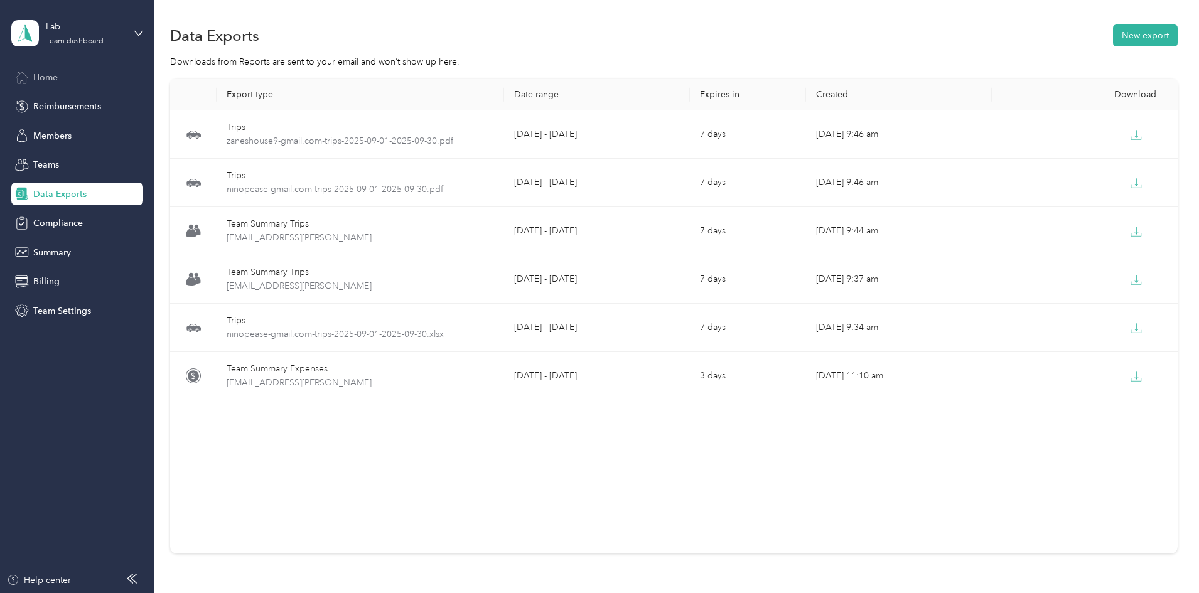
click at [65, 78] on div "Home" at bounding box center [77, 77] width 132 height 23
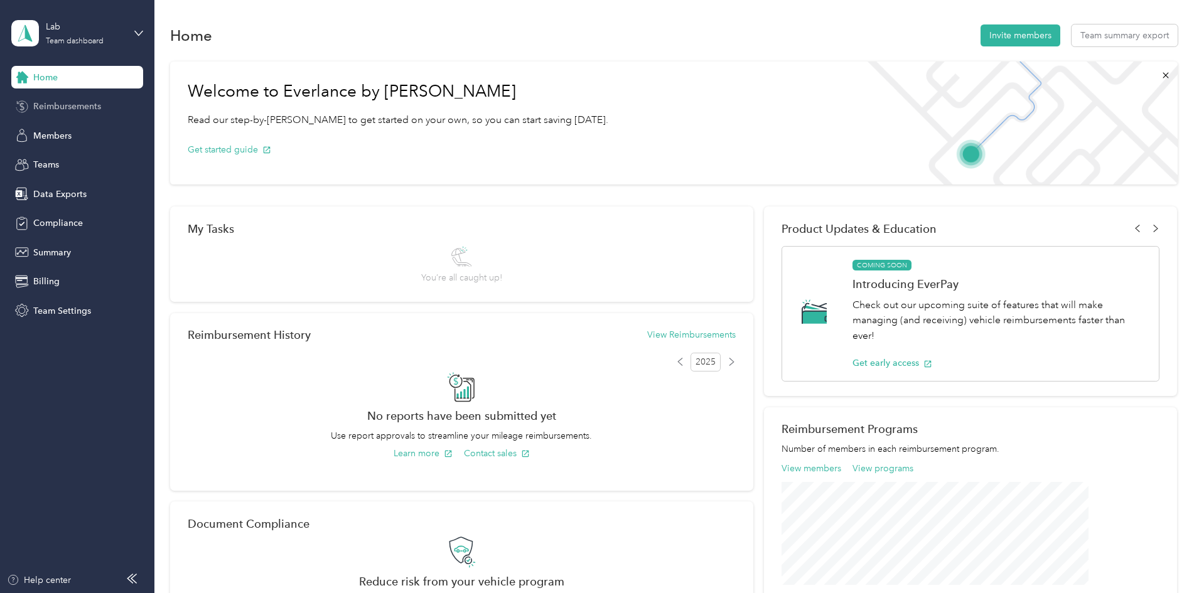
click at [62, 109] on span "Reimbursements" at bounding box center [67, 106] width 68 height 13
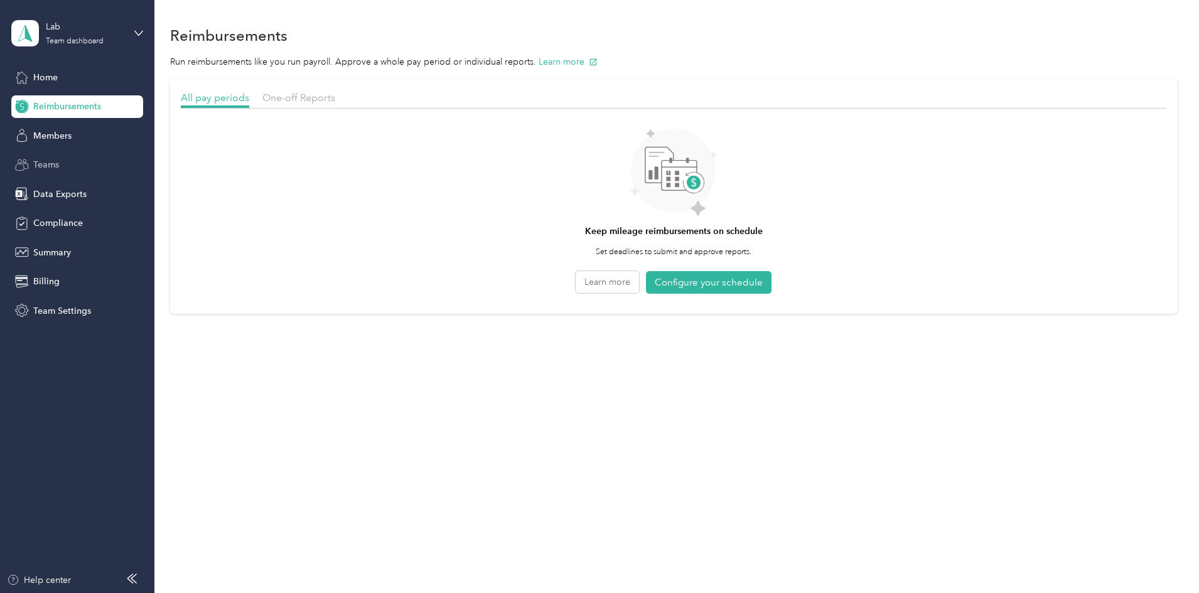
click at [66, 156] on div "Teams" at bounding box center [77, 165] width 132 height 23
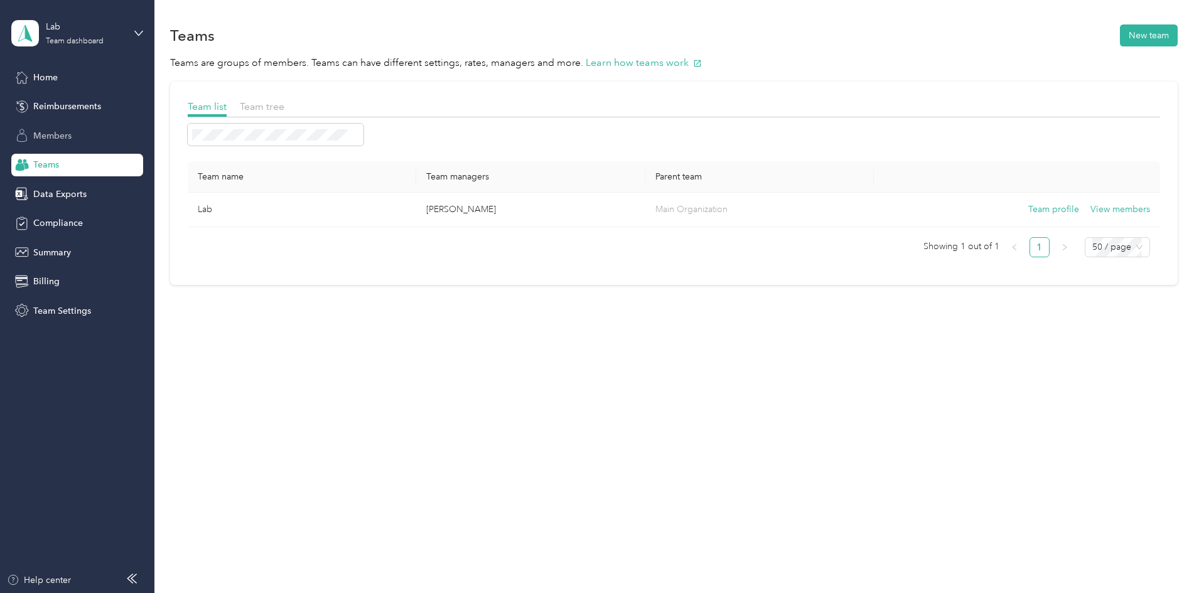
click at [67, 136] on span "Members" at bounding box center [52, 135] width 38 height 13
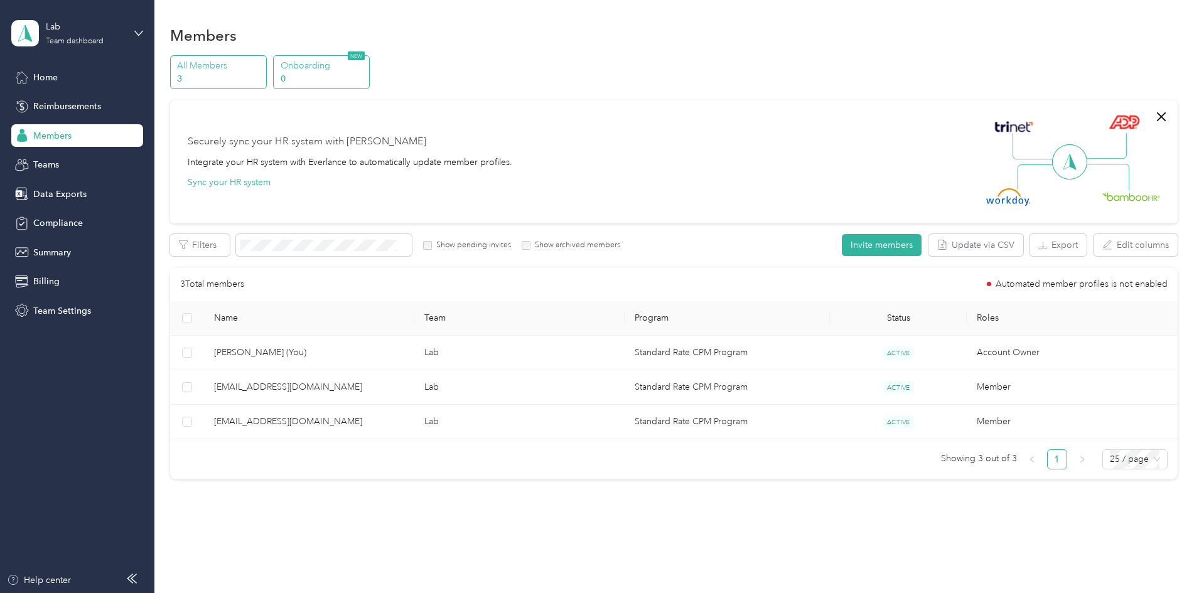
click at [366, 77] on p "0" at bounding box center [323, 78] width 85 height 13
